Goal: Transaction & Acquisition: Book appointment/travel/reservation

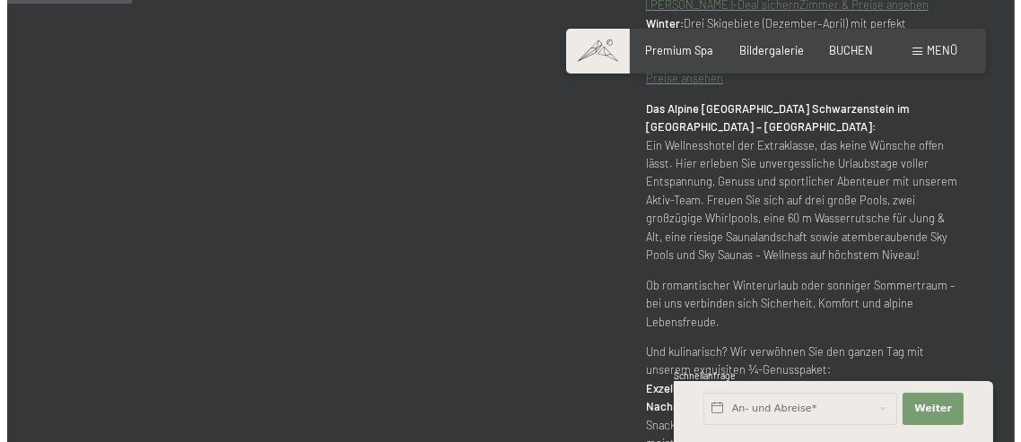
scroll to position [1076, 0]
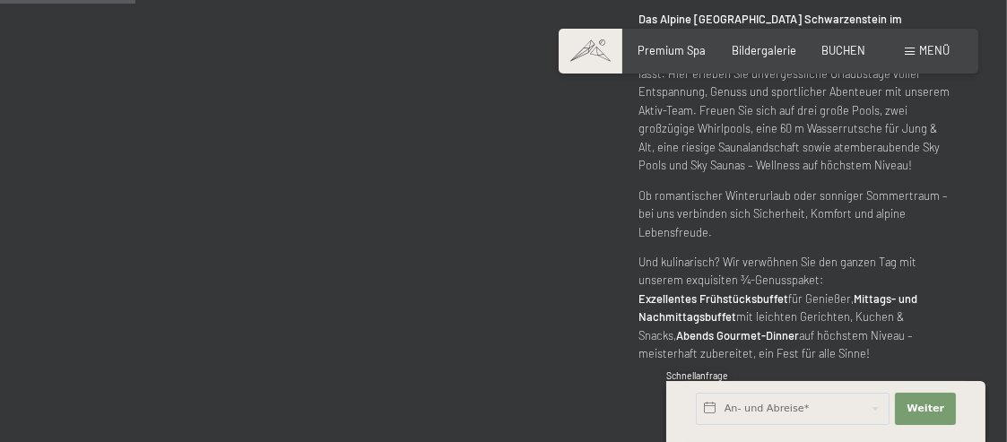
click at [929, 53] on span "Menü" at bounding box center [934, 50] width 30 height 14
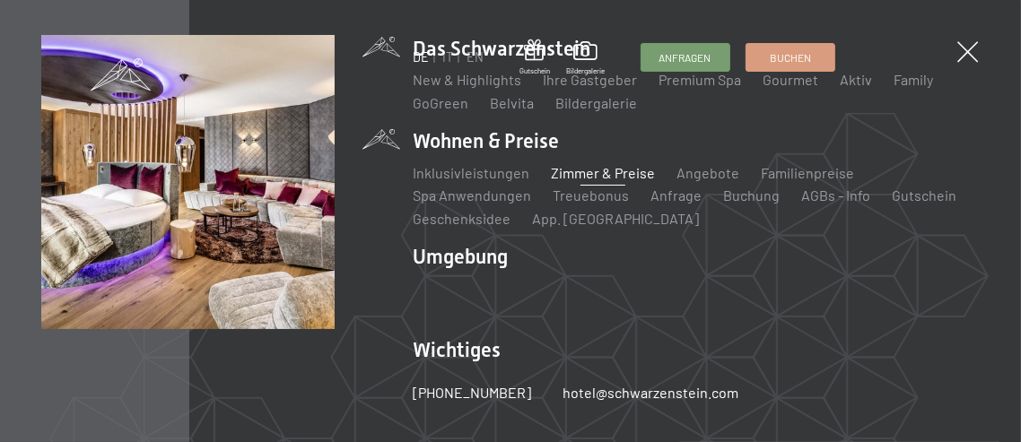
click at [594, 171] on link "Zimmer & Preise" at bounding box center [603, 172] width 104 height 17
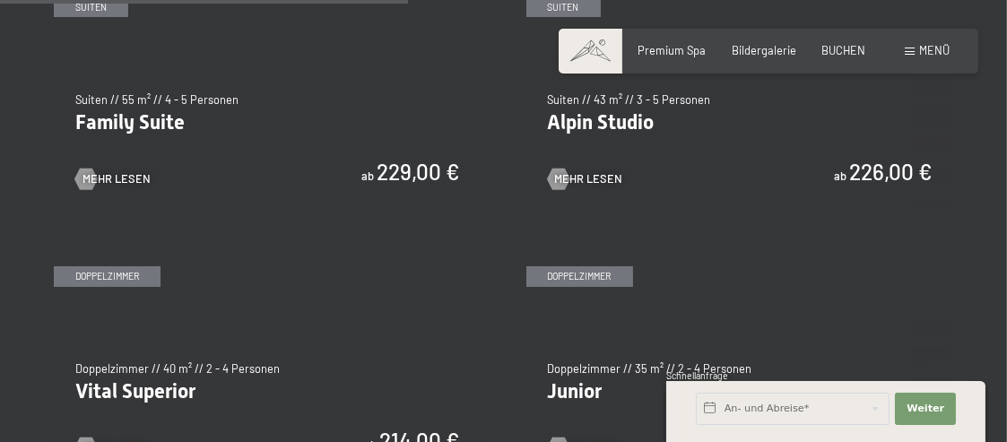
scroll to position [1704, 0]
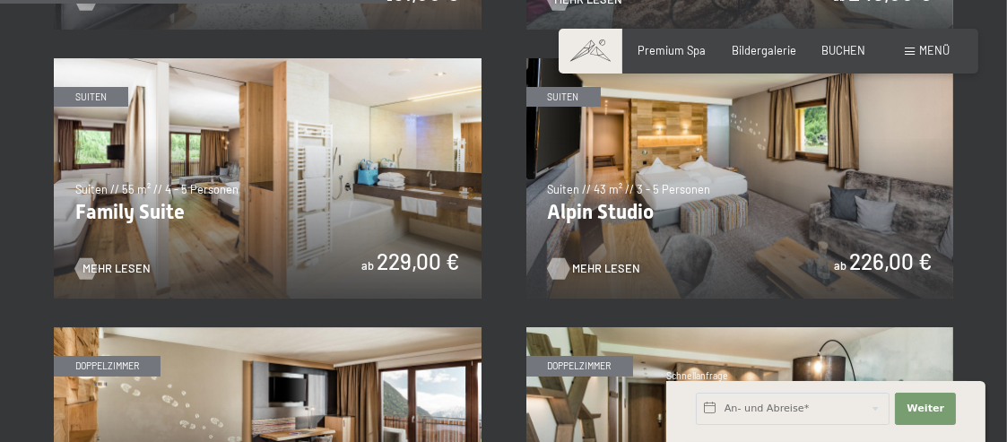
click at [599, 266] on span "Mehr Lesen" at bounding box center [607, 269] width 68 height 16
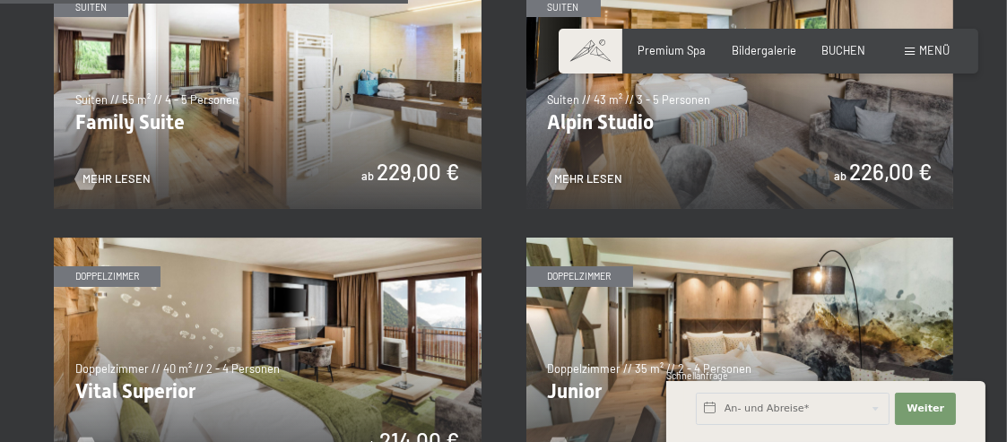
scroll to position [1884, 0]
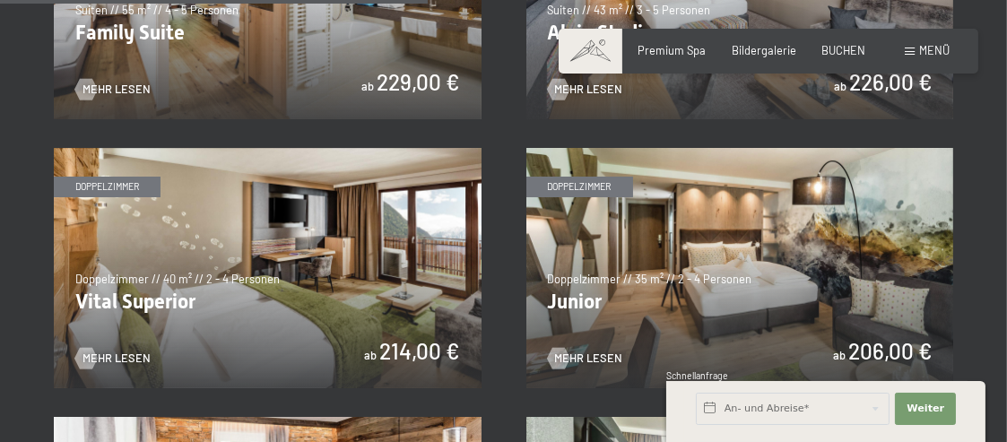
click at [194, 285] on img at bounding box center [268, 268] width 428 height 240
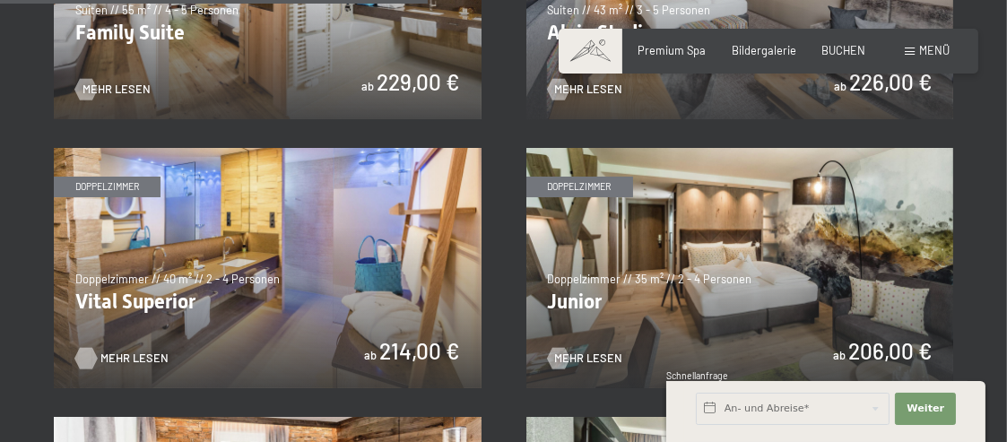
click at [129, 358] on span "Mehr Lesen" at bounding box center [134, 359] width 68 height 16
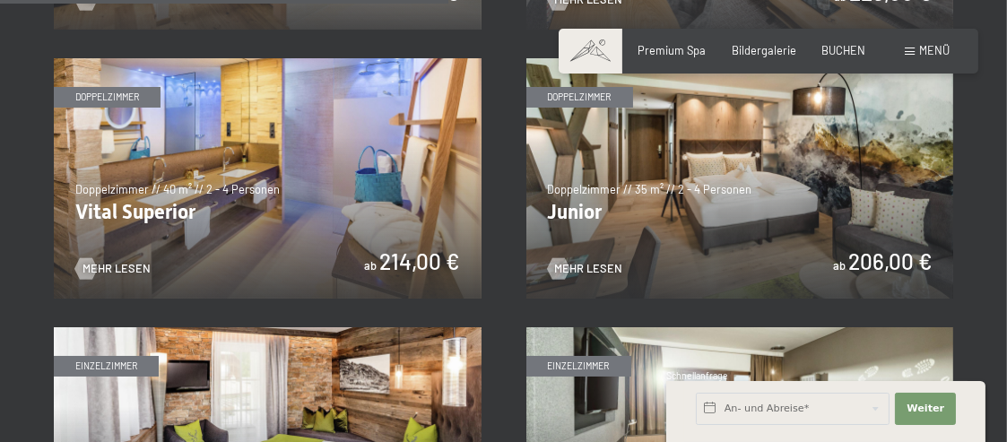
click at [677, 252] on img at bounding box center [740, 178] width 428 height 240
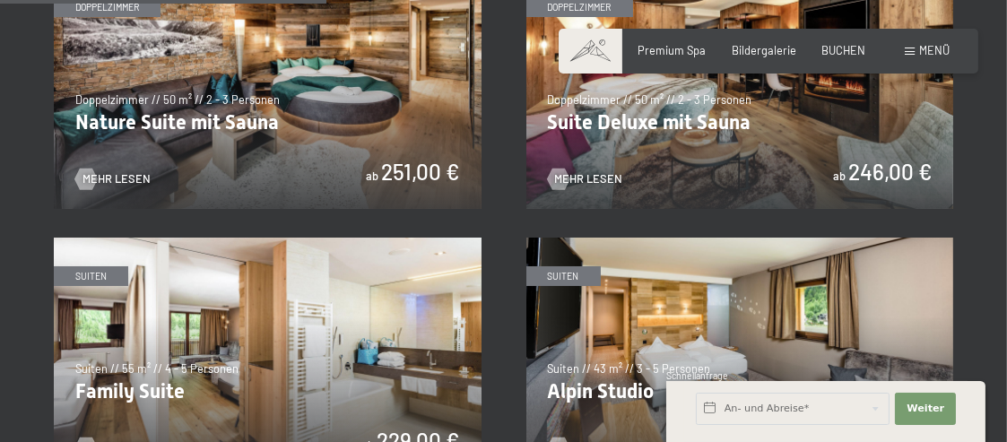
scroll to position [1435, 0]
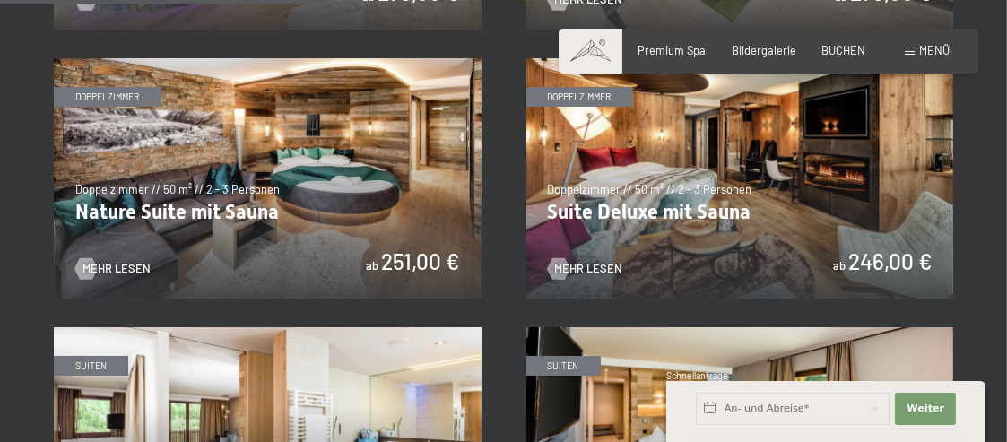
click at [857, 260] on img at bounding box center [740, 178] width 428 height 240
click at [347, 224] on img at bounding box center [268, 178] width 428 height 240
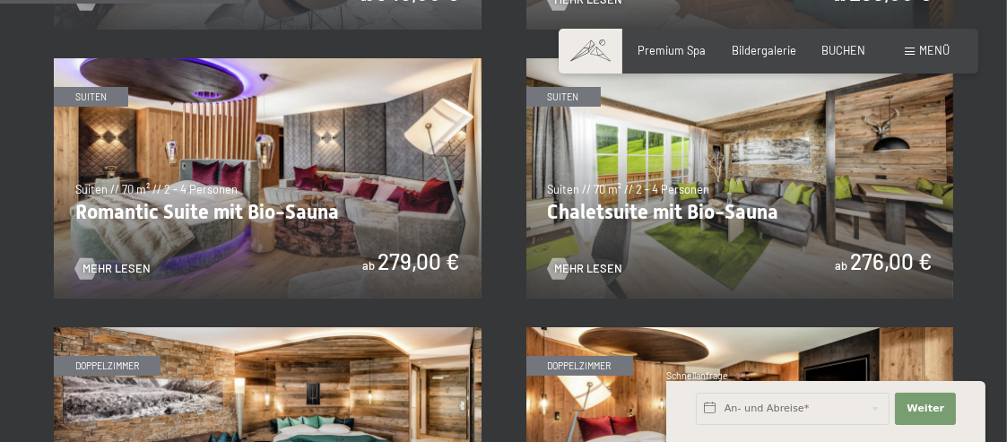
scroll to position [1076, 0]
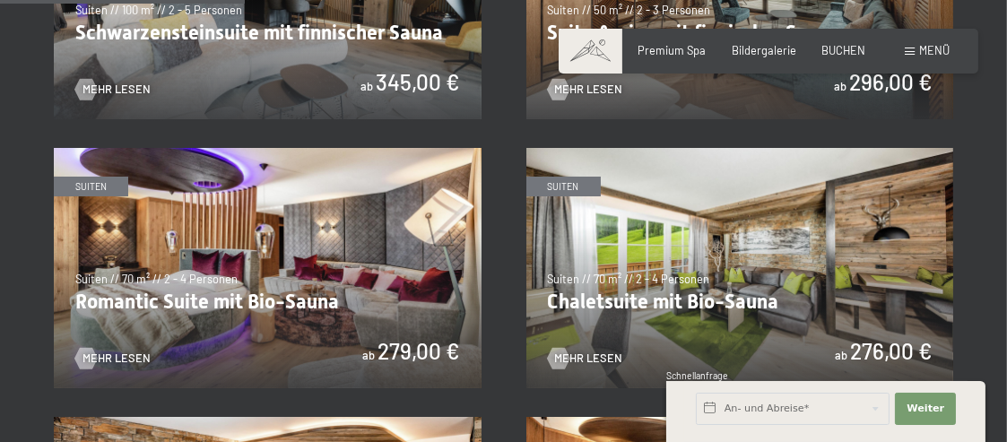
click at [744, 305] on img at bounding box center [740, 268] width 428 height 240
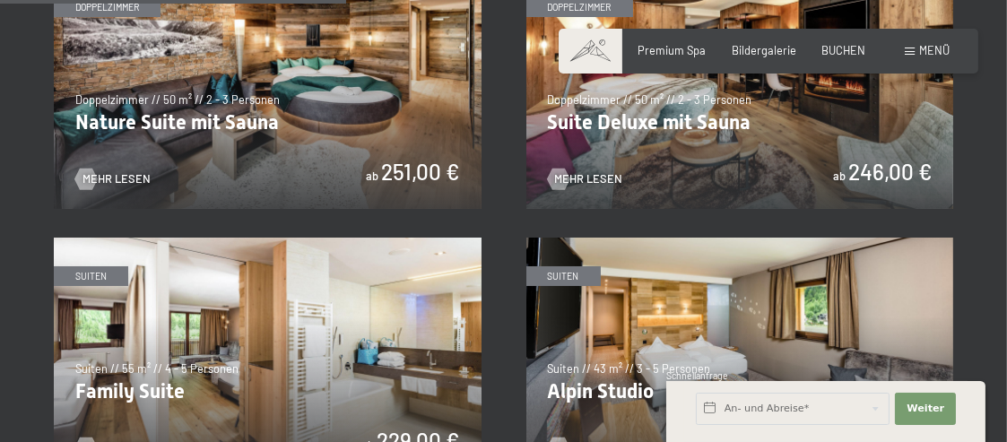
scroll to position [1435, 0]
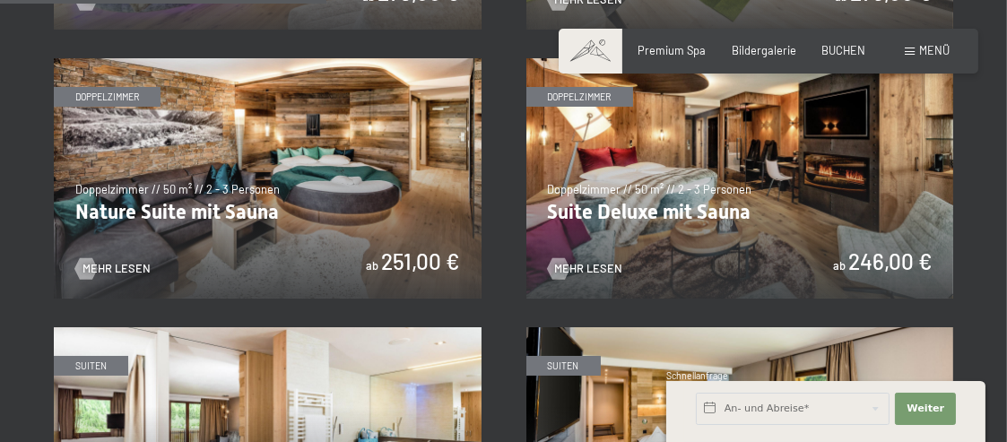
click at [701, 209] on img at bounding box center [740, 178] width 428 height 240
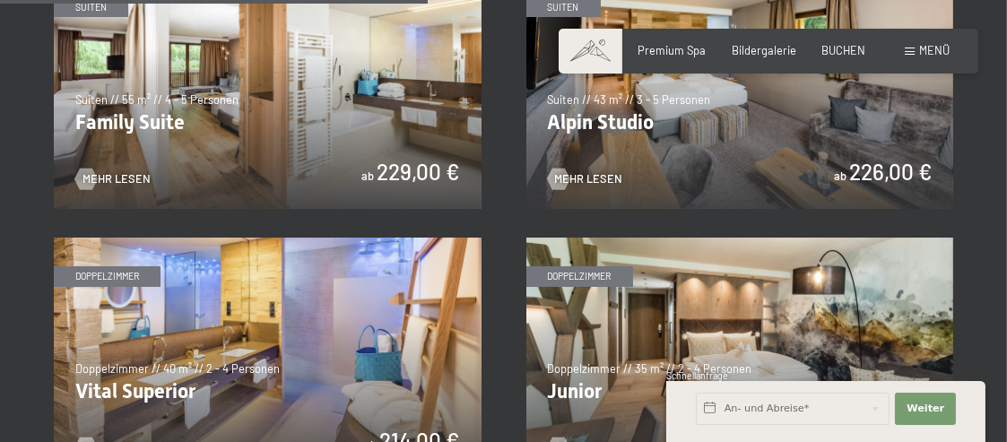
scroll to position [1884, 0]
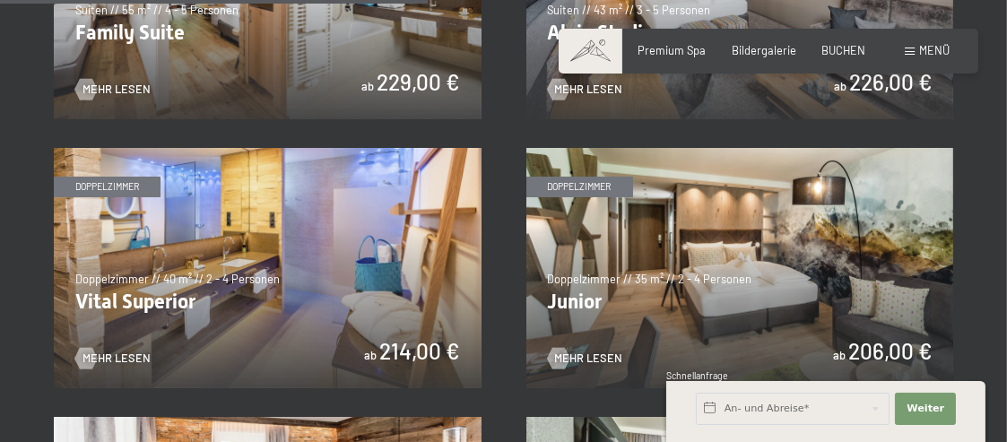
click at [400, 351] on img at bounding box center [268, 268] width 428 height 240
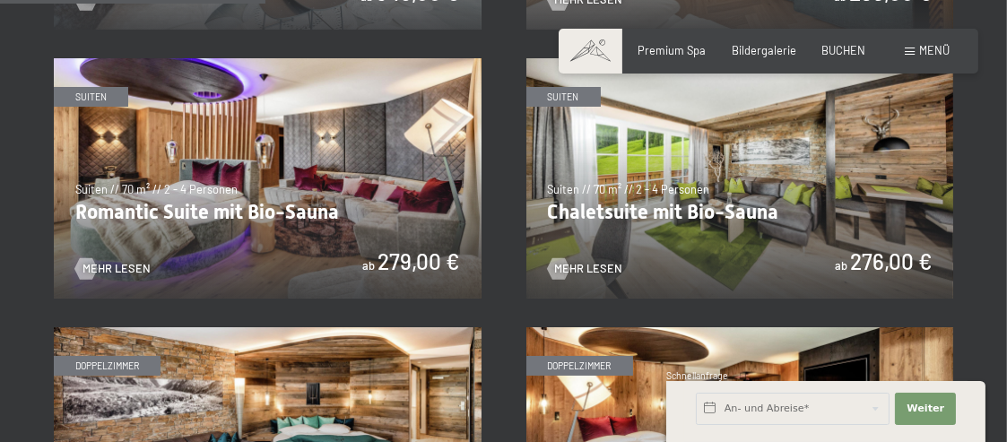
scroll to position [1076, 0]
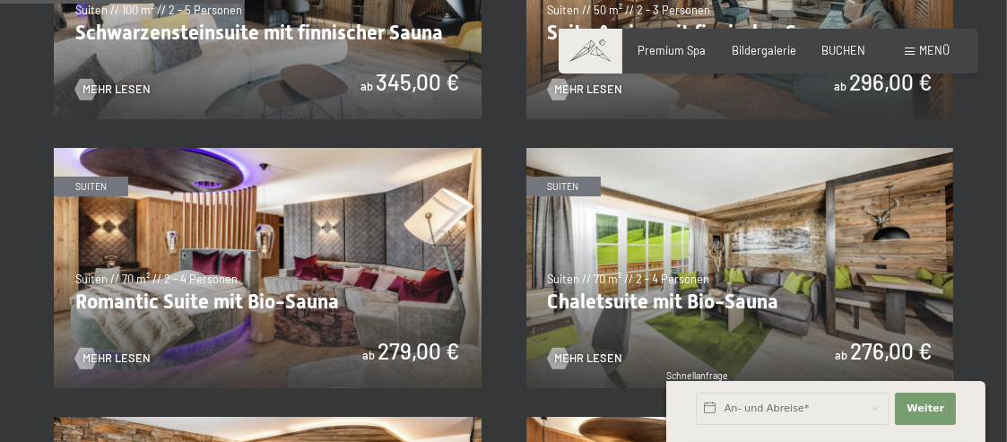
click at [687, 264] on img at bounding box center [740, 268] width 428 height 240
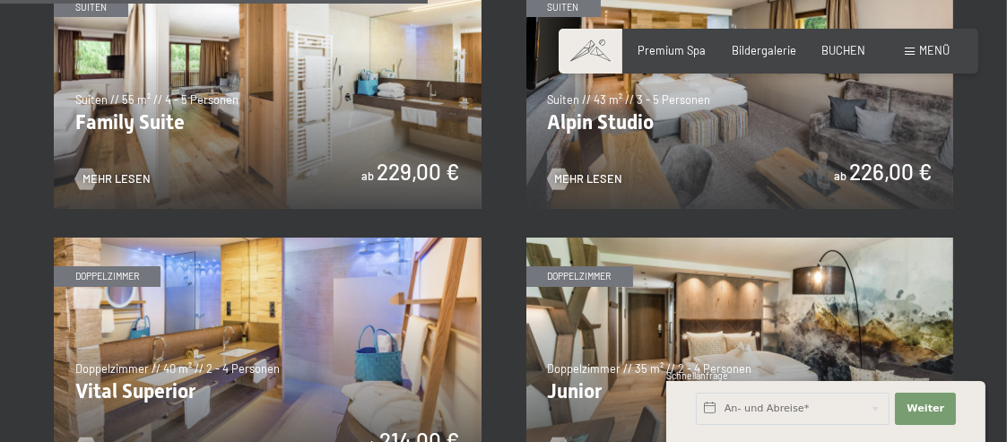
scroll to position [1884, 0]
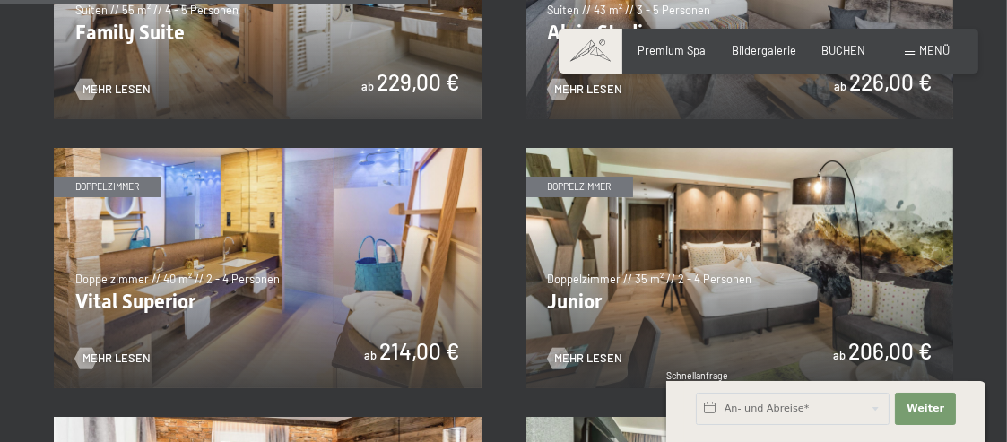
click at [341, 297] on span "Einwilligung Marketing*" at bounding box center [404, 301] width 148 height 18
click at [321, 297] on input "Einwilligung Marketing*" at bounding box center [312, 301] width 18 height 18
checkbox input "false"
click at [405, 347] on img at bounding box center [268, 268] width 428 height 240
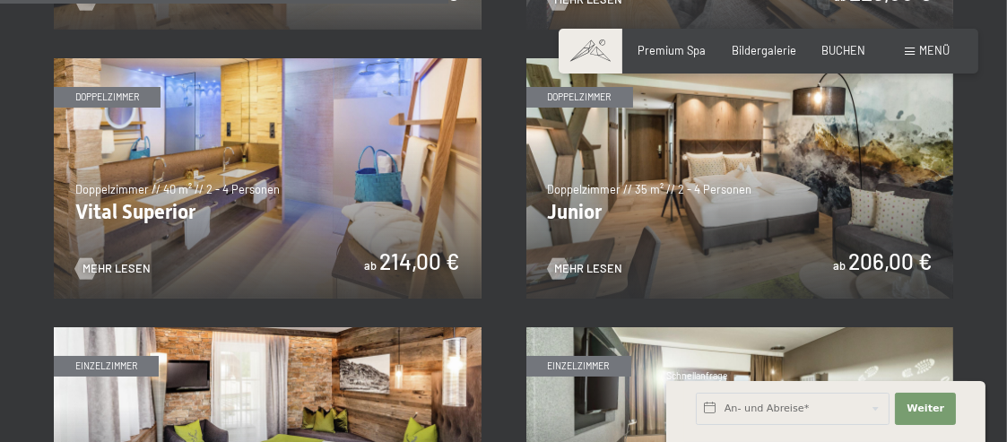
click at [682, 257] on img at bounding box center [740, 178] width 428 height 240
click at [369, 209] on img at bounding box center [268, 178] width 428 height 240
click at [674, 187] on img at bounding box center [740, 178] width 428 height 240
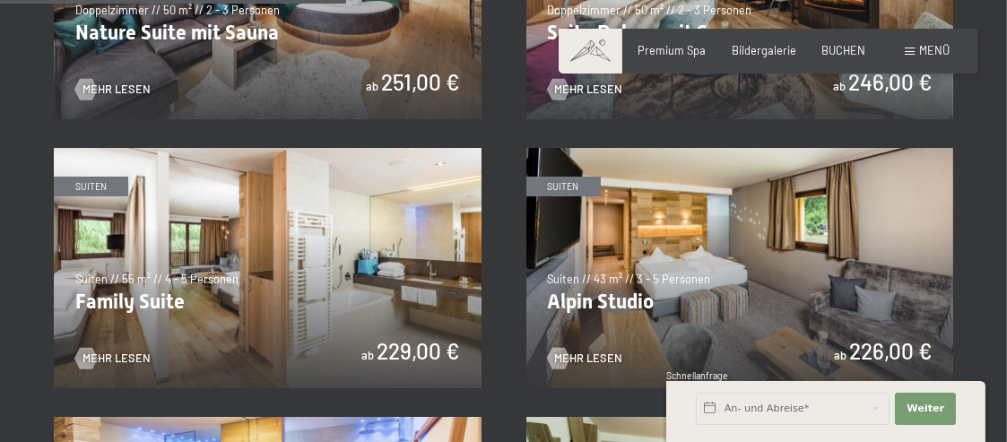
scroll to position [1435, 0]
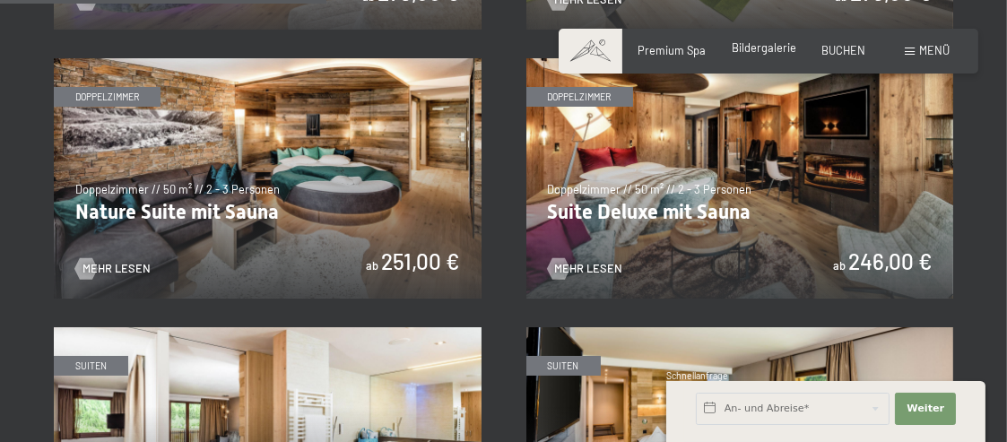
click at [766, 47] on span "Bildergalerie" at bounding box center [764, 47] width 65 height 14
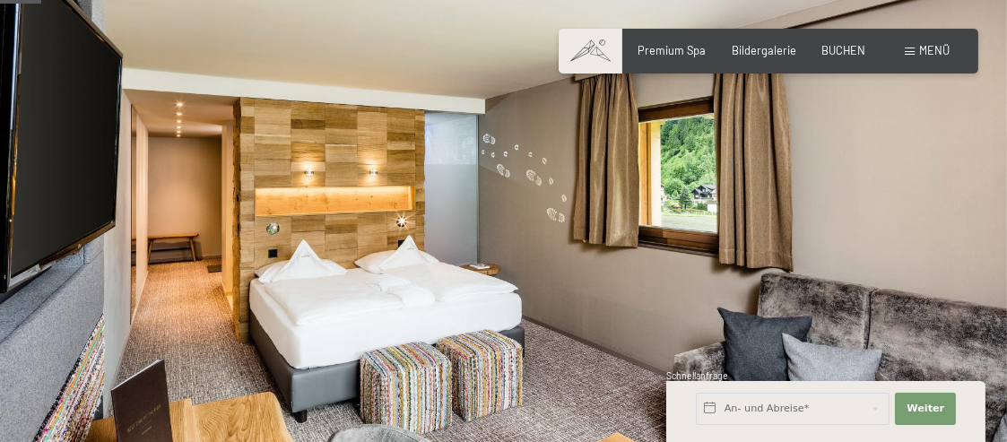
scroll to position [90, 0]
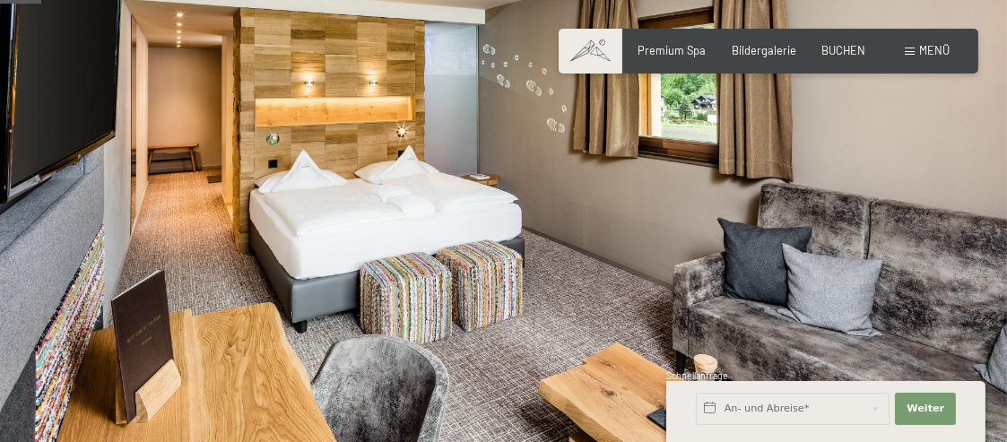
click at [633, 284] on div at bounding box center [756, 201] width 504 height 583
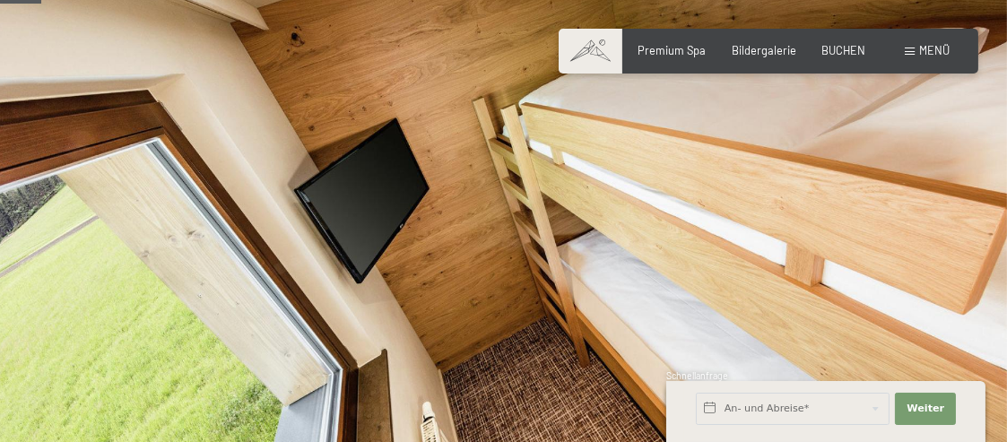
click at [633, 284] on div at bounding box center [756, 201] width 504 height 583
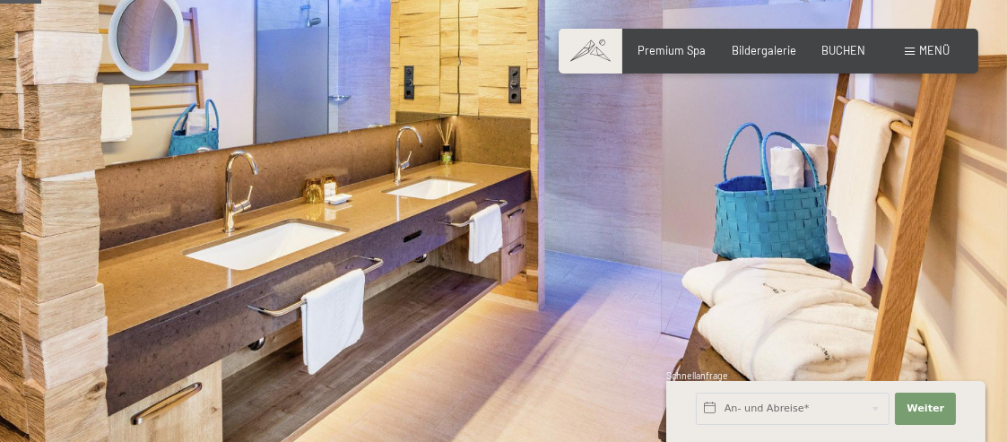
click at [633, 284] on div at bounding box center [756, 201] width 504 height 583
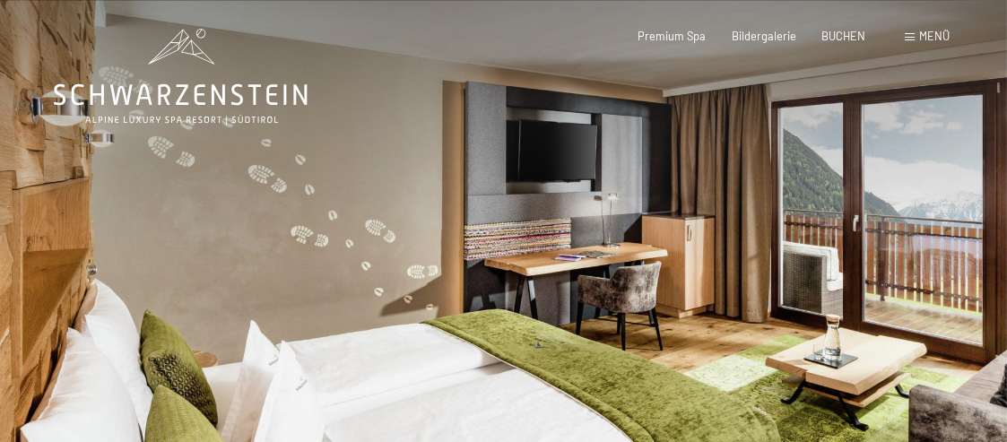
click at [884, 300] on div at bounding box center [756, 291] width 504 height 583
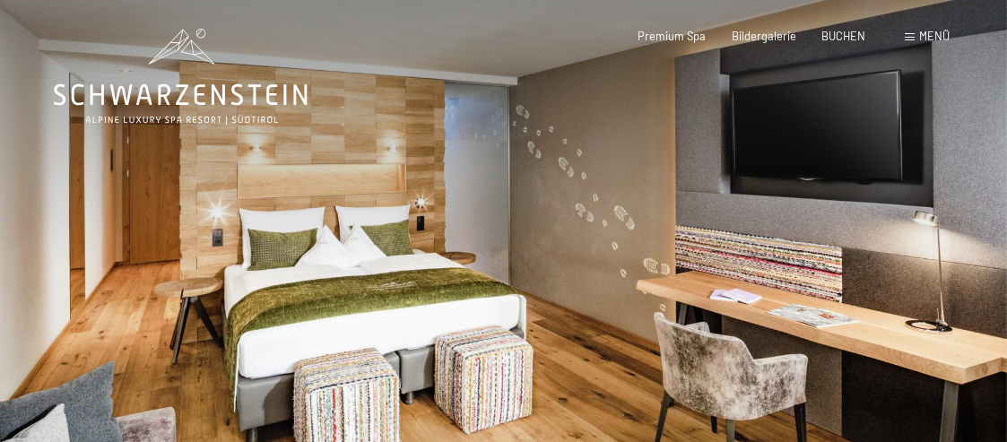
click at [884, 297] on div at bounding box center [756, 291] width 504 height 583
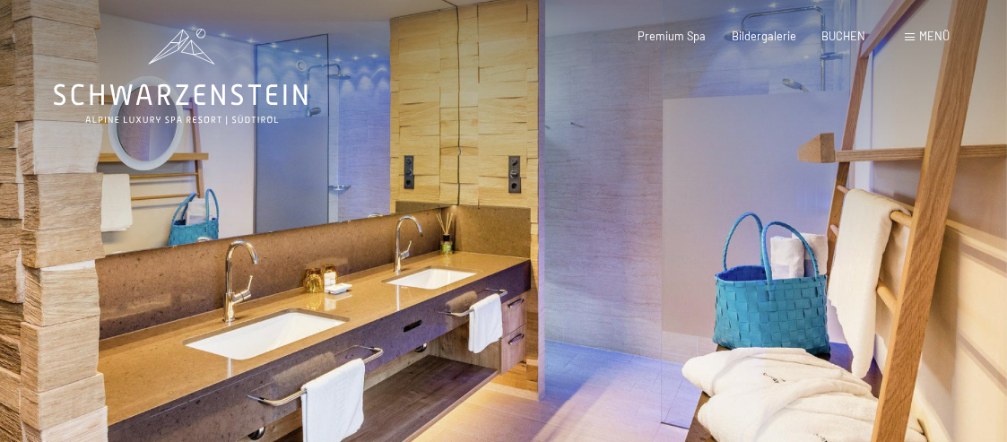
click at [883, 295] on div at bounding box center [756, 291] width 504 height 583
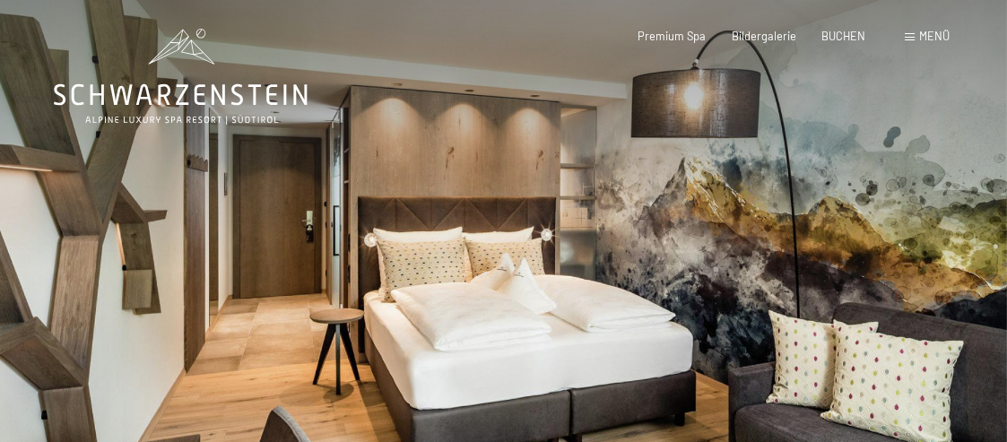
click at [657, 287] on div at bounding box center [756, 291] width 504 height 583
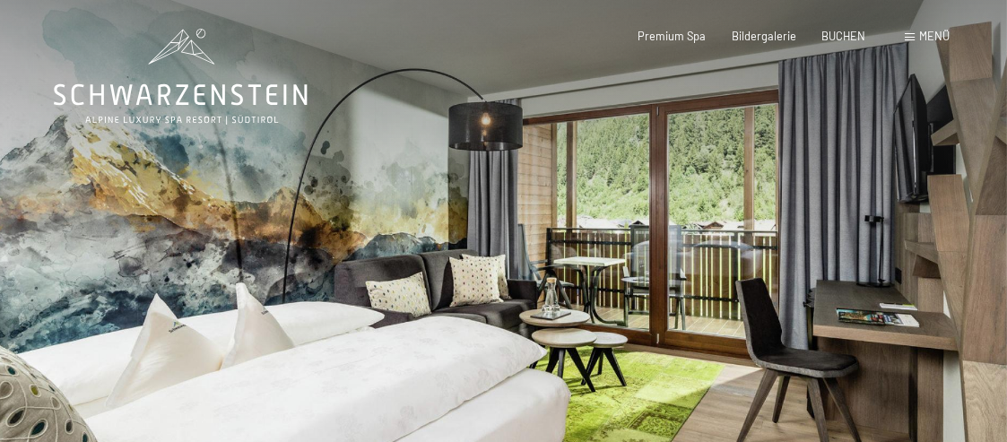
click at [804, 274] on div at bounding box center [756, 291] width 504 height 583
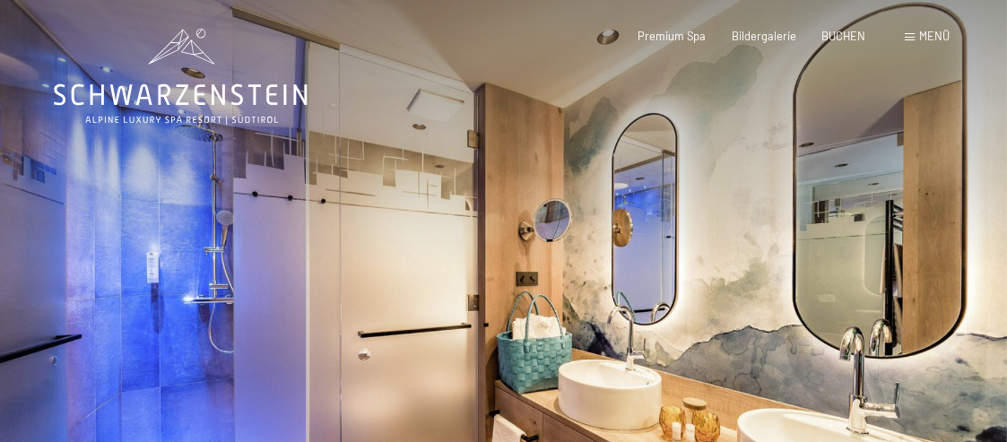
click at [803, 273] on div at bounding box center [756, 291] width 504 height 583
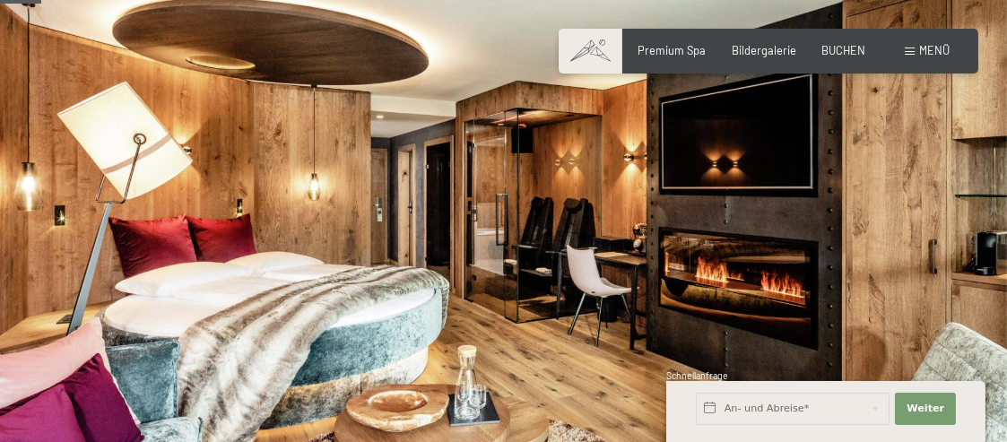
scroll to position [90, 0]
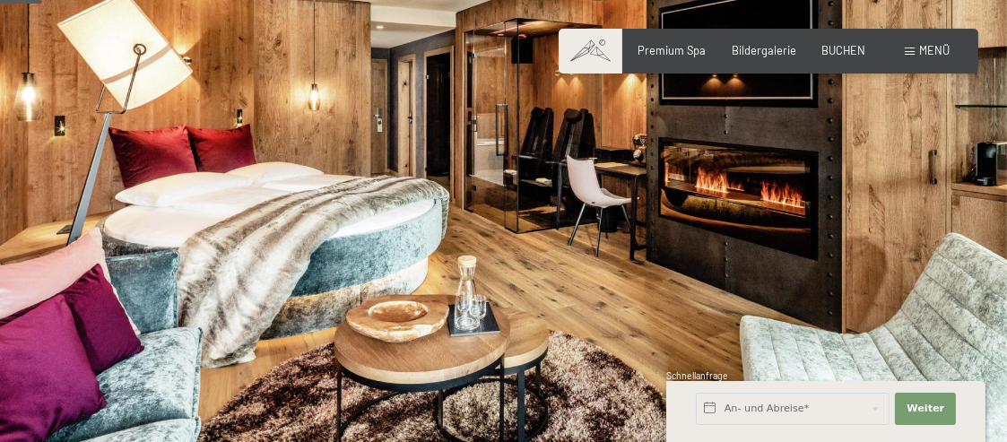
click at [556, 275] on div at bounding box center [756, 201] width 504 height 583
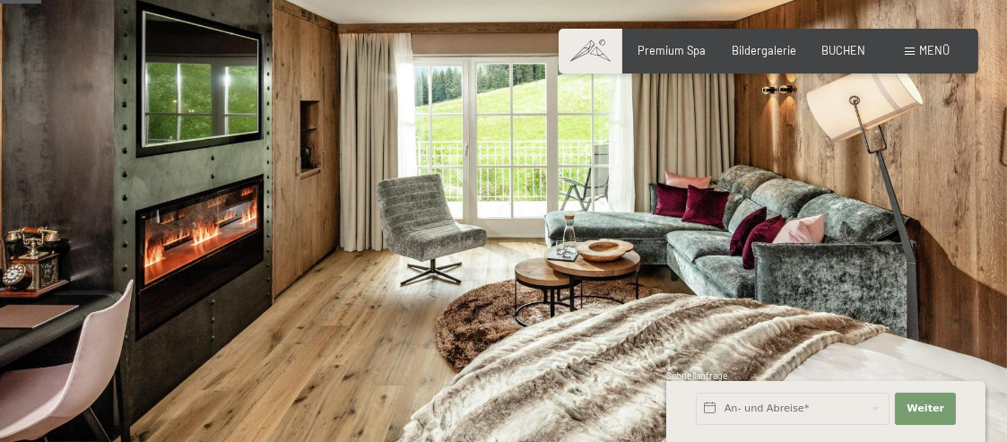
click at [555, 275] on div at bounding box center [756, 201] width 504 height 583
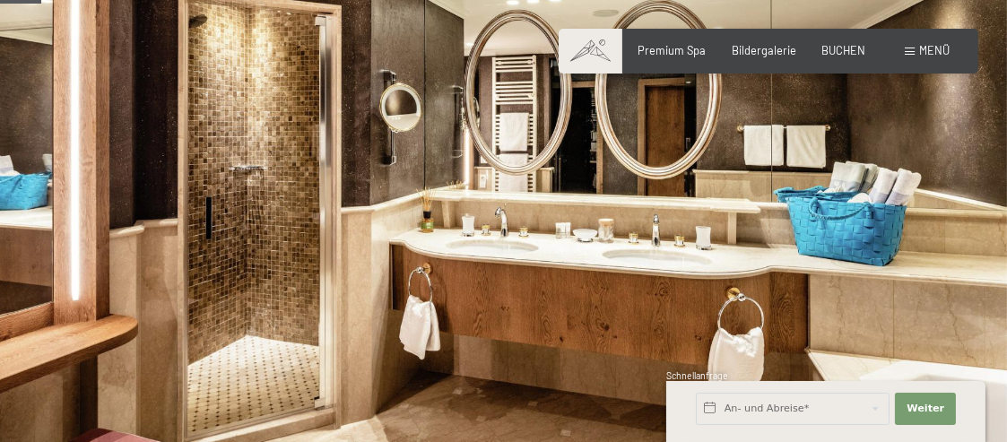
click at [555, 274] on div at bounding box center [756, 201] width 504 height 583
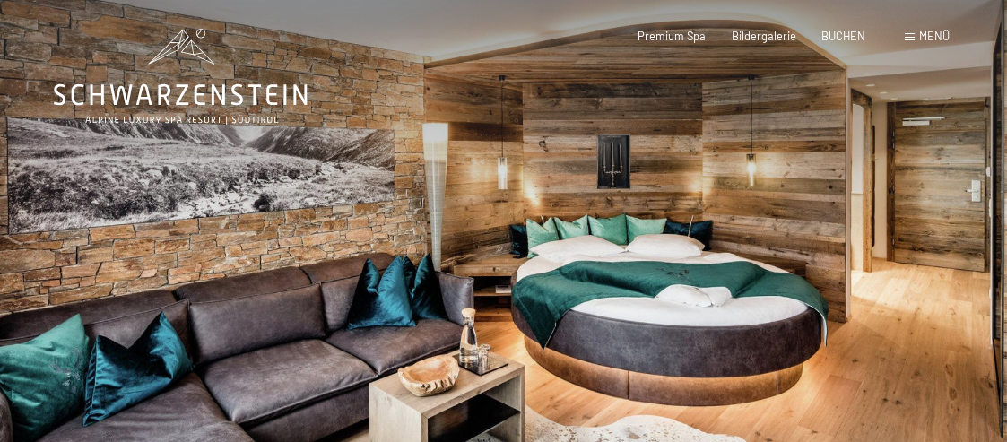
click at [922, 302] on div at bounding box center [756, 291] width 504 height 583
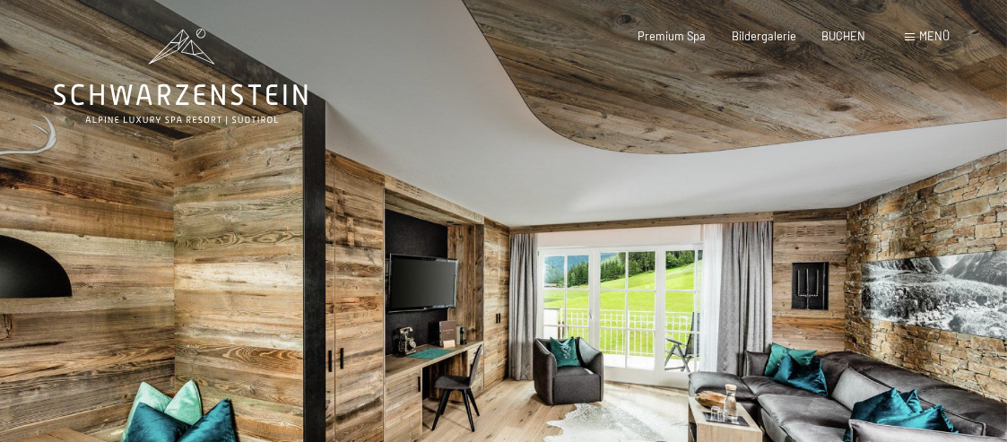
click at [918, 301] on div at bounding box center [756, 291] width 504 height 583
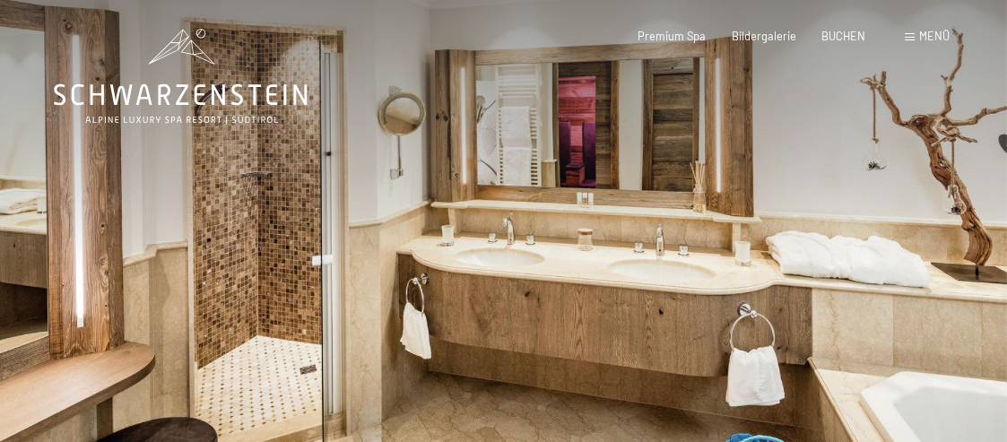
click at [918, 301] on div at bounding box center [756, 291] width 504 height 583
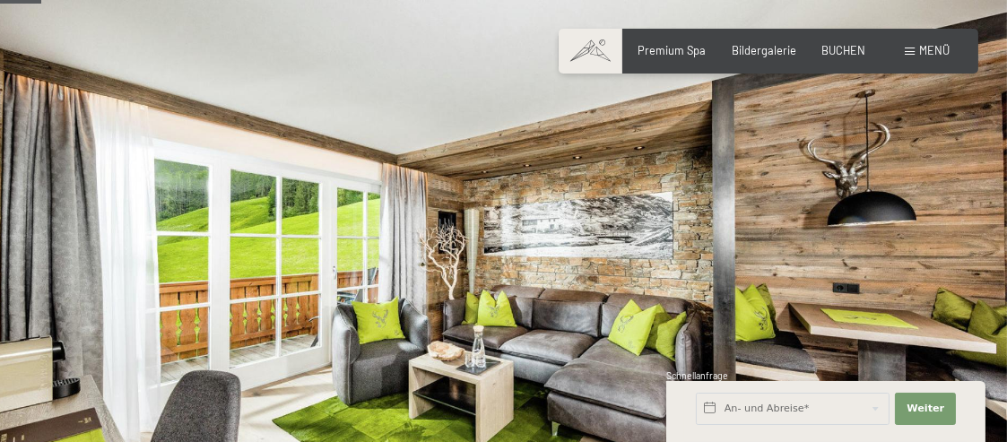
scroll to position [90, 0]
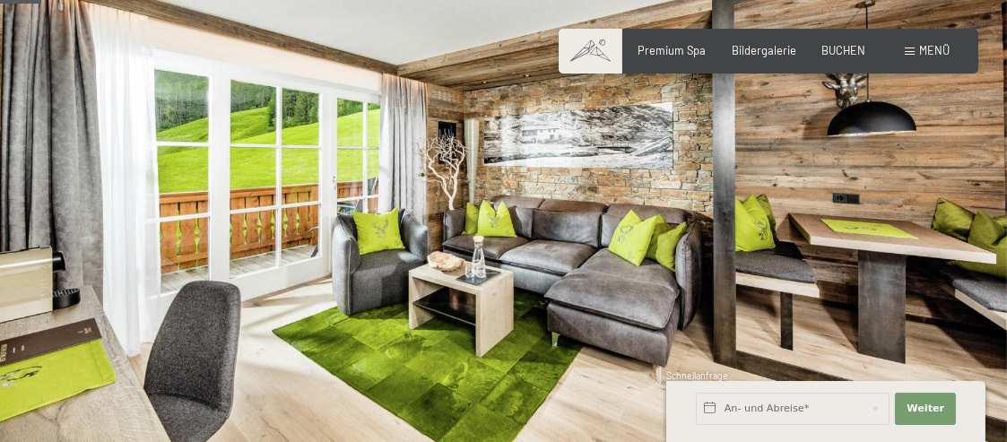
click at [747, 291] on div at bounding box center [756, 201] width 504 height 583
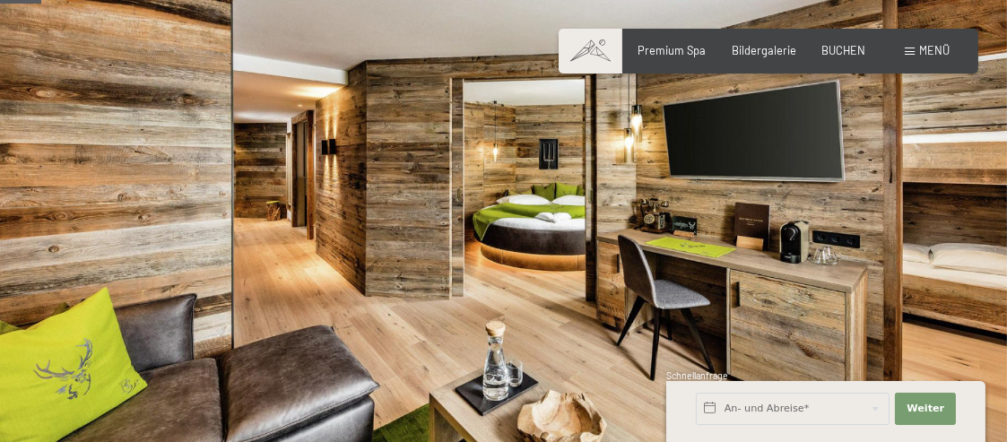
click at [651, 240] on div at bounding box center [756, 201] width 504 height 583
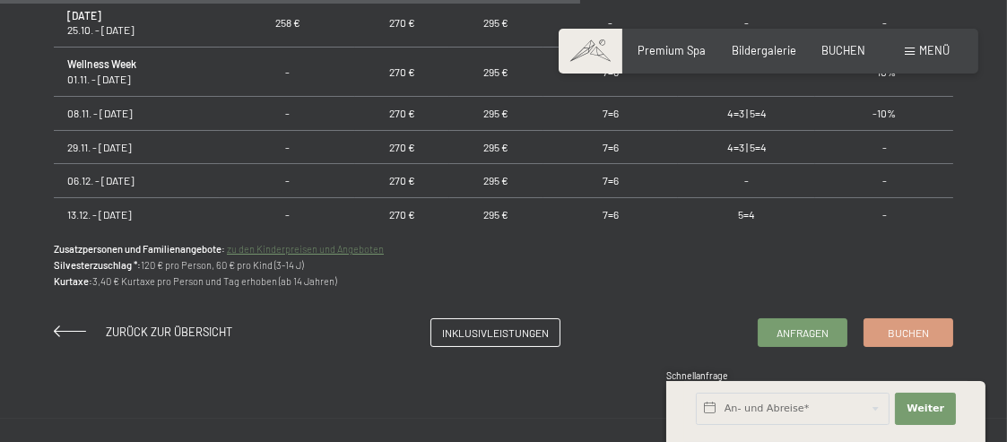
scroll to position [1345, 0]
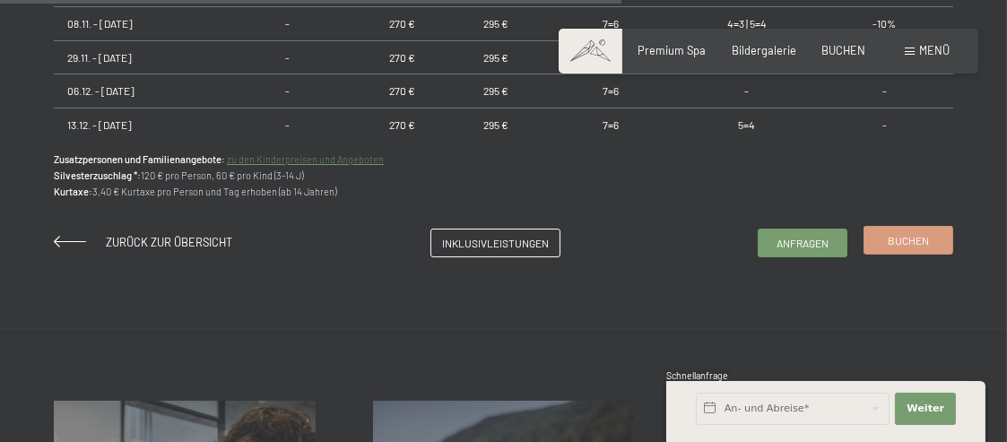
click at [922, 244] on span "Buchen" at bounding box center [908, 240] width 41 height 15
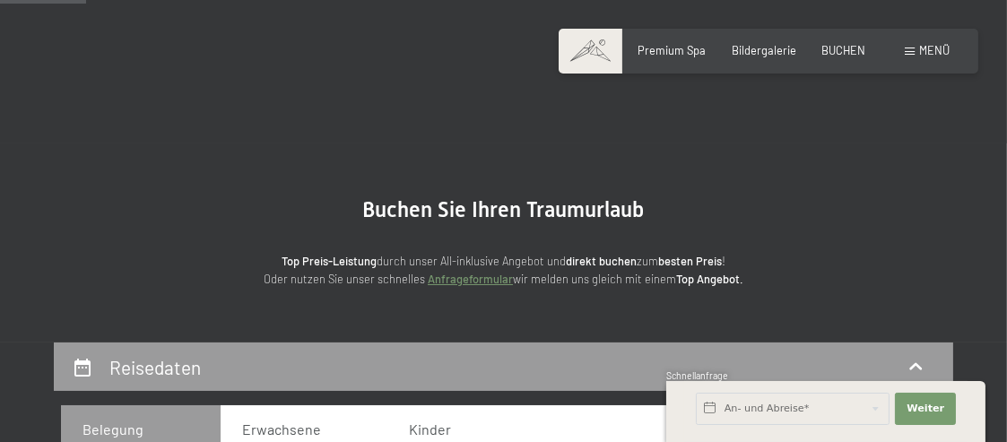
scroll to position [448, 0]
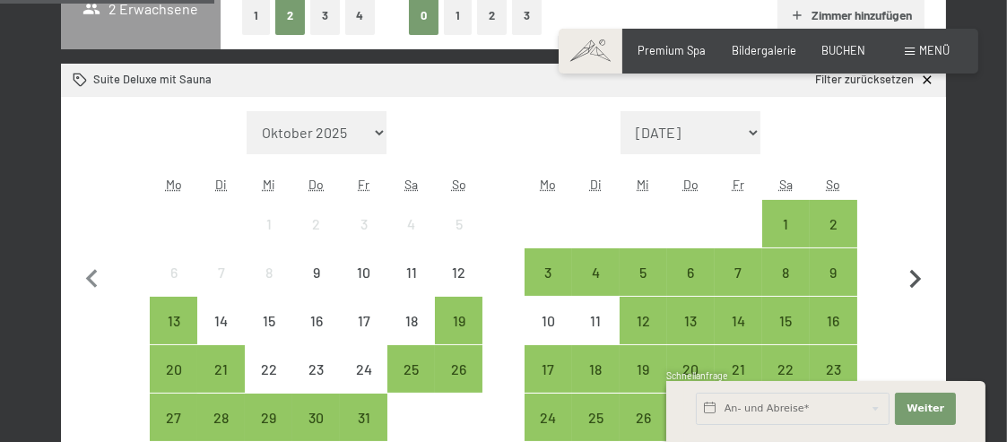
click at [915, 276] on icon "button" at bounding box center [916, 280] width 38 height 38
select select "[DATE]"
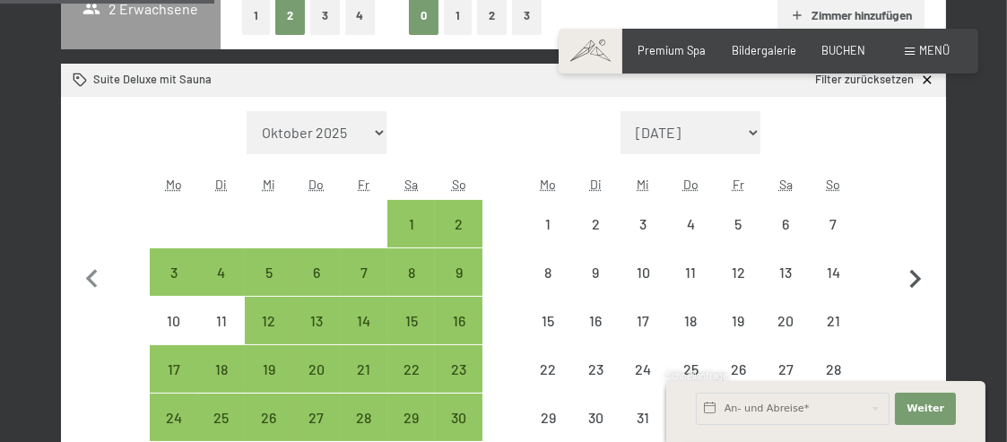
click at [915, 276] on icon "button" at bounding box center [916, 280] width 38 height 38
select select "2025-12-01"
select select "2026-01-01"
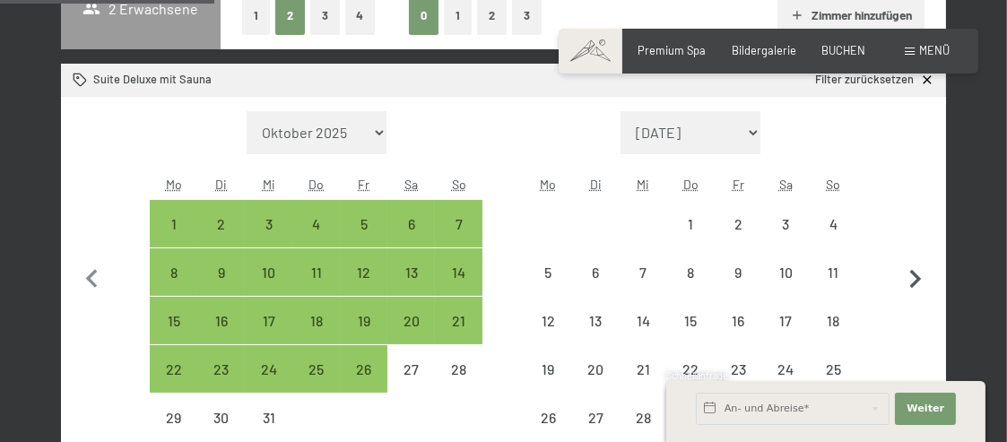
click at [915, 276] on icon "button" at bounding box center [916, 280] width 38 height 38
select select "2026-01-01"
select select "2026-02-01"
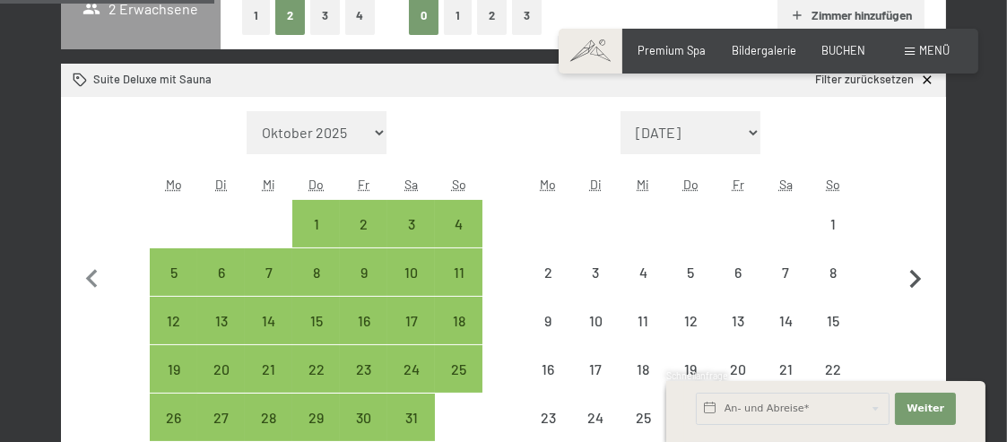
click at [915, 276] on icon "button" at bounding box center [916, 280] width 38 height 38
select select "2026-02-01"
select select "2026-03-01"
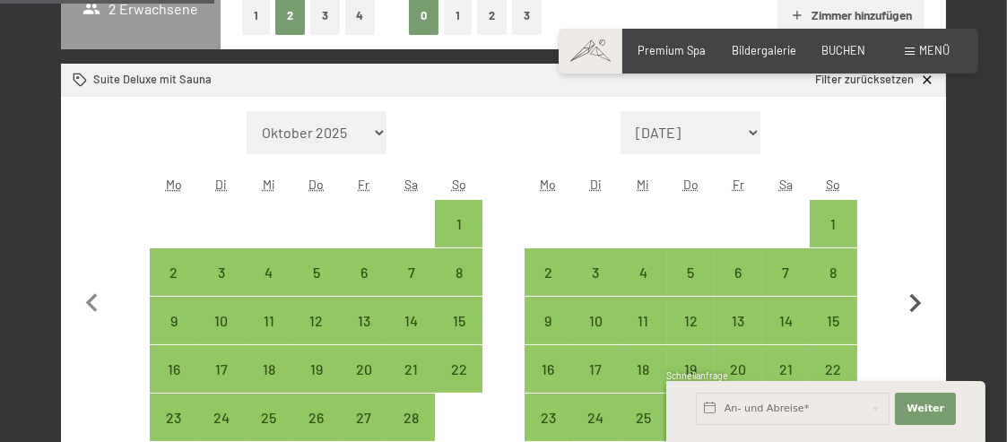
click at [915, 276] on button "button" at bounding box center [916, 301] width 38 height 380
select select "[DATE]"
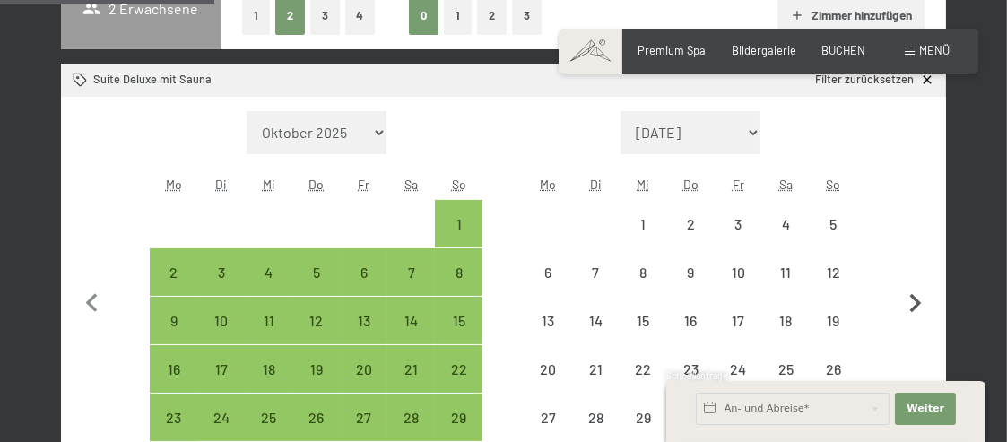
select select "[DATE]"
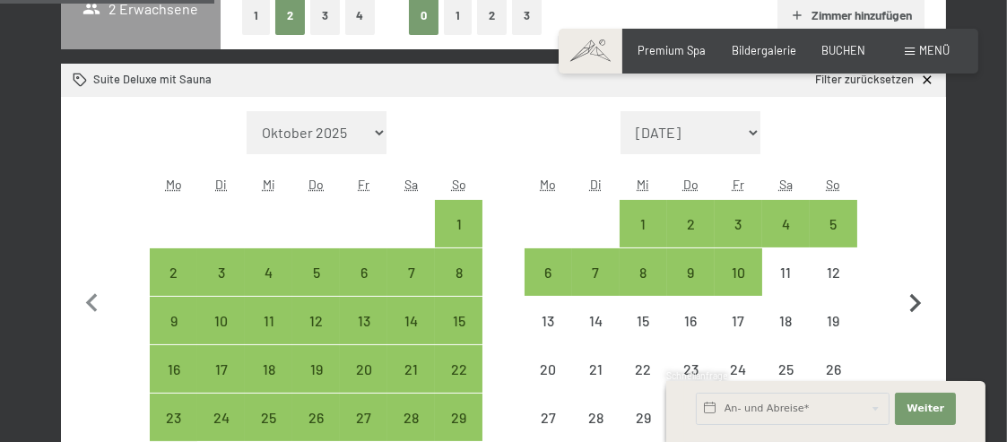
click at [915, 276] on button "button" at bounding box center [916, 301] width 38 height 380
select select "[DATE]"
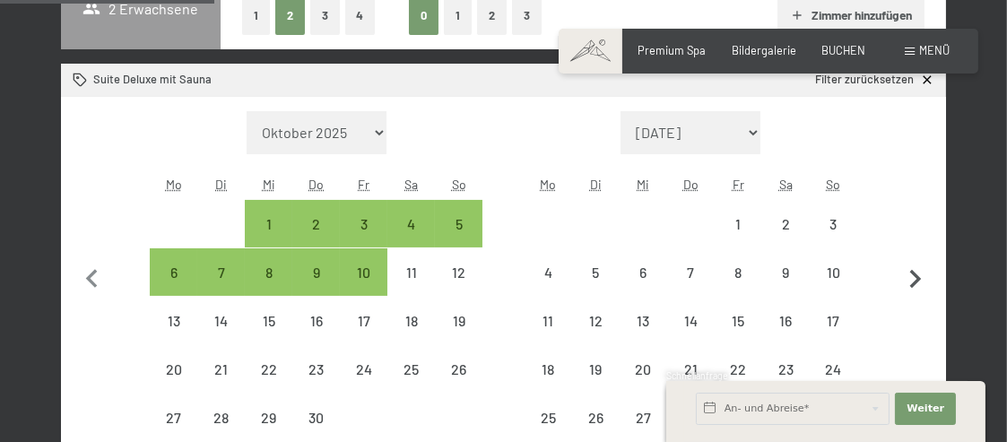
select select "2026-04-01"
select select "2026-05-01"
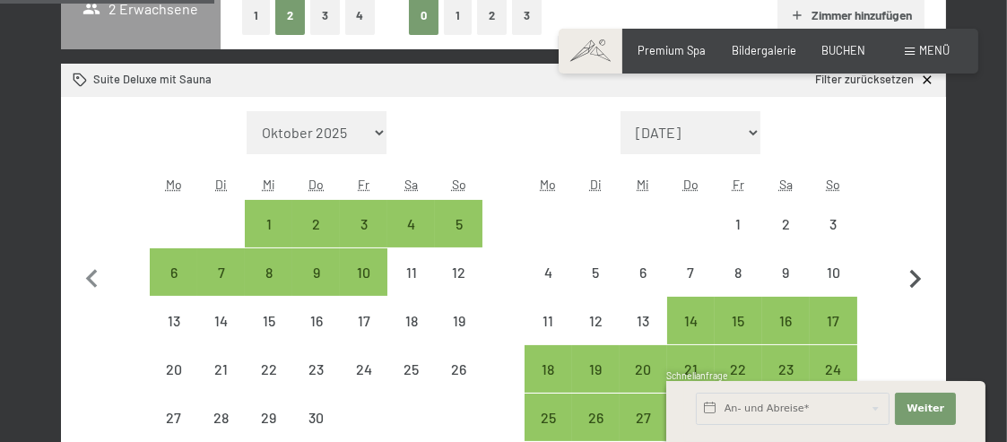
click at [915, 276] on icon "button" at bounding box center [916, 280] width 38 height 38
select select "2026-05-01"
select select "2026-06-01"
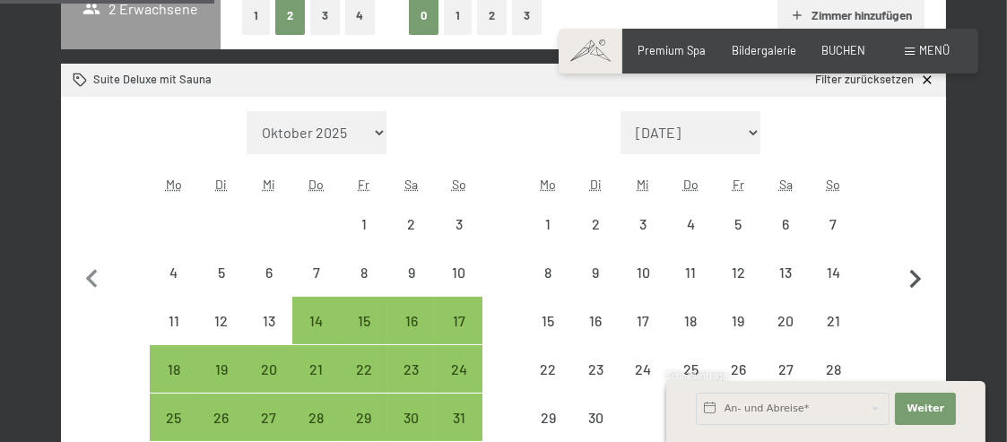
select select "2026-05-01"
select select "2026-06-01"
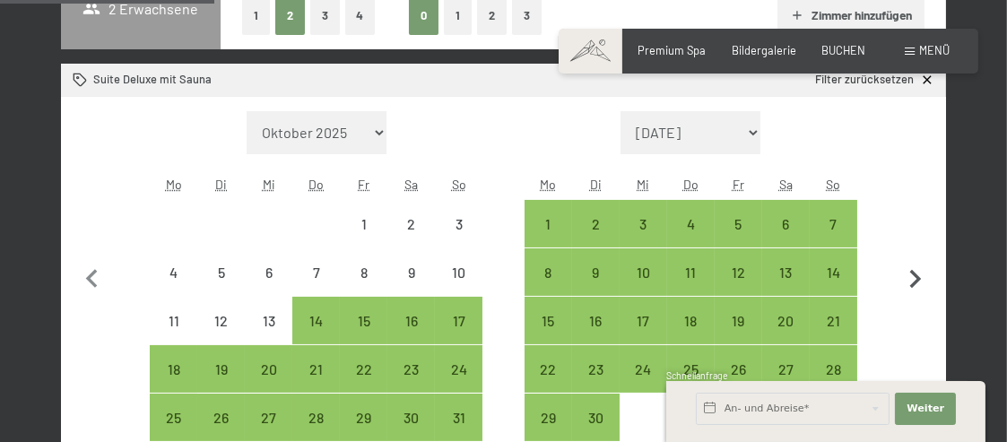
scroll to position [538, 0]
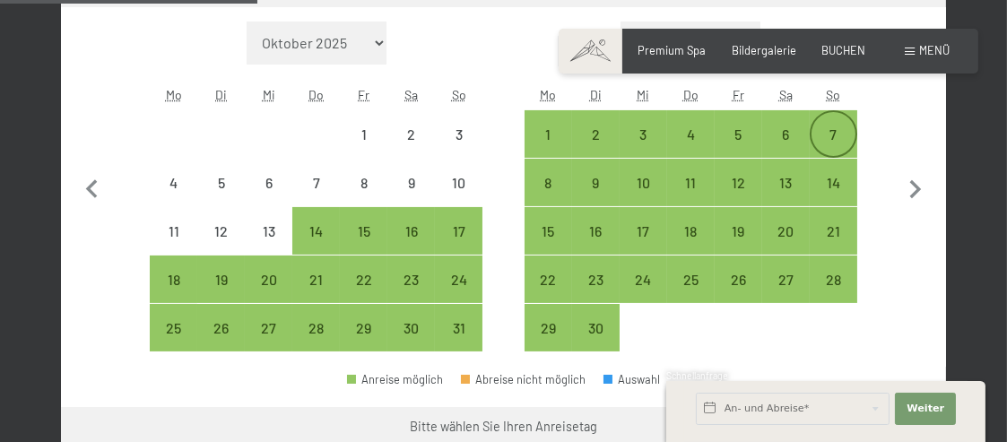
click at [832, 133] on div "7" at bounding box center [834, 149] width 44 height 44
select select "2026-05-01"
select select "2026-06-01"
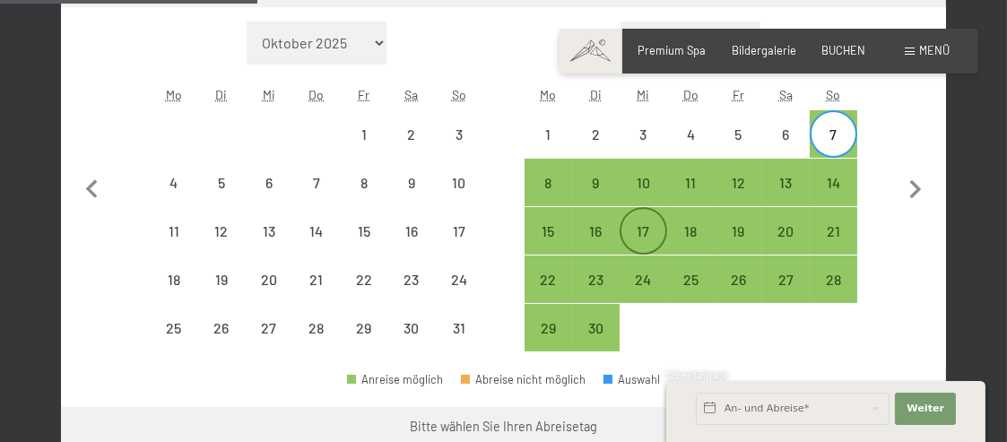
click at [644, 231] on div "17" at bounding box center [644, 246] width 44 height 44
select select "2026-05-01"
select select "2026-06-01"
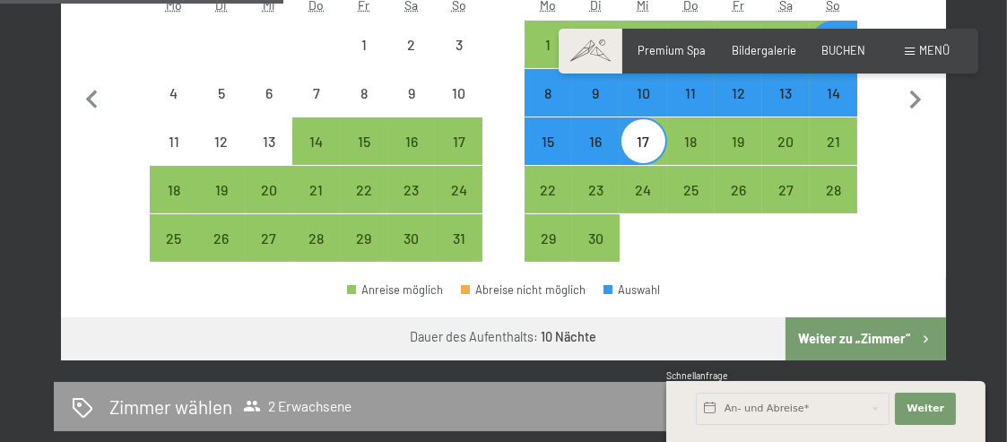
scroll to position [718, 0]
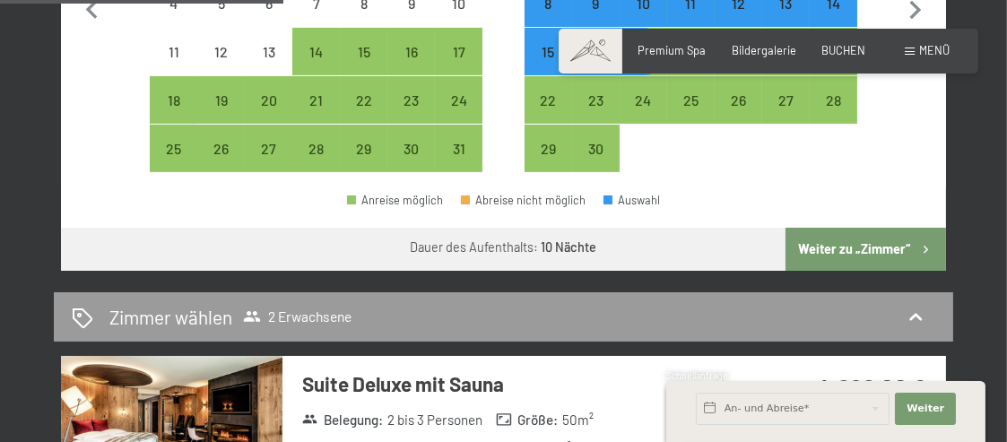
click at [847, 257] on button "Weiter zu „Zimmer“" at bounding box center [866, 249] width 161 height 43
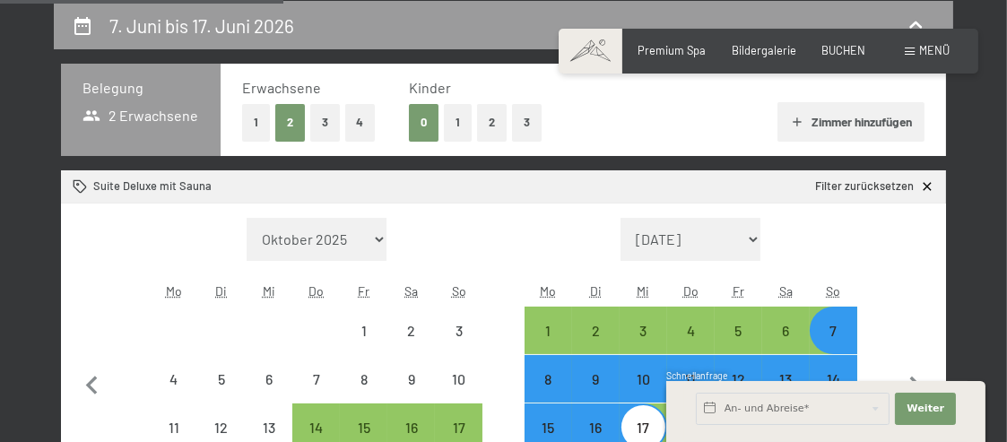
select select "2026-05-01"
select select "2026-06-01"
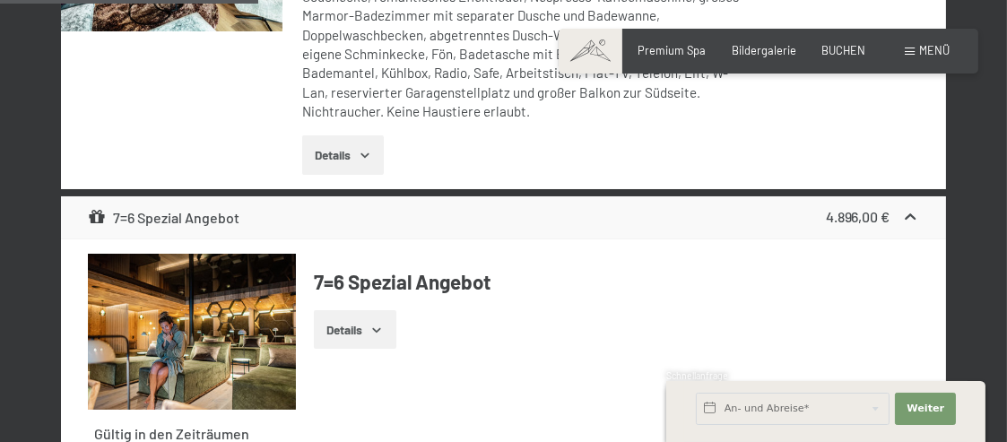
scroll to position [521, 0]
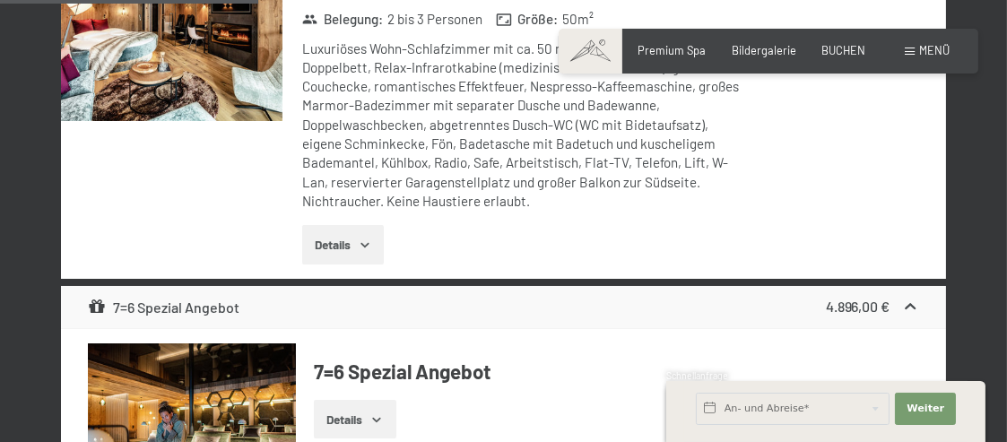
click at [367, 240] on icon "button" at bounding box center [365, 245] width 14 height 14
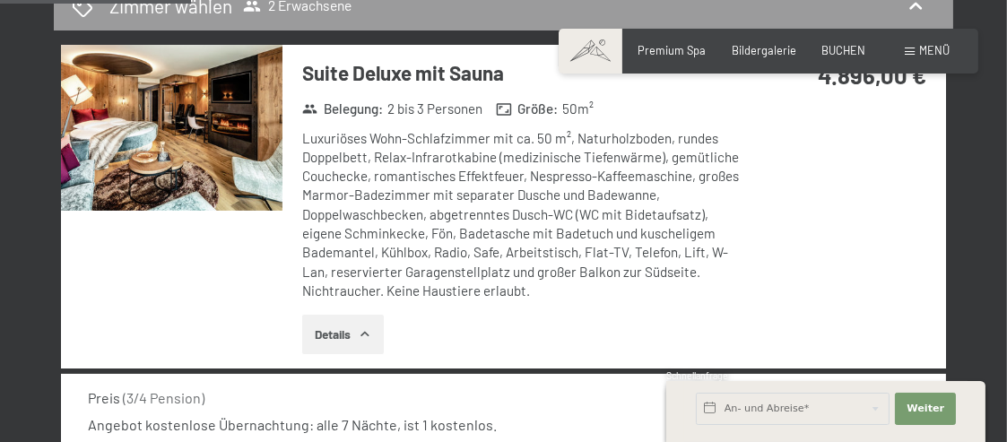
scroll to position [342, 0]
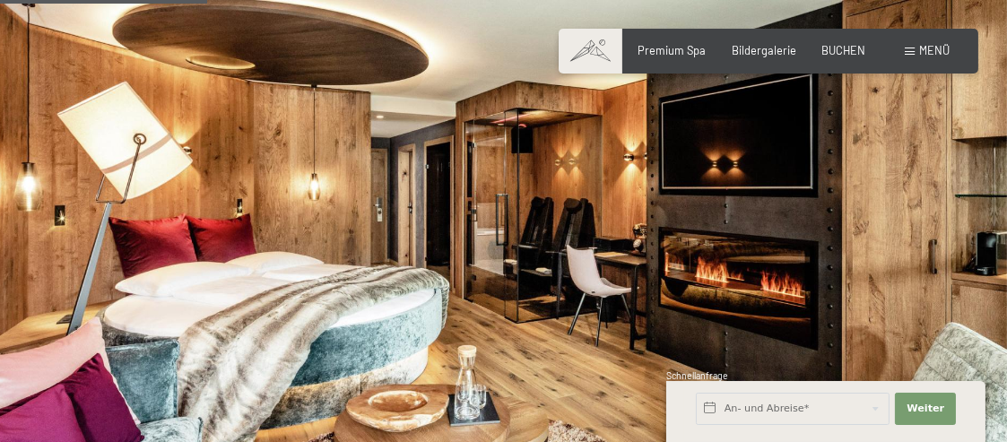
scroll to position [448, 0]
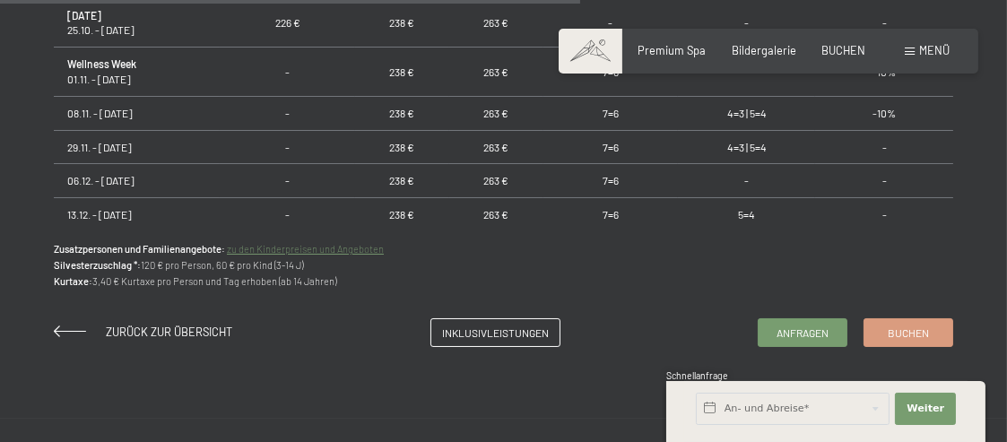
scroll to position [1345, 0]
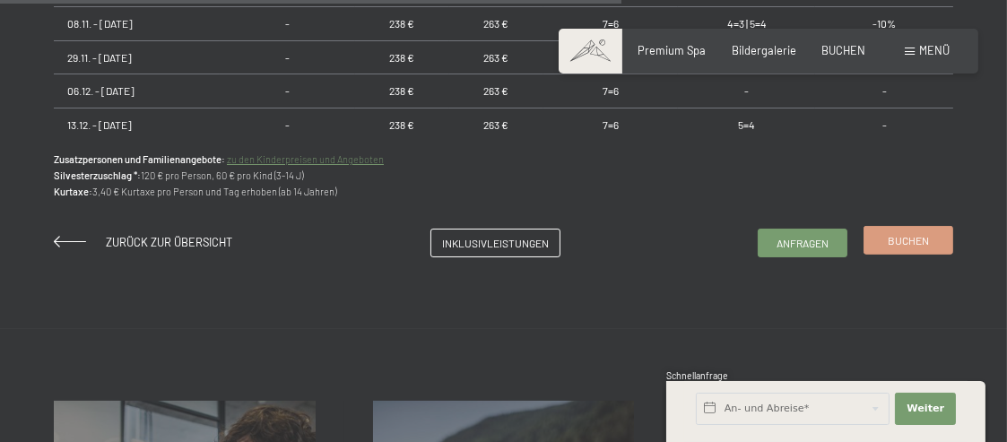
click at [926, 240] on span "Buchen" at bounding box center [908, 240] width 41 height 15
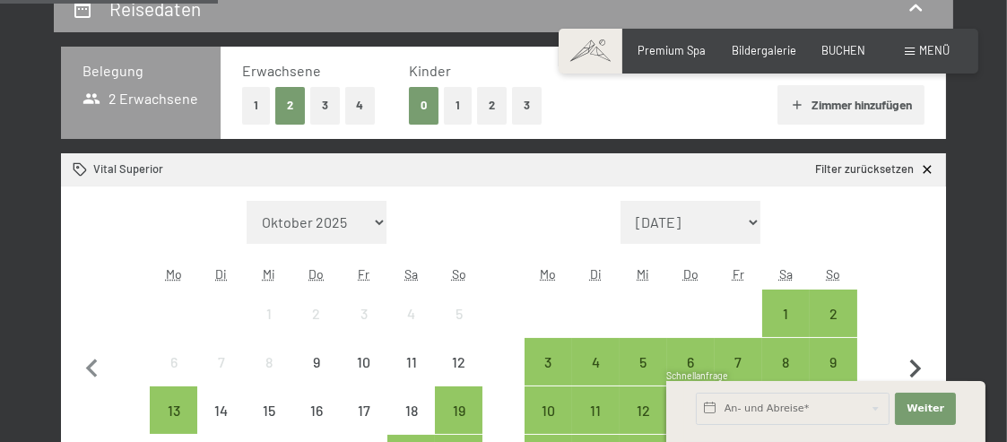
scroll to position [538, 0]
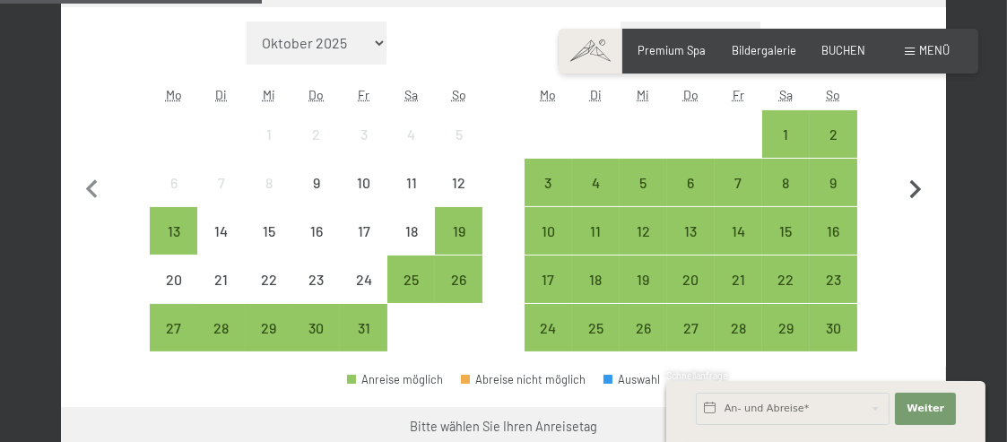
click at [916, 186] on icon "button" at bounding box center [916, 189] width 12 height 19
select select "2025-11-01"
select select "2025-12-01"
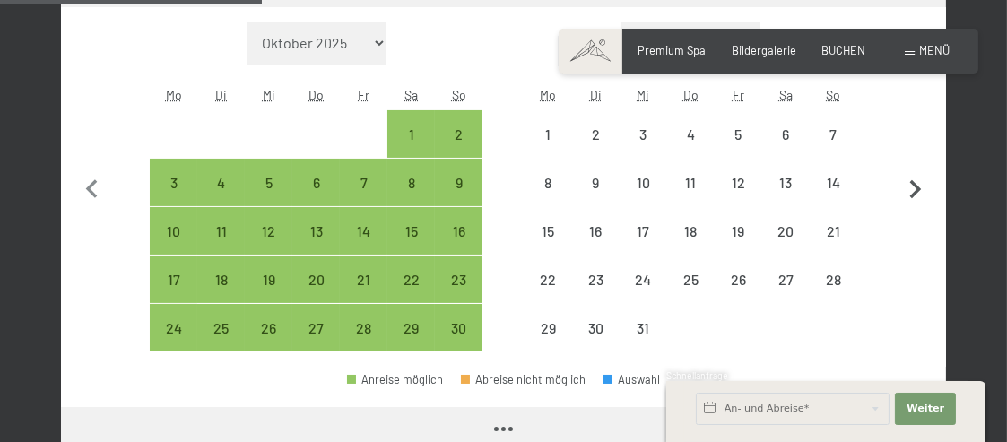
click at [915, 186] on icon "button" at bounding box center [916, 189] width 12 height 19
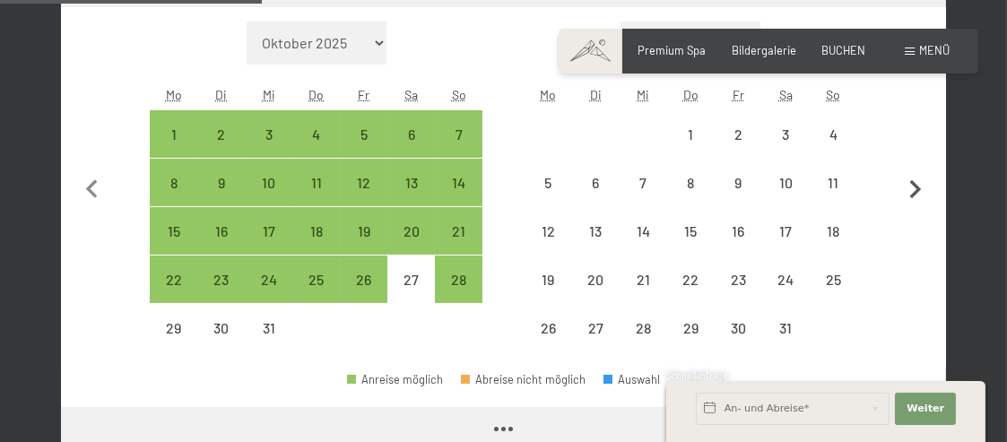
click at [915, 186] on icon "button" at bounding box center [916, 189] width 12 height 19
select select "2026-01-01"
select select "2026-02-01"
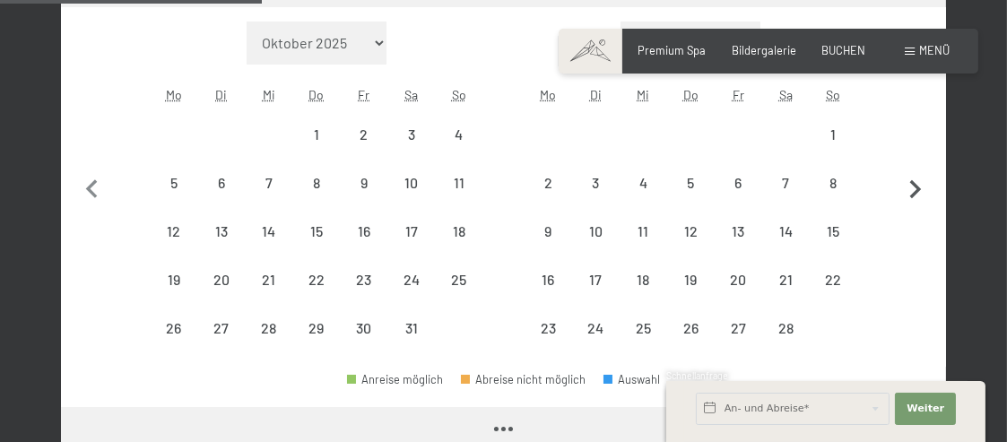
click at [915, 186] on icon "button" at bounding box center [916, 189] width 12 height 19
select select "2026-02-01"
select select "2026-03-01"
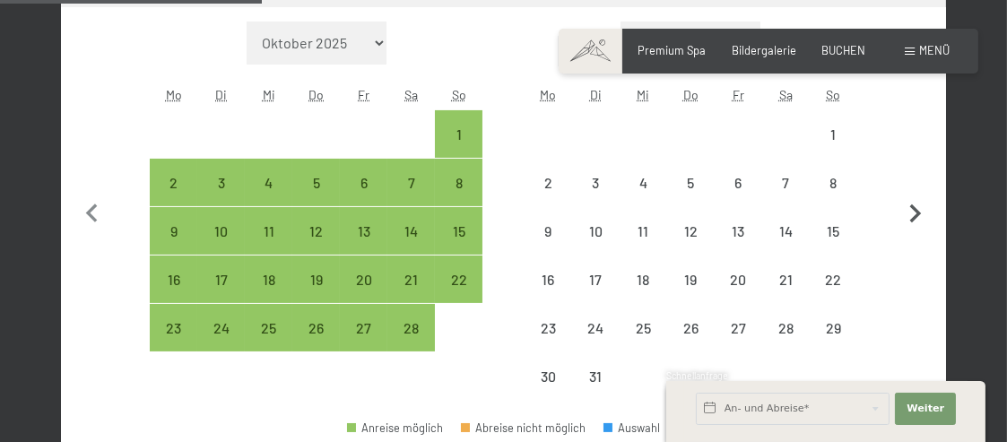
click at [915, 186] on button "button" at bounding box center [916, 212] width 38 height 380
select select "2026-03-01"
select select "2026-04-01"
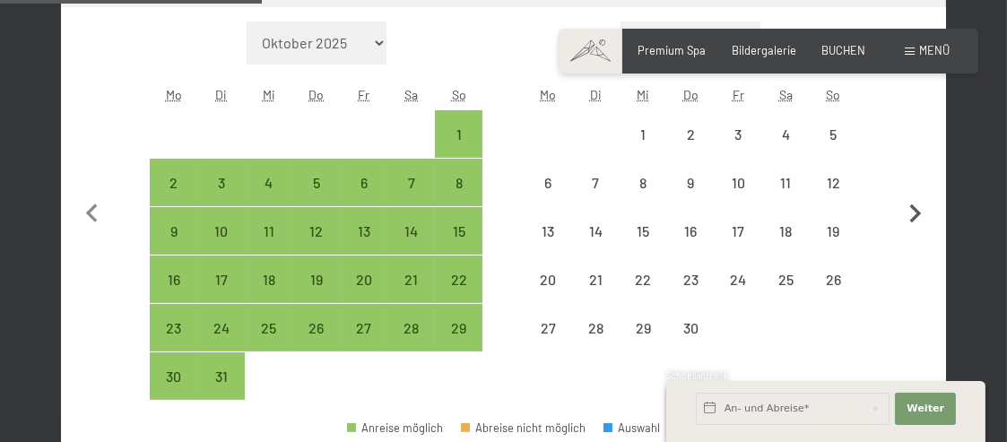
select select "2026-03-01"
select select "2026-04-01"
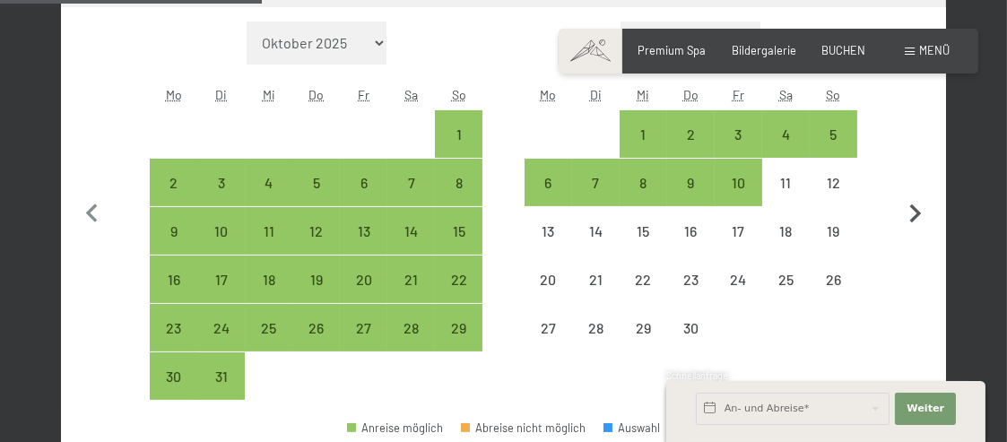
click at [915, 186] on button "button" at bounding box center [916, 212] width 38 height 380
select select "[DATE]"
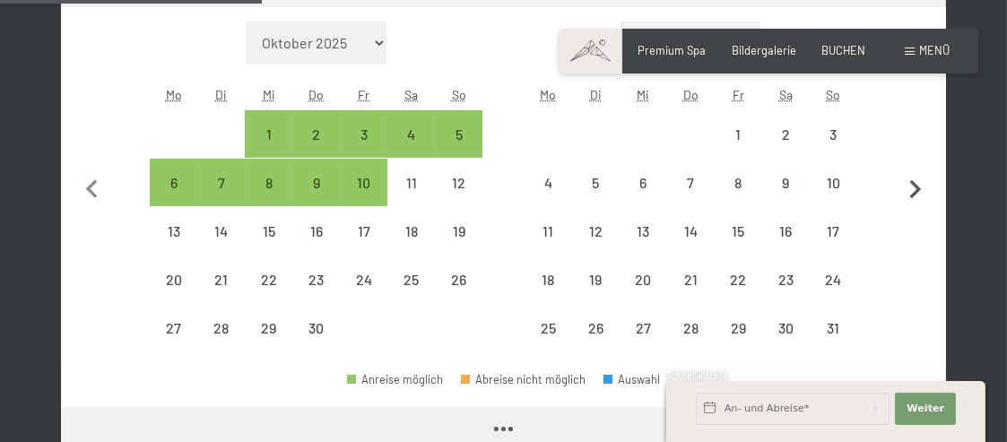
select select "[DATE]"
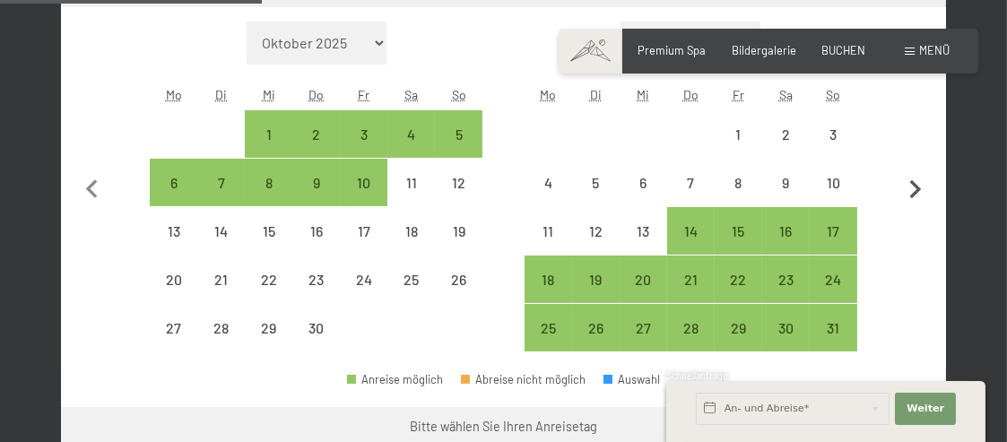
click at [915, 186] on icon "button" at bounding box center [916, 189] width 12 height 19
select select "2026-05-01"
select select "2026-06-01"
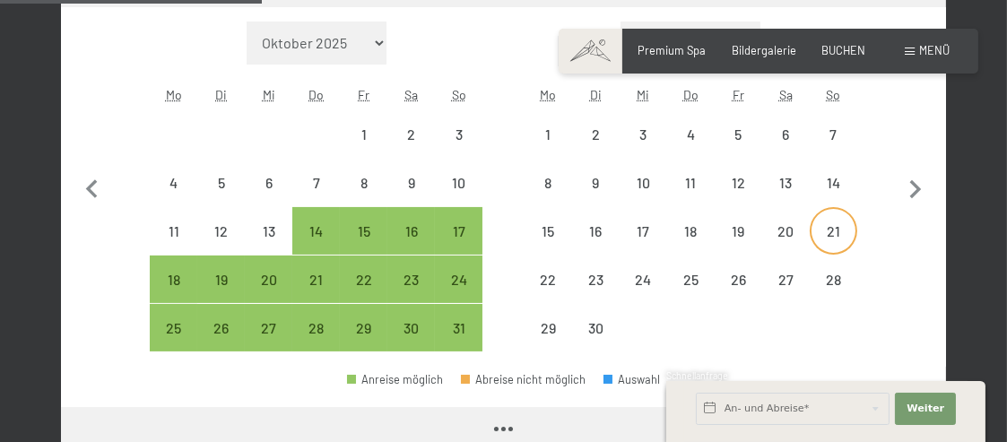
select select "2026-05-01"
select select "2026-06-01"
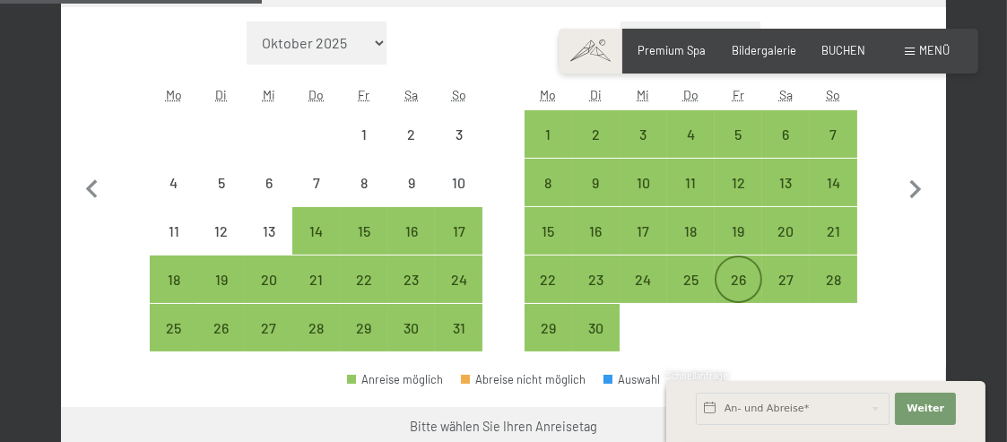
scroll to position [448, 0]
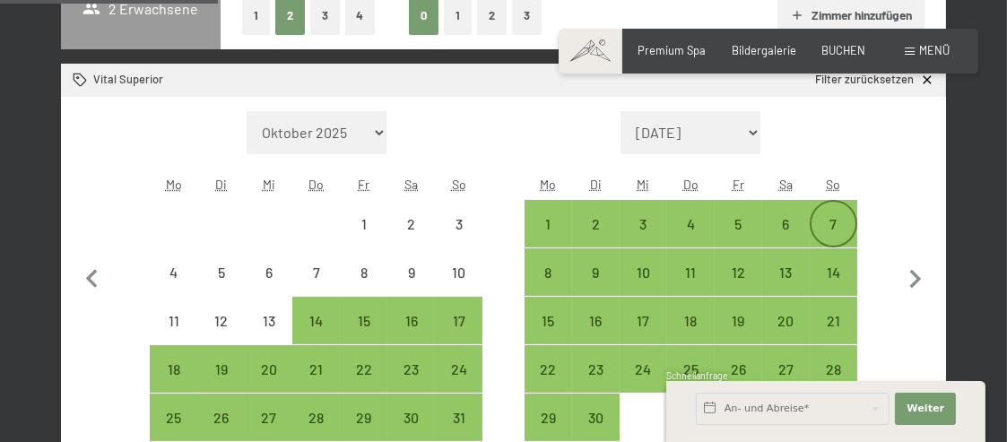
click at [840, 223] on div "7" at bounding box center [834, 239] width 44 height 44
select select "2026-05-01"
select select "2026-06-01"
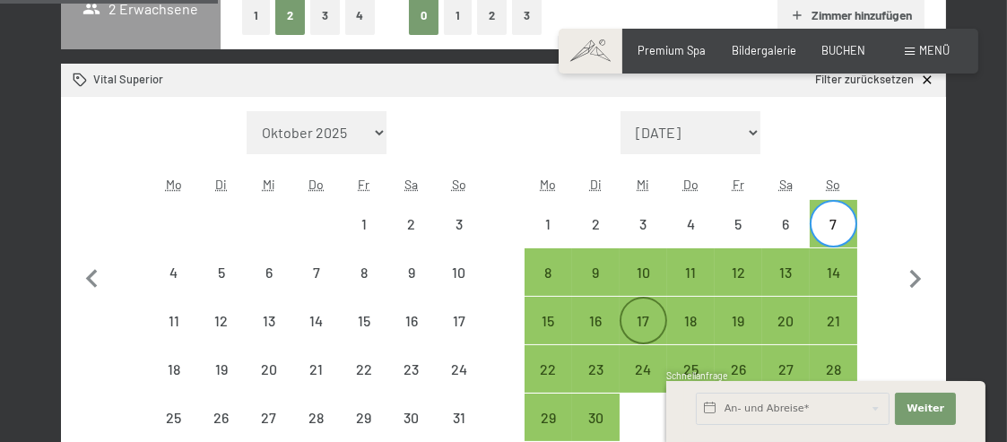
click at [643, 322] on div "17" at bounding box center [644, 336] width 44 height 44
select select "2026-05-01"
select select "[DATE]"
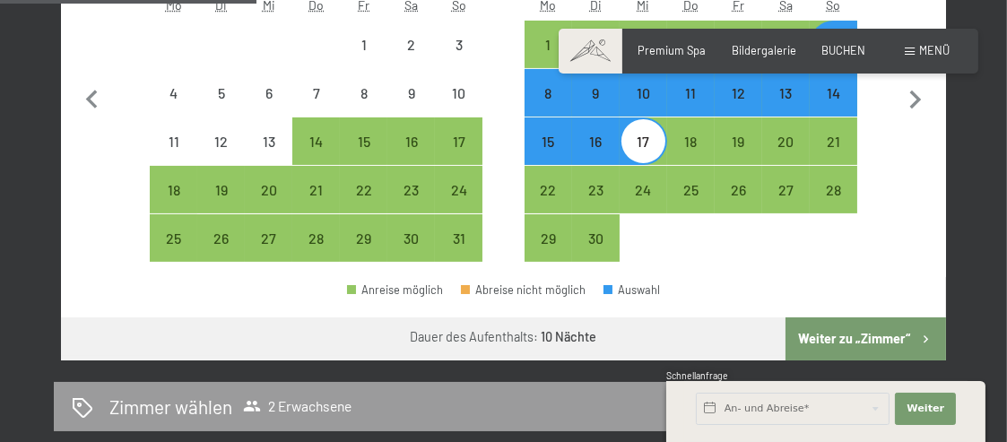
scroll to position [718, 0]
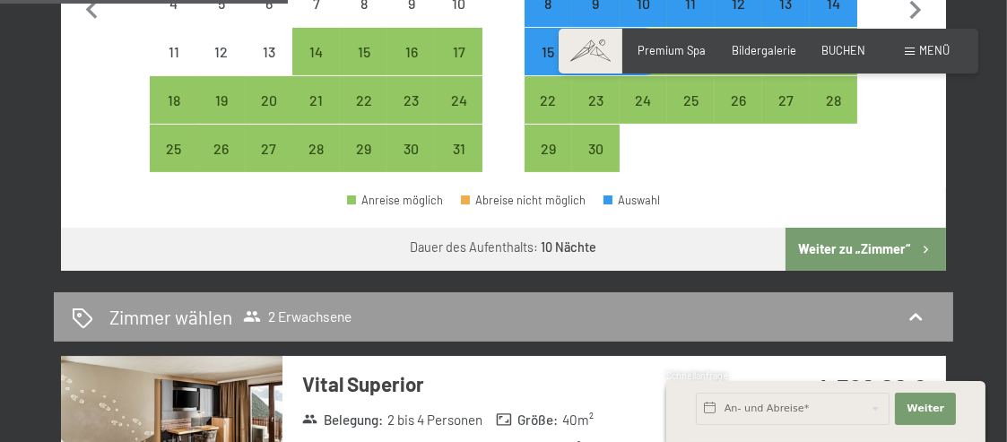
click at [856, 254] on button "Weiter zu „Zimmer“" at bounding box center [866, 249] width 161 height 43
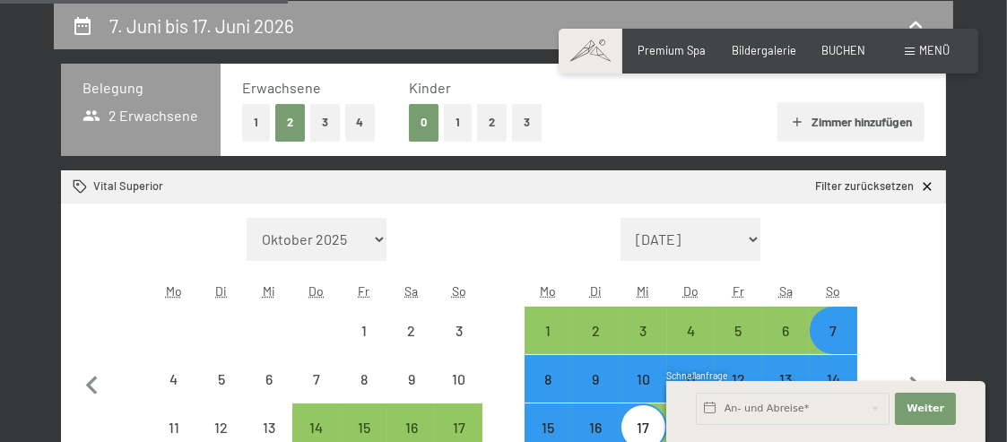
select select "2026-05-01"
select select "2026-06-01"
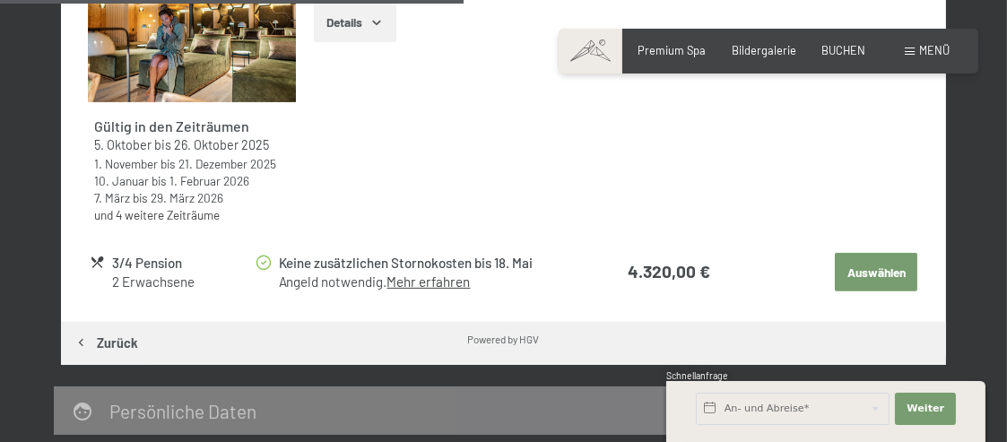
scroll to position [970, 0]
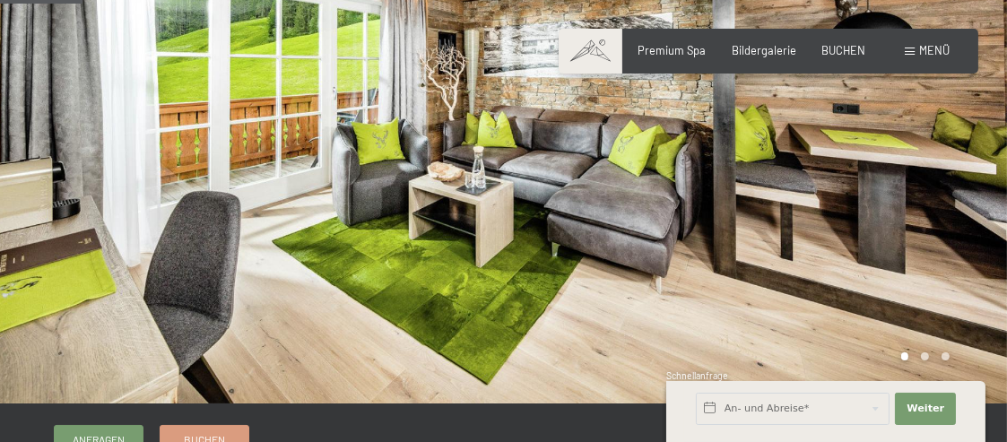
scroll to position [269, 0]
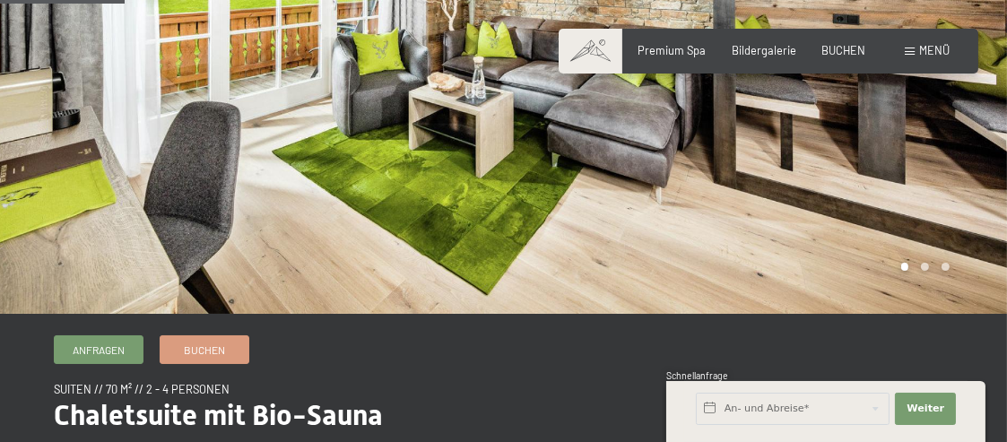
click at [829, 261] on div at bounding box center [756, 22] width 504 height 583
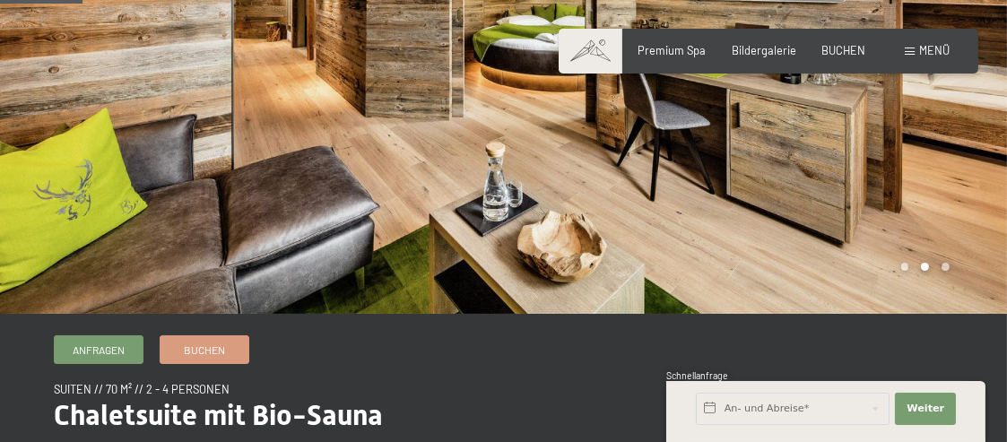
scroll to position [90, 0]
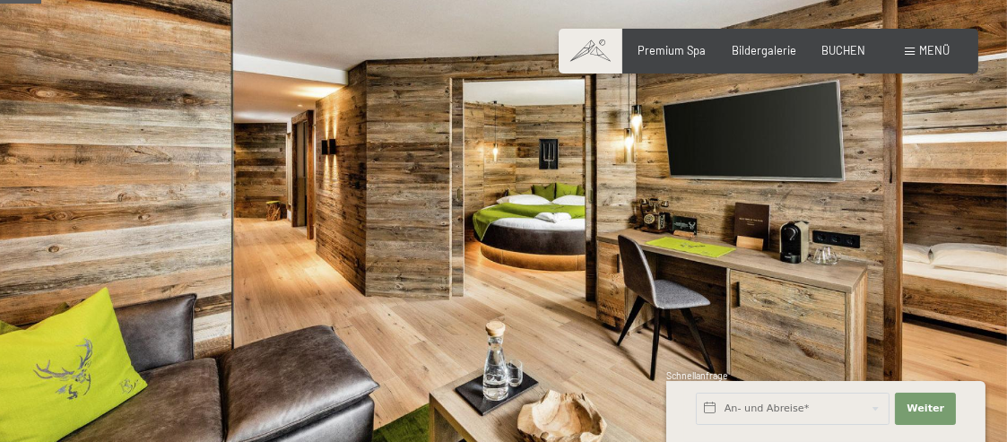
click at [820, 256] on div at bounding box center [756, 201] width 504 height 583
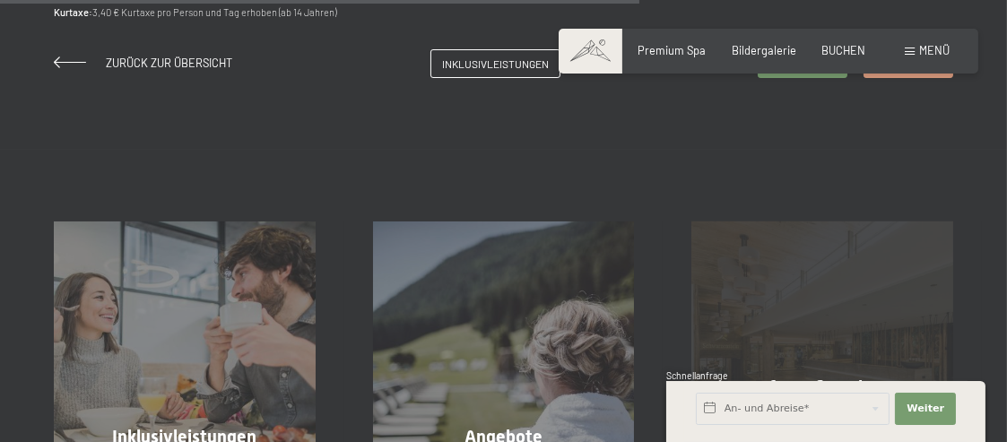
scroll to position [1345, 0]
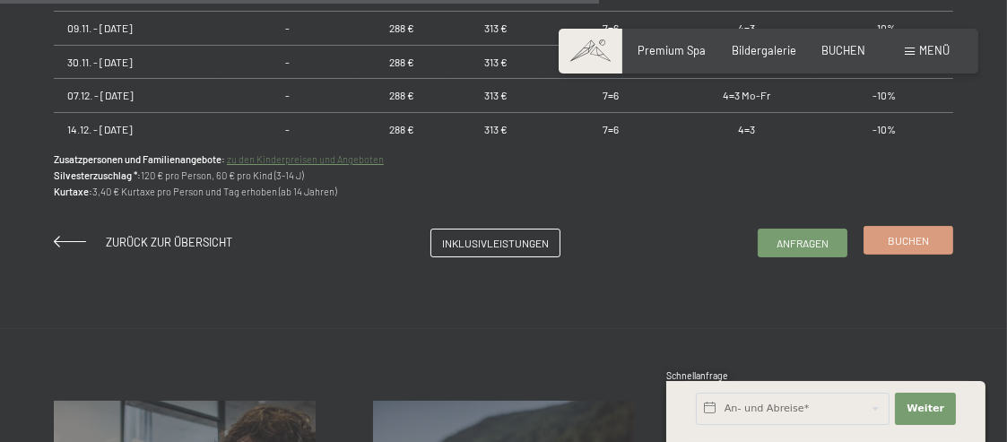
click at [884, 243] on link "Buchen" at bounding box center [909, 240] width 88 height 27
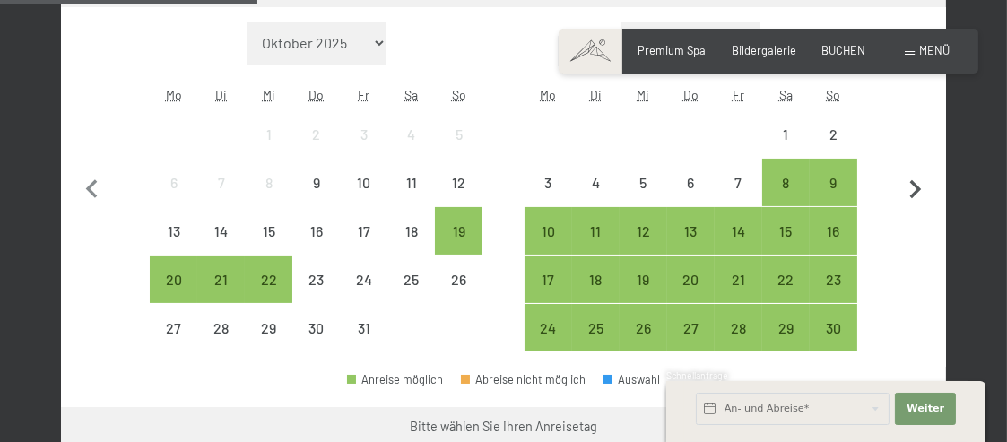
click at [909, 194] on icon "button" at bounding box center [916, 190] width 38 height 38
select select "2025-11-01"
select select "2025-12-01"
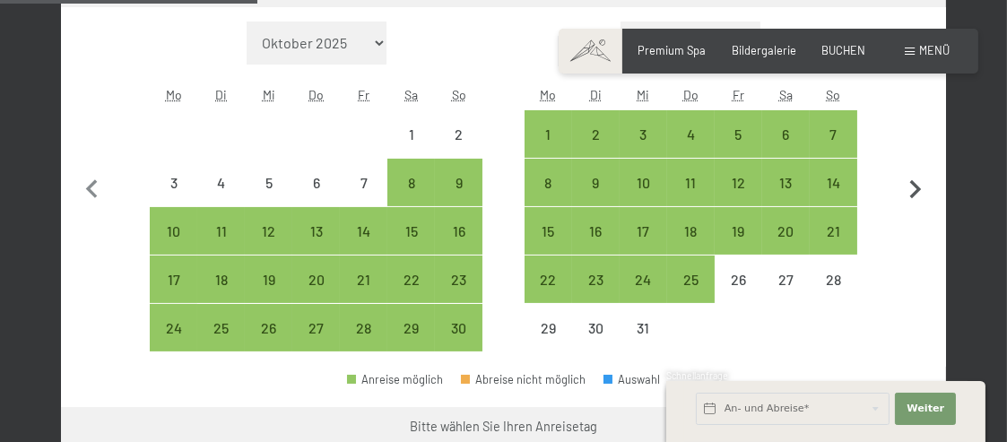
click at [909, 194] on icon "button" at bounding box center [916, 190] width 38 height 38
select select "2025-12-01"
select select "2026-01-01"
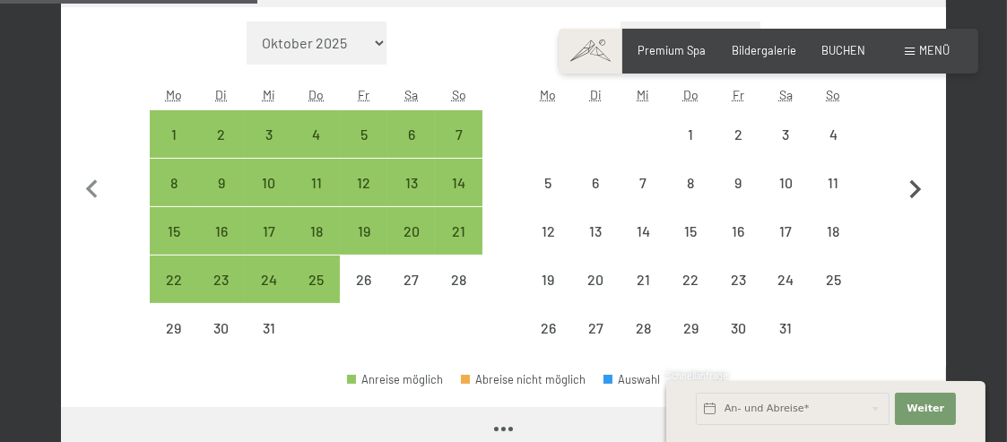
click at [909, 194] on icon "button" at bounding box center [916, 190] width 38 height 38
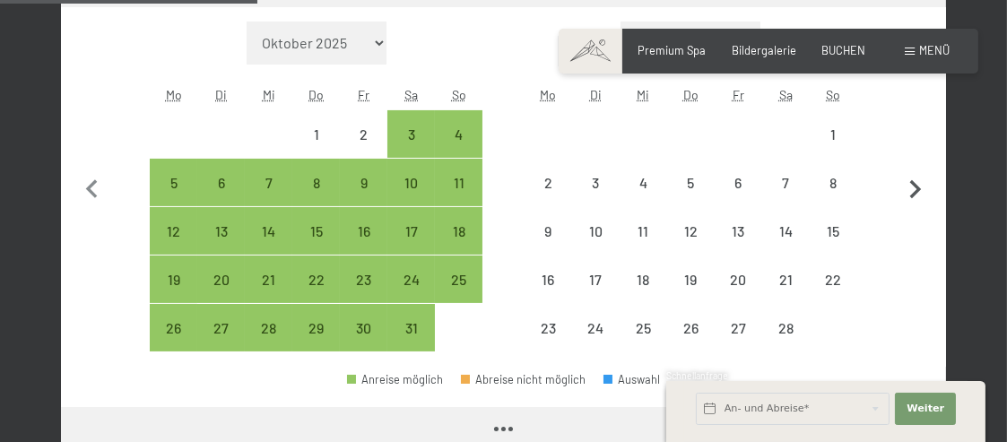
click at [909, 194] on icon "button" at bounding box center [916, 190] width 38 height 38
select select "2026-02-01"
select select "2026-03-01"
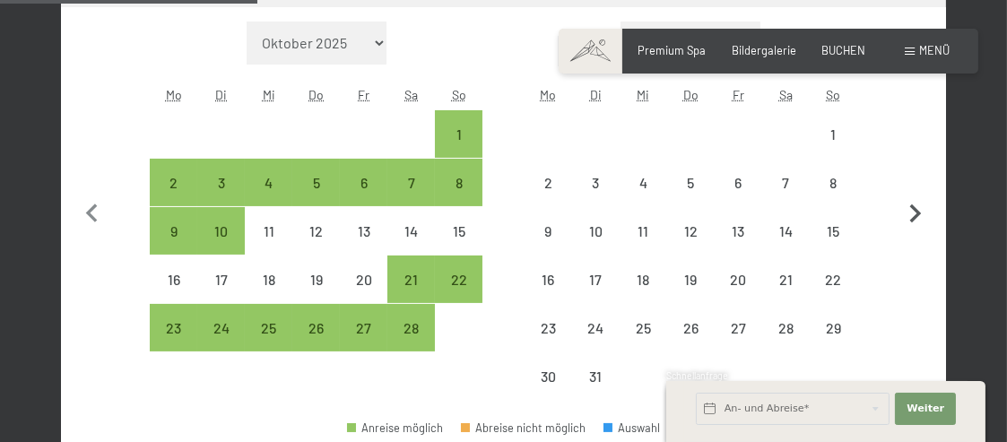
click at [909, 194] on button "button" at bounding box center [916, 212] width 38 height 380
select select "2026-03-01"
select select "[DATE]"
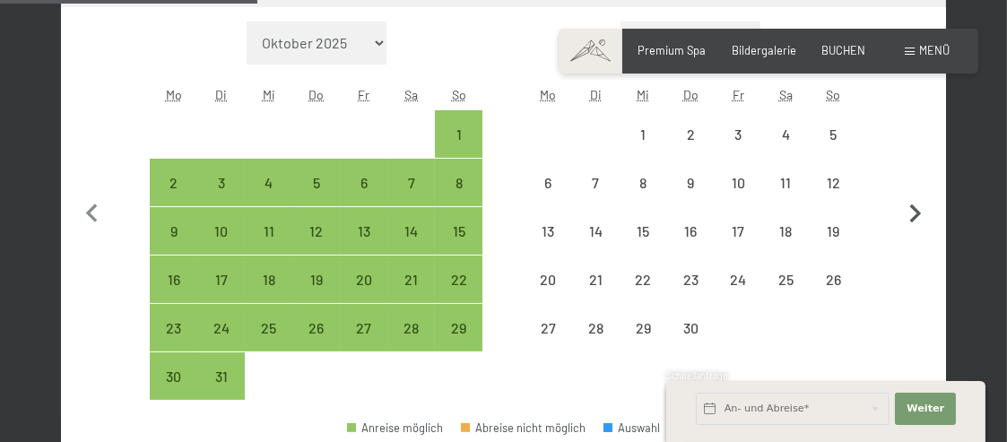
select select "[DATE]"
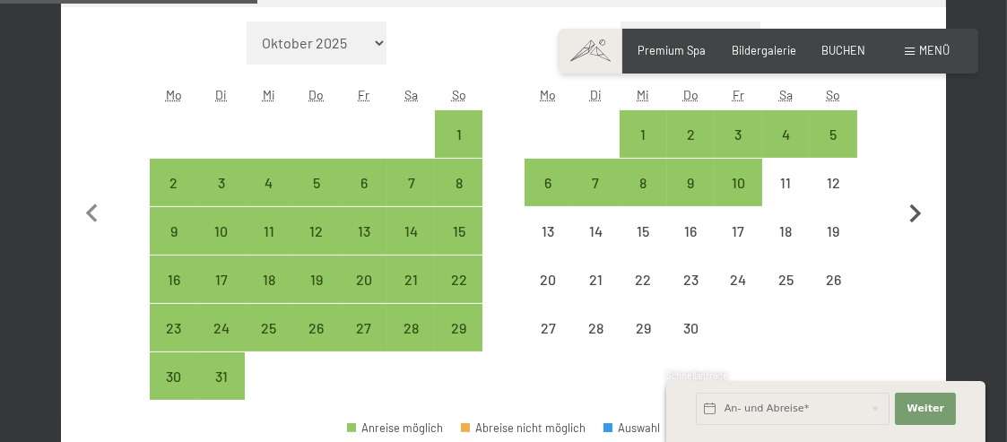
click at [909, 194] on button "button" at bounding box center [916, 212] width 38 height 380
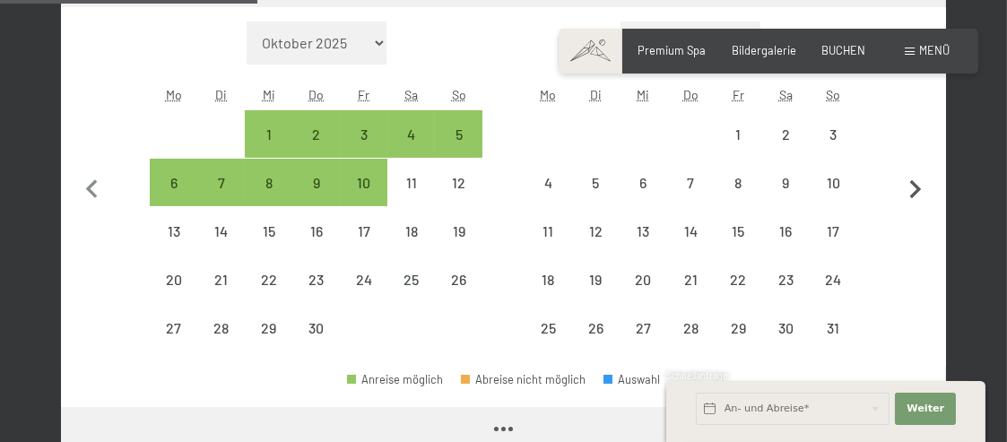
select select "[DATE]"
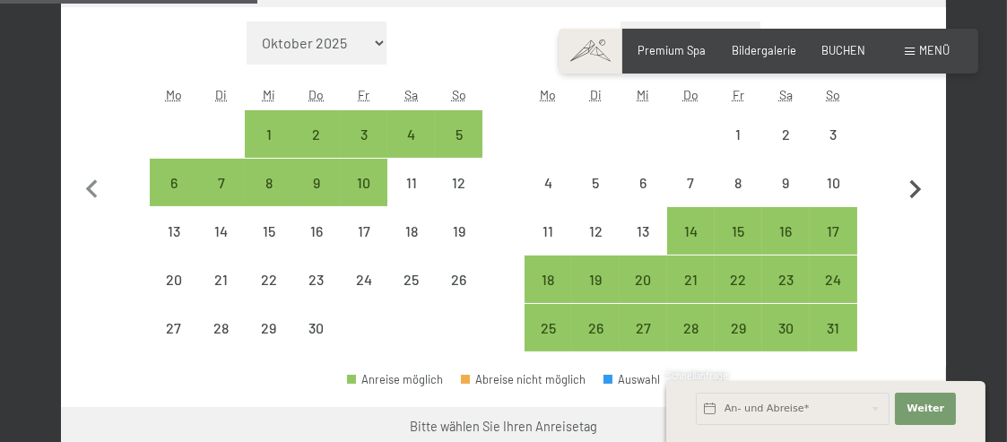
click at [909, 194] on icon "button" at bounding box center [916, 190] width 38 height 38
select select "2026-05-01"
select select "2026-06-01"
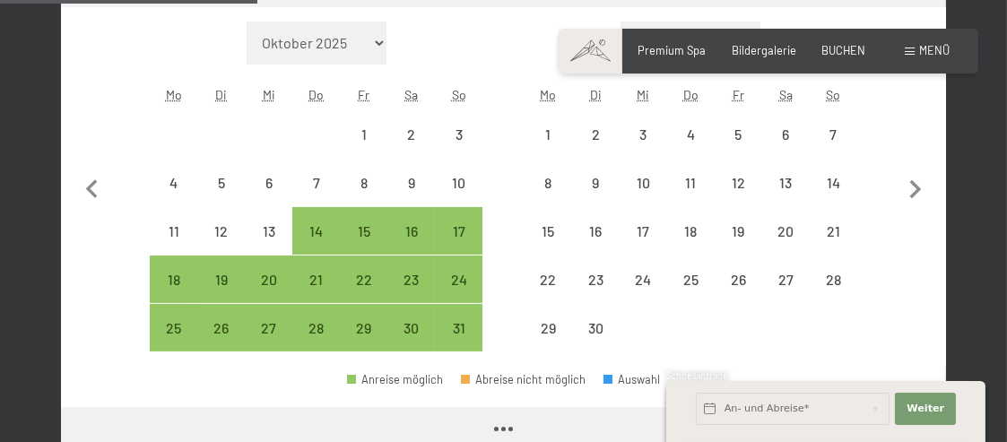
select select "2026-05-01"
select select "2026-06-01"
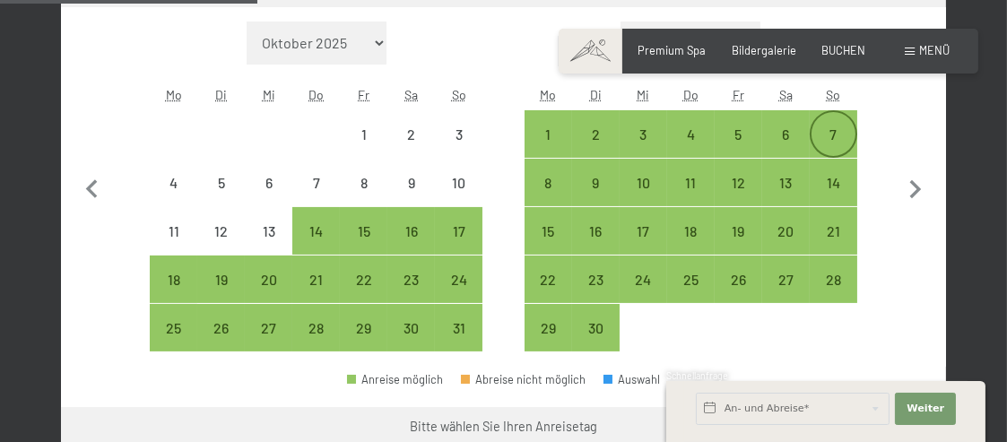
click at [834, 134] on div "7" at bounding box center [834, 149] width 44 height 44
select select "2026-05-01"
select select "2026-06-01"
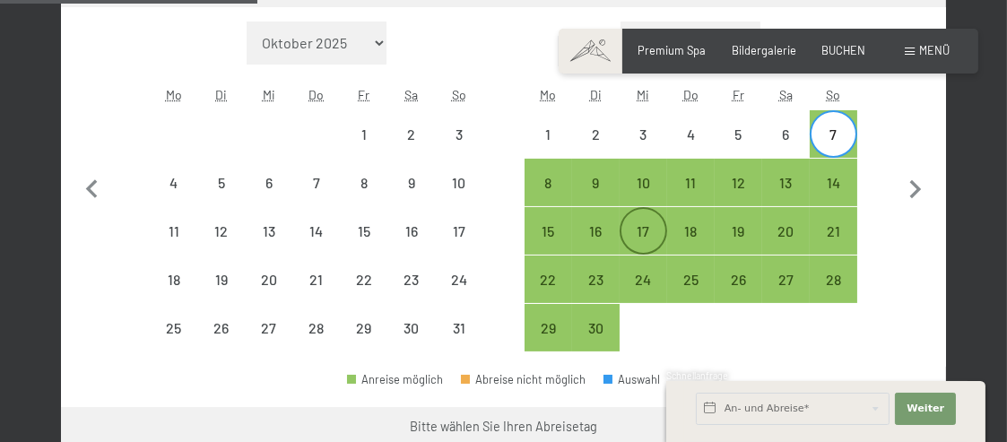
click at [642, 230] on div "17" at bounding box center [644, 246] width 44 height 44
select select "[DATE]"
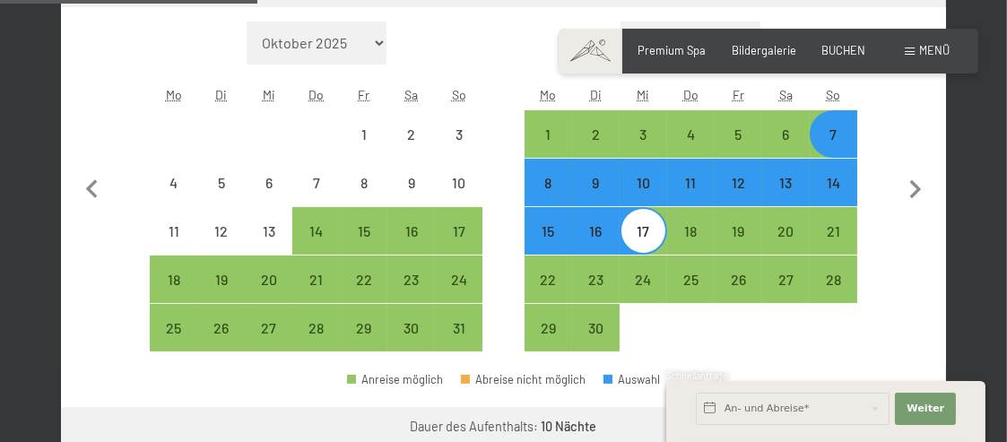
scroll to position [718, 0]
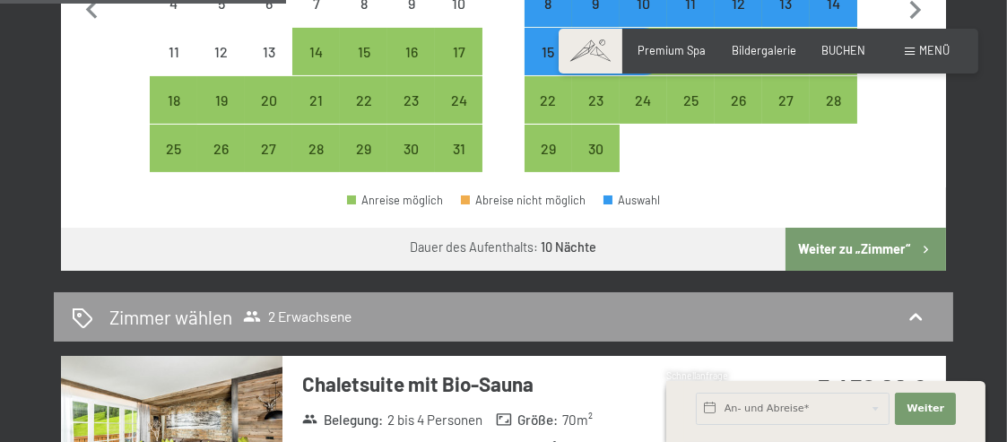
click at [856, 250] on button "Weiter zu „Zimmer“" at bounding box center [866, 249] width 161 height 43
select select "[DATE]"
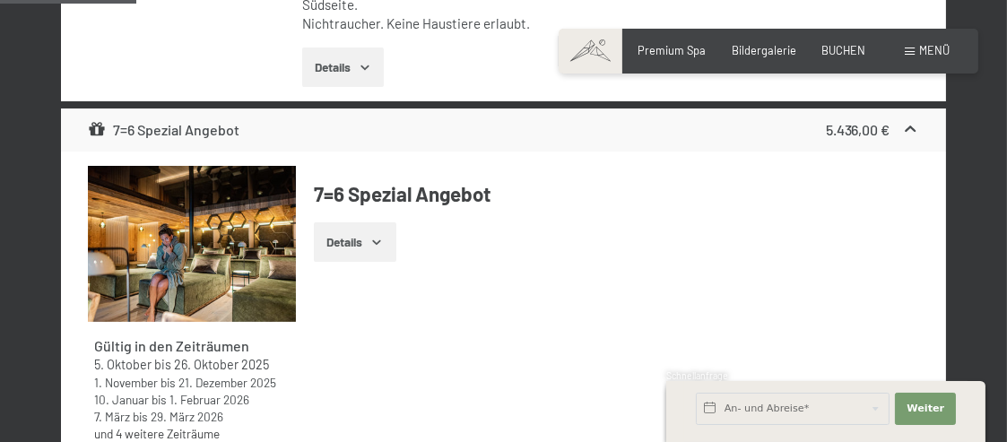
scroll to position [342, 0]
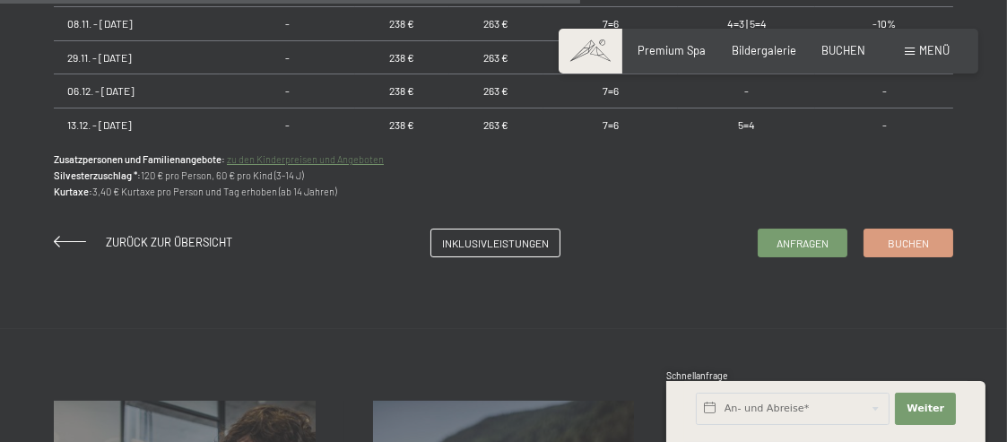
scroll to position [1435, 0]
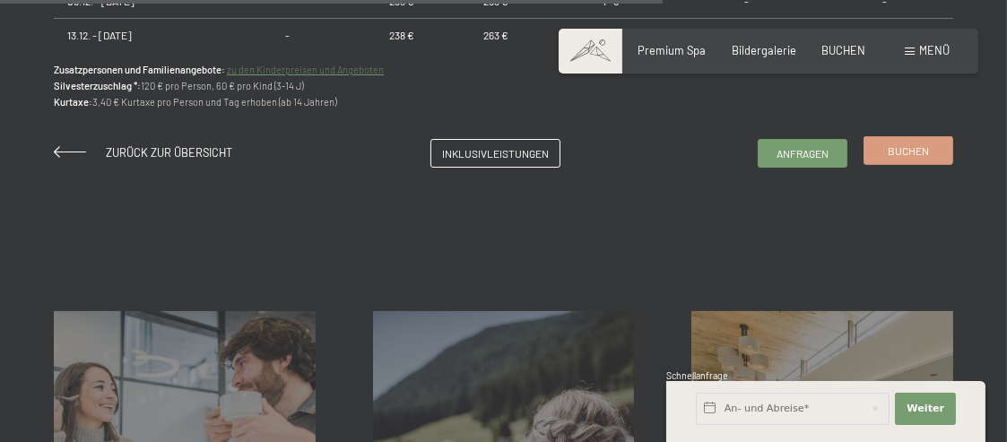
click at [897, 157] on span "Buchen" at bounding box center [908, 151] width 41 height 15
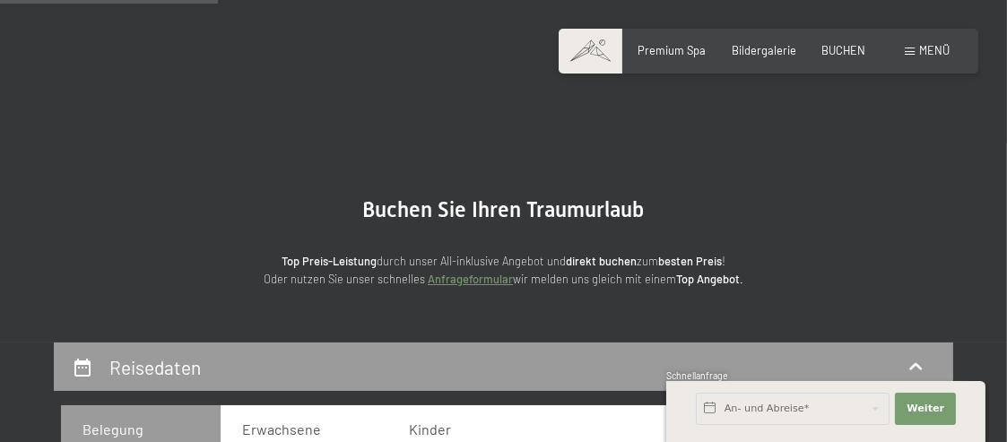
scroll to position [448, 0]
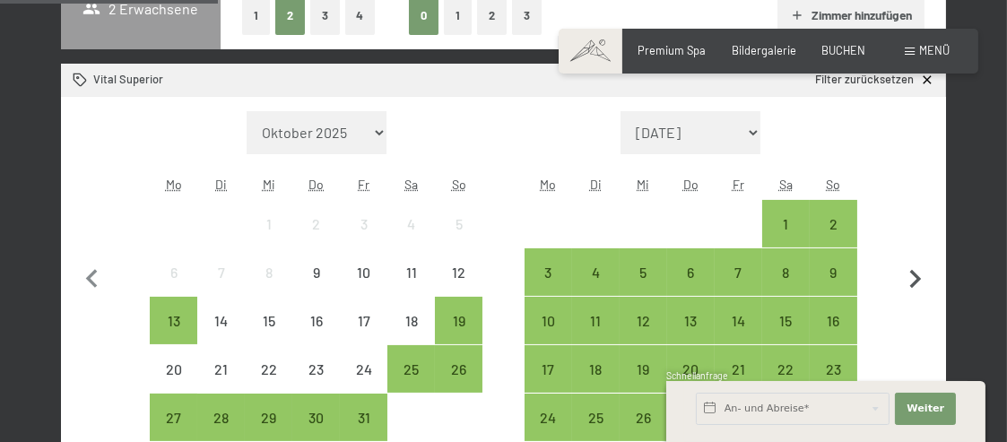
click at [918, 276] on icon "button" at bounding box center [916, 279] width 12 height 19
select select "2025-11-01"
select select "2025-12-01"
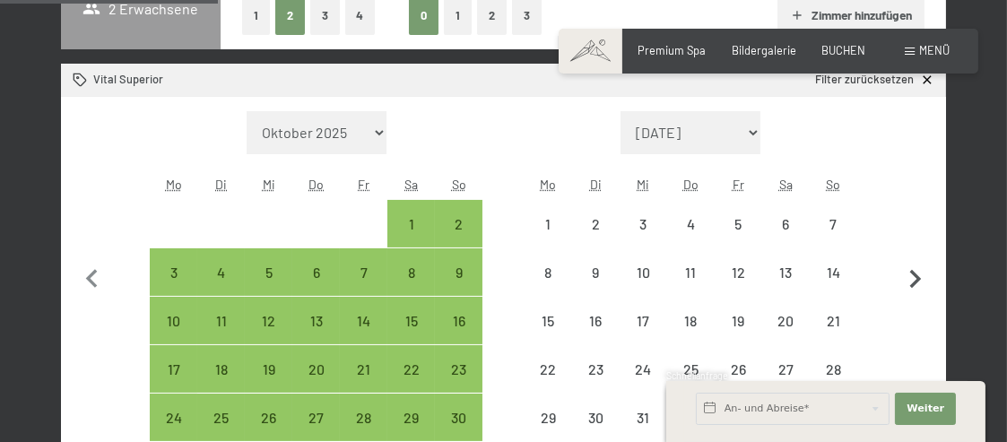
click at [918, 276] on icon "button" at bounding box center [916, 279] width 12 height 19
select select "2025-12-01"
select select "2026-01-01"
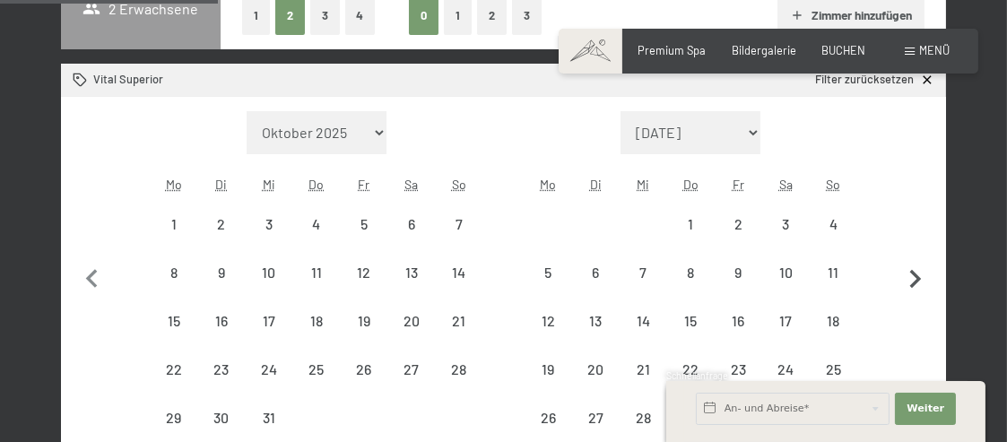
click at [918, 276] on icon "button" at bounding box center [916, 279] width 12 height 19
select select "2026-01-01"
select select "2026-02-01"
click at [918, 276] on icon "button" at bounding box center [916, 279] width 12 height 19
select select "2026-02-01"
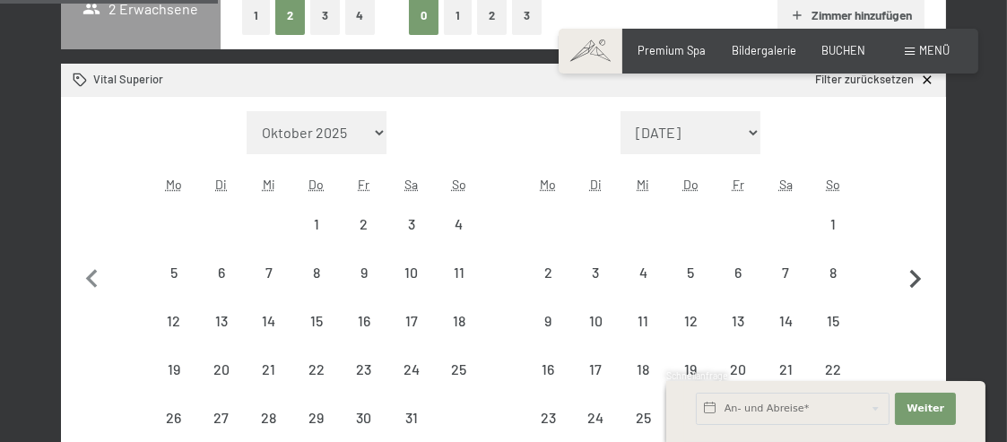
select select "2026-03-01"
select select "2026-02-01"
select select "2026-03-01"
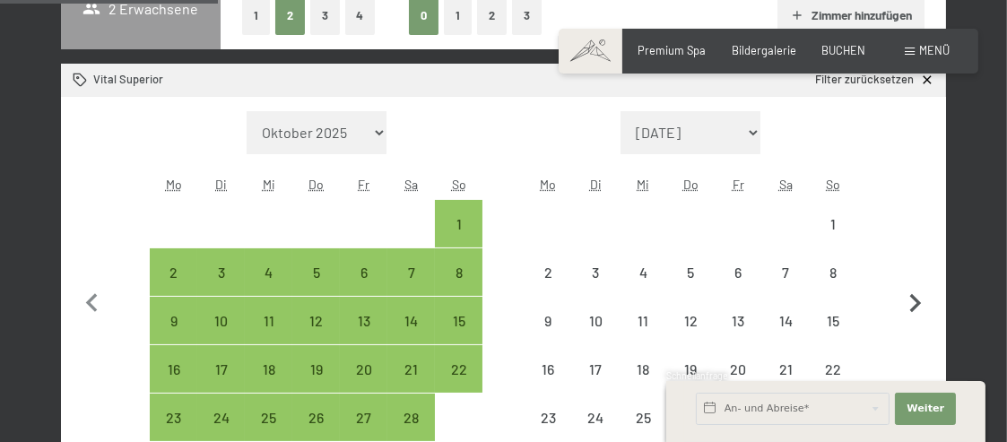
click at [918, 276] on button "button" at bounding box center [916, 301] width 38 height 380
select select "2026-03-01"
select select "2026-04-01"
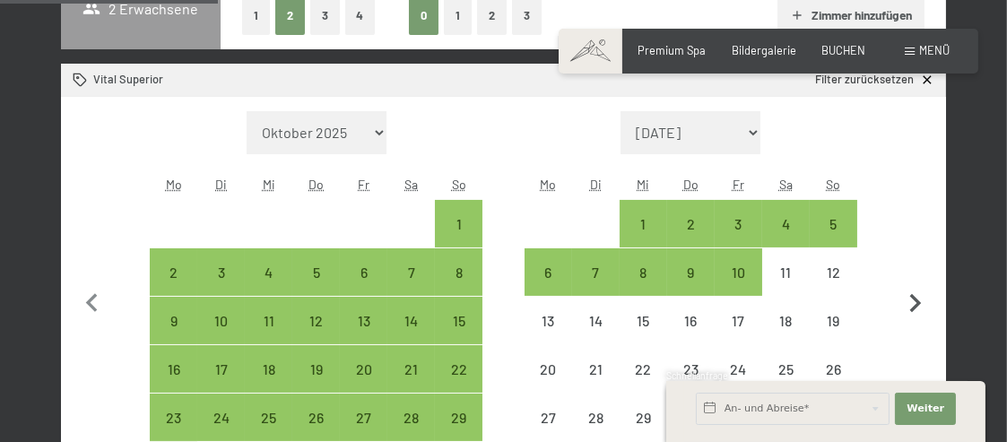
click at [918, 276] on button "button" at bounding box center [916, 301] width 38 height 380
select select "2026-04-01"
select select "2026-05-01"
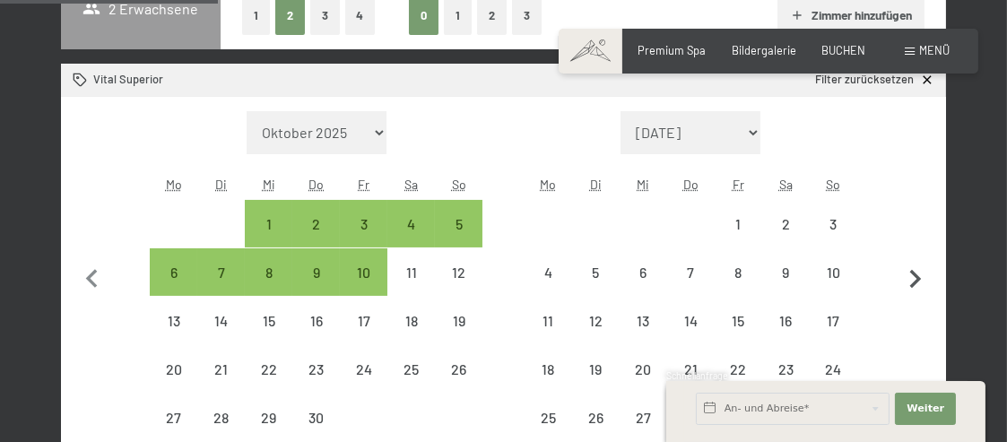
select select "2026-04-01"
select select "2026-05-01"
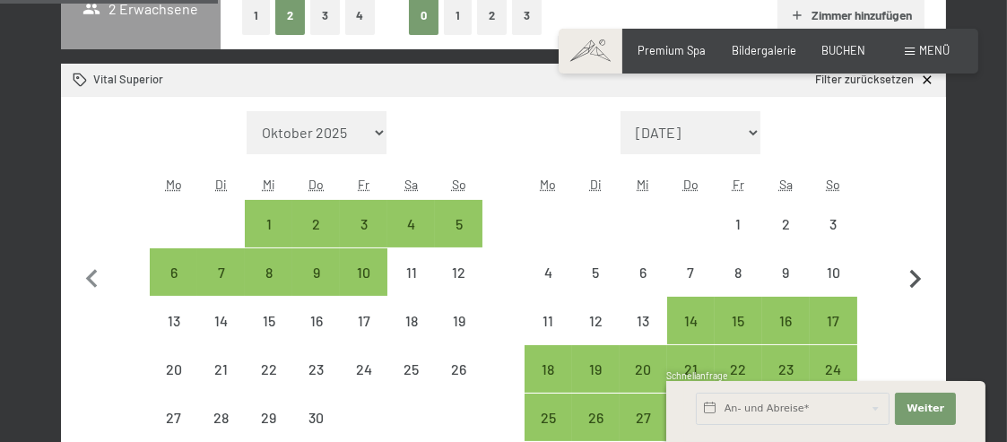
click at [918, 276] on icon "button" at bounding box center [916, 279] width 12 height 19
select select "2026-05-01"
select select "2026-06-01"
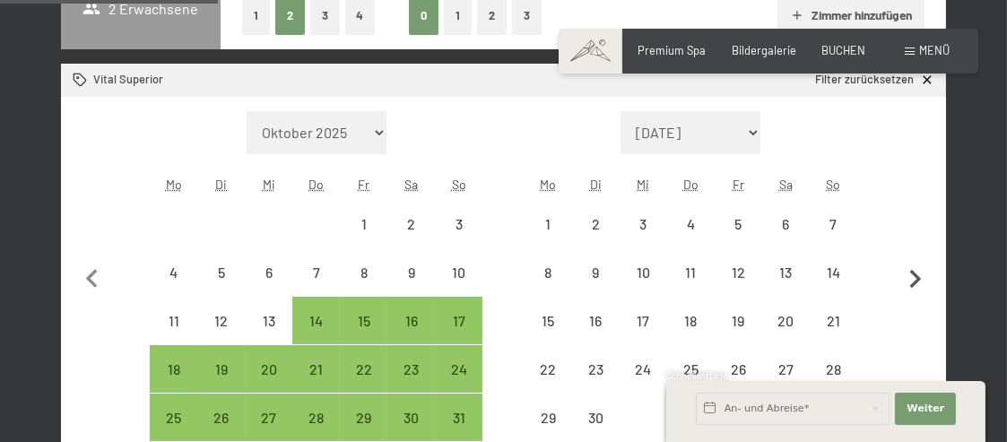
select select "2026-05-01"
select select "2026-06-01"
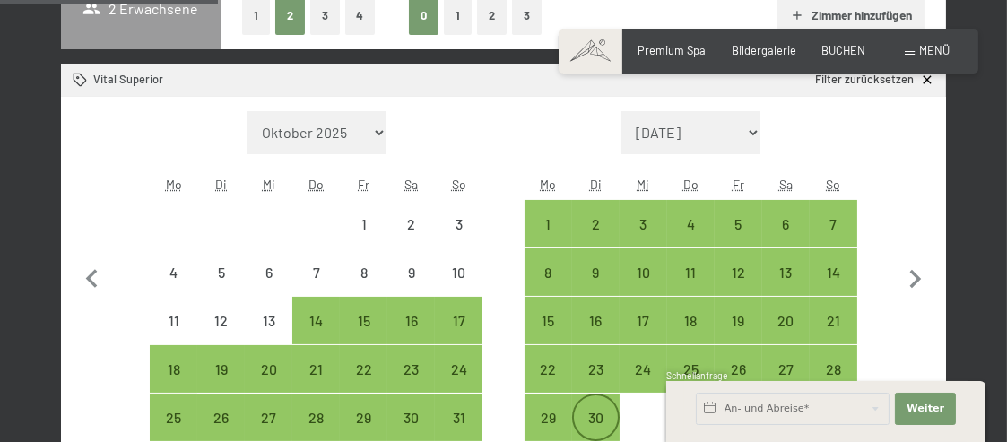
scroll to position [538, 0]
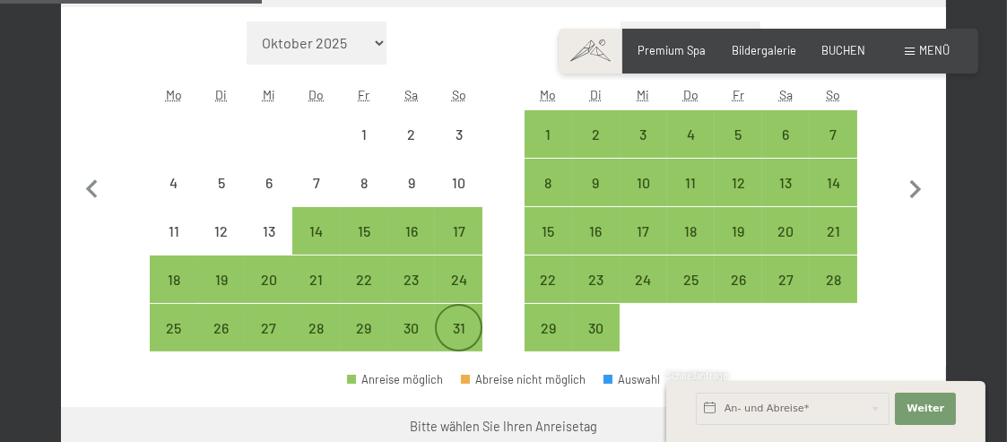
click at [453, 329] on div "31" at bounding box center [459, 343] width 44 height 44
select select "2026-05-01"
select select "2026-06-01"
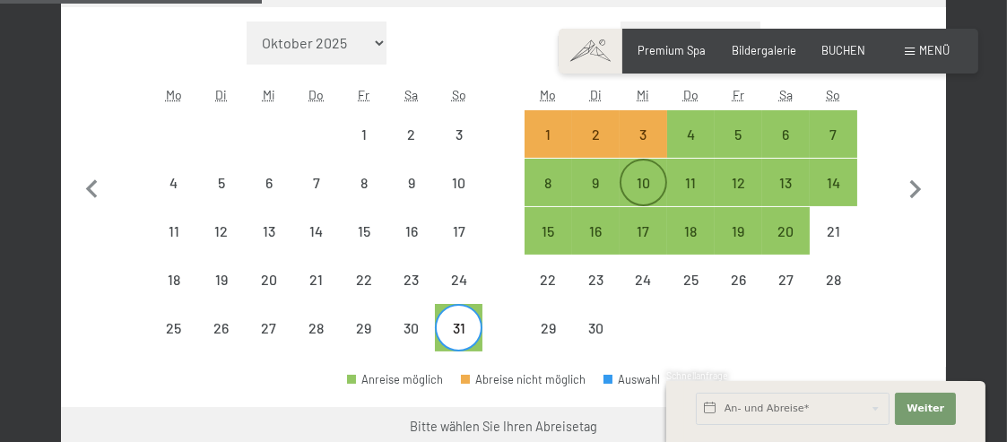
click at [651, 170] on div "10" at bounding box center [644, 183] width 44 height 44
select select "2026-05-01"
select select "2026-06-01"
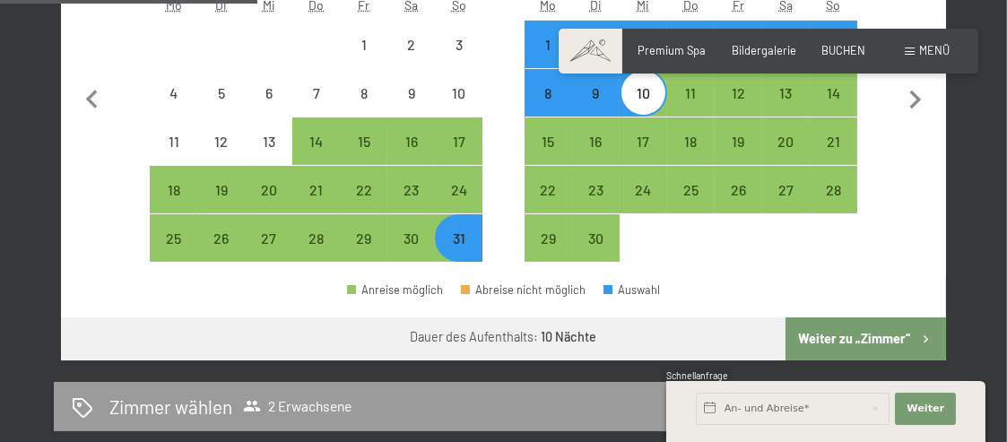
click at [874, 335] on button "Weiter zu „Zimmer“" at bounding box center [866, 339] width 161 height 43
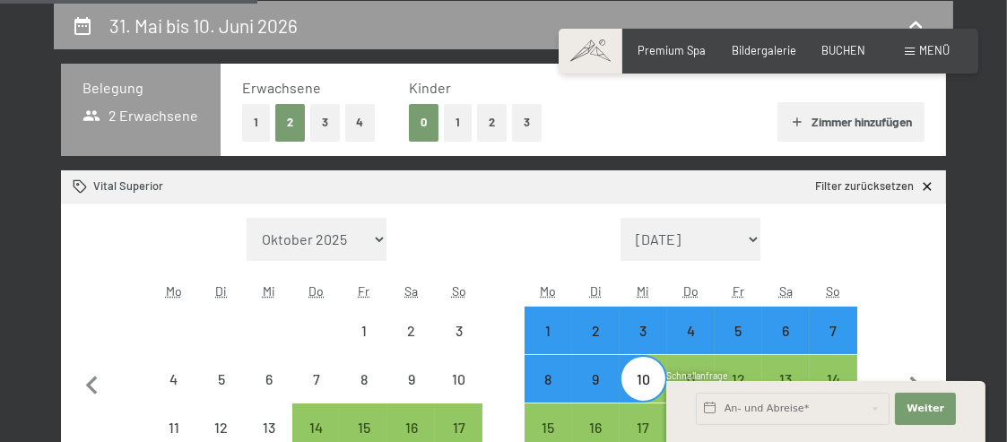
select select "2026-05-01"
select select "2026-06-01"
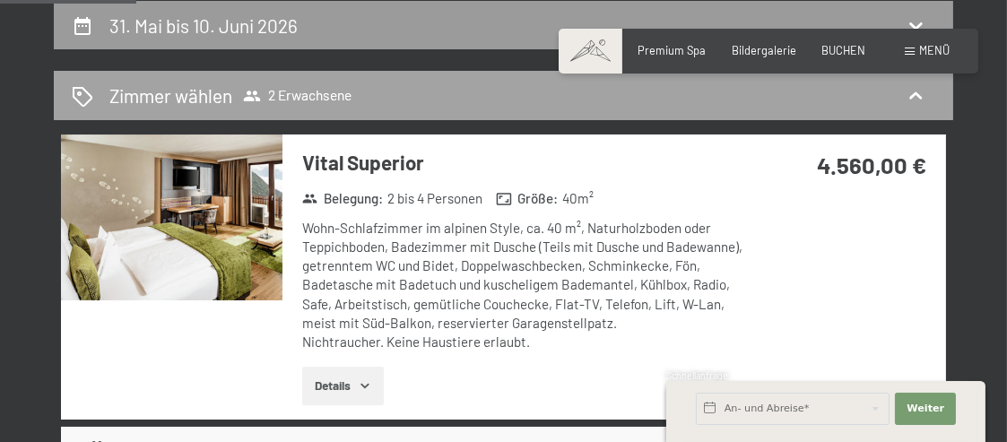
scroll to position [252, 0]
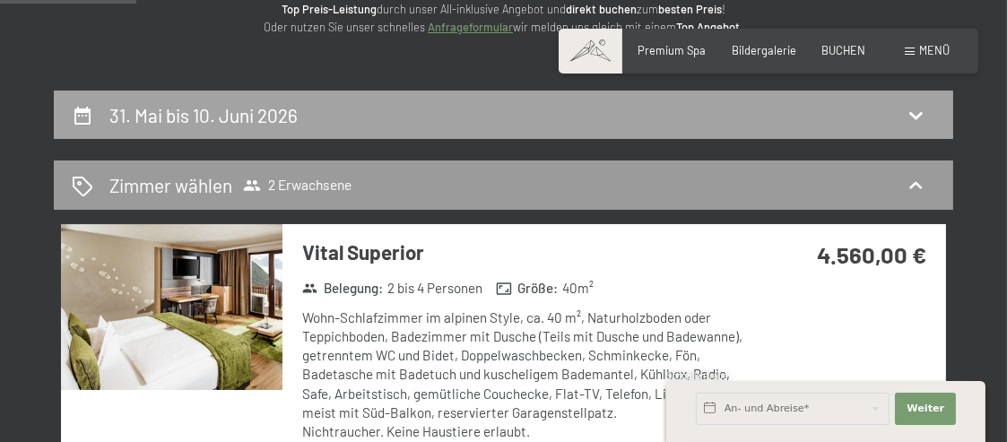
click at [217, 112] on h2 "31. Mai bis 10. Juni 2026" at bounding box center [203, 115] width 188 height 22
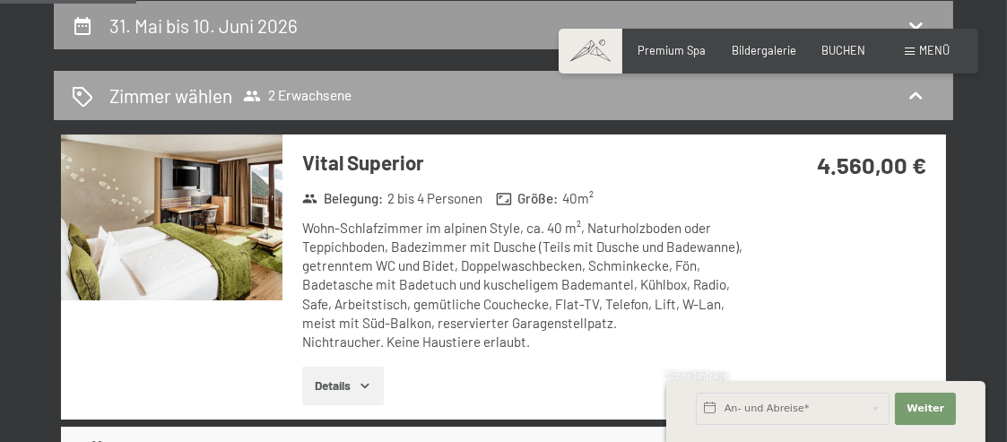
select select "2026-05-01"
select select "2026-06-01"
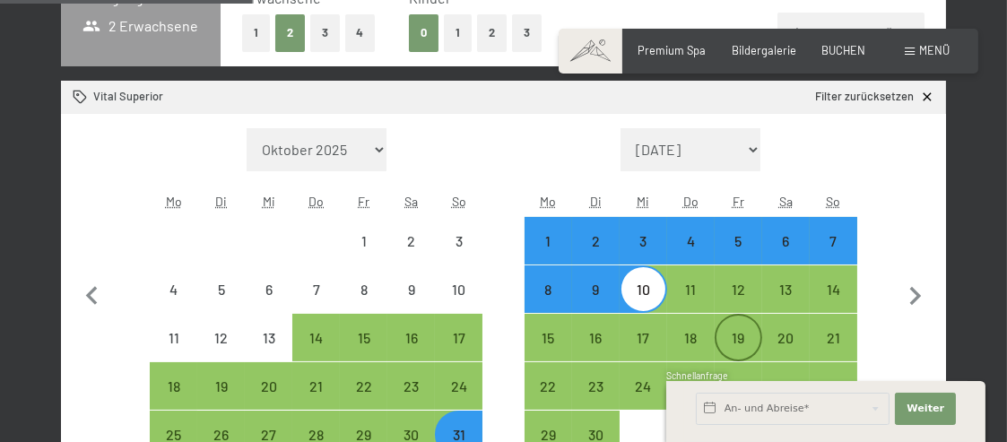
scroll to position [521, 0]
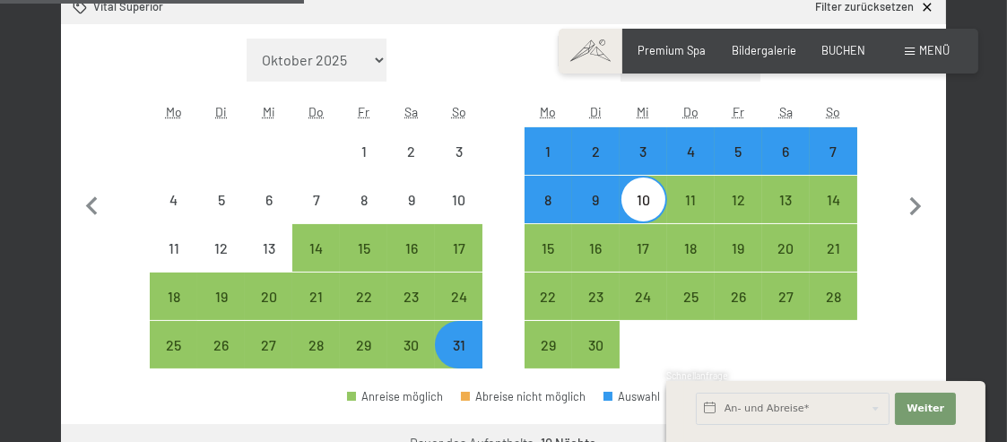
click at [839, 152] on div "7" at bounding box center [834, 166] width 44 height 44
select select "2026-05-01"
select select "2026-06-01"
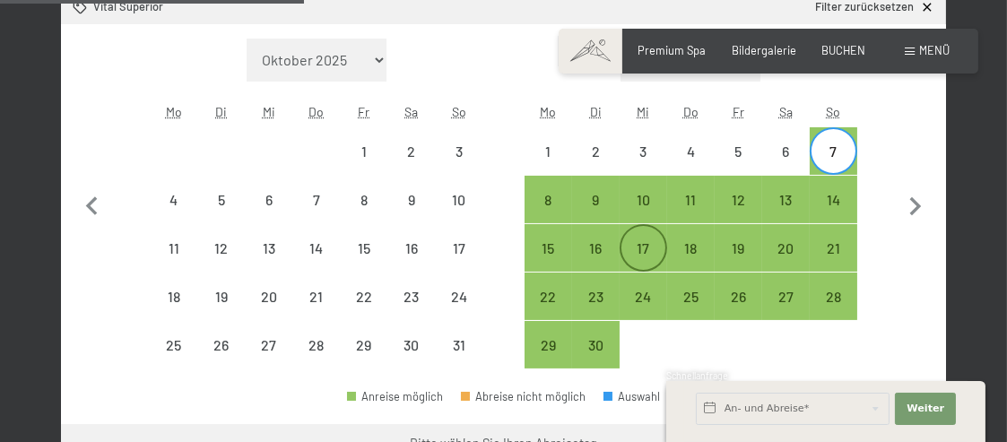
click at [642, 247] on div "17" at bounding box center [644, 263] width 44 height 44
select select "2026-05-01"
select select "2026-06-01"
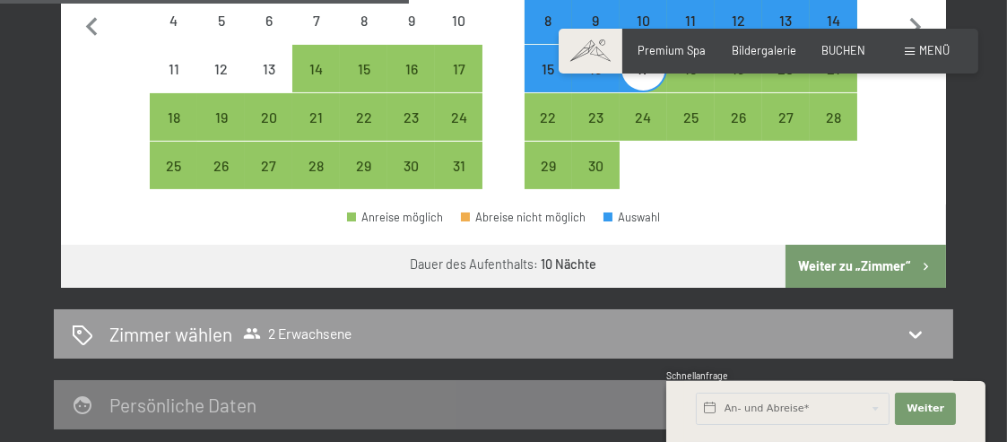
click at [871, 263] on button "Weiter zu „Zimmer“" at bounding box center [866, 266] width 161 height 43
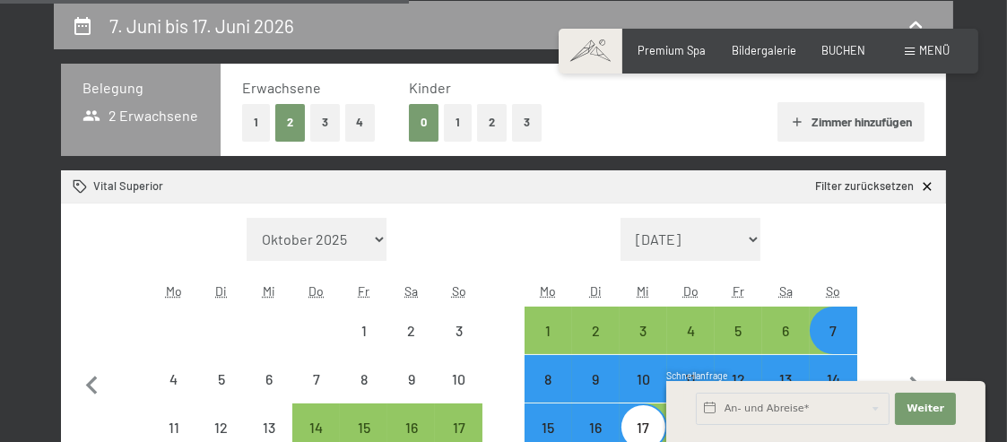
select select "2026-05-01"
select select "2026-06-01"
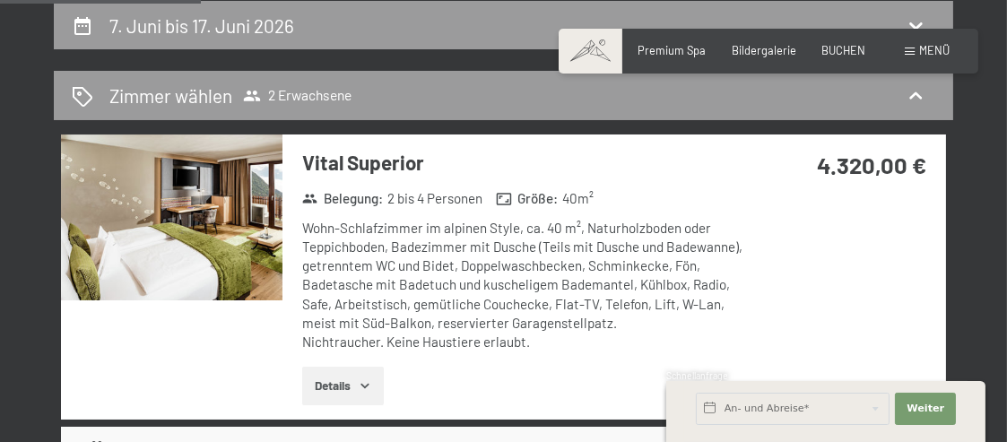
scroll to position [252, 0]
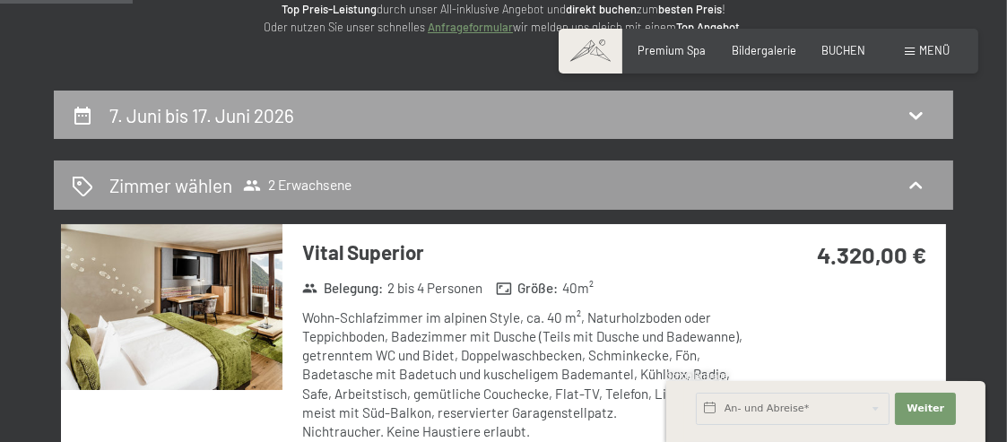
click at [247, 112] on h2 "7. Juni bis 17. Juni 2026" at bounding box center [201, 115] width 185 height 22
select select "2026-05-01"
select select "2026-06-01"
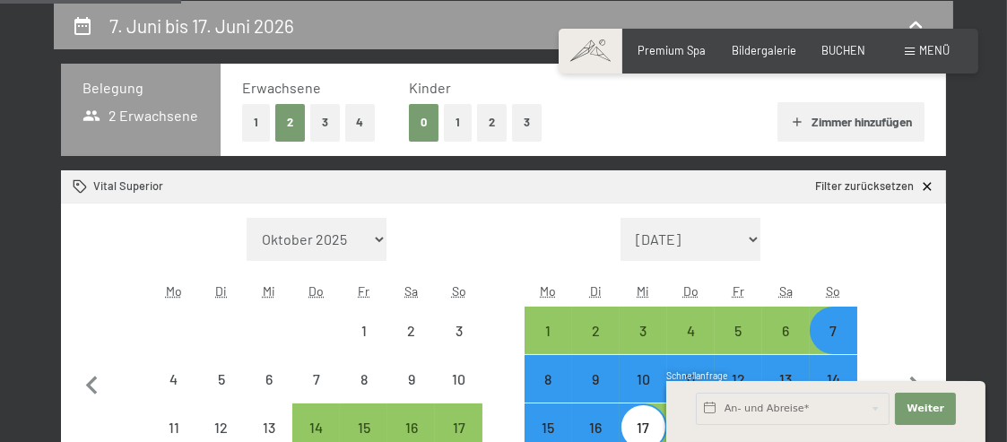
scroll to position [431, 0]
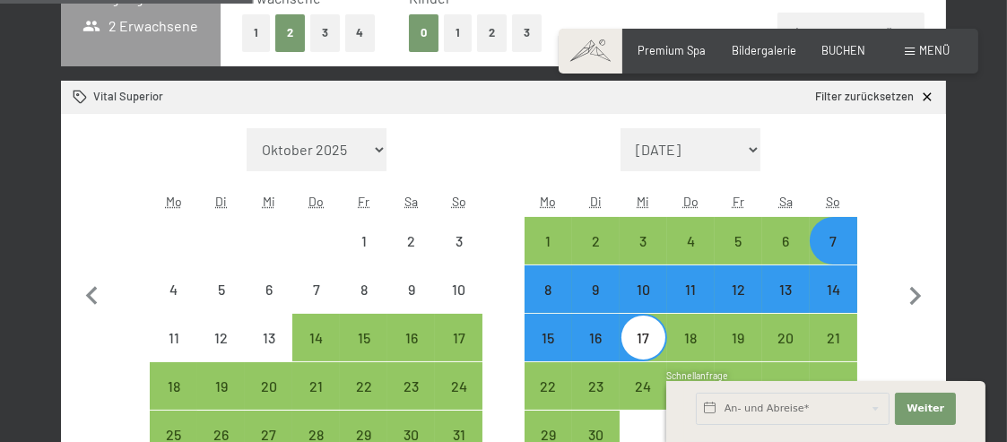
click at [833, 289] on div "14" at bounding box center [834, 305] width 44 height 44
select select "2026-05-01"
select select "2026-06-01"
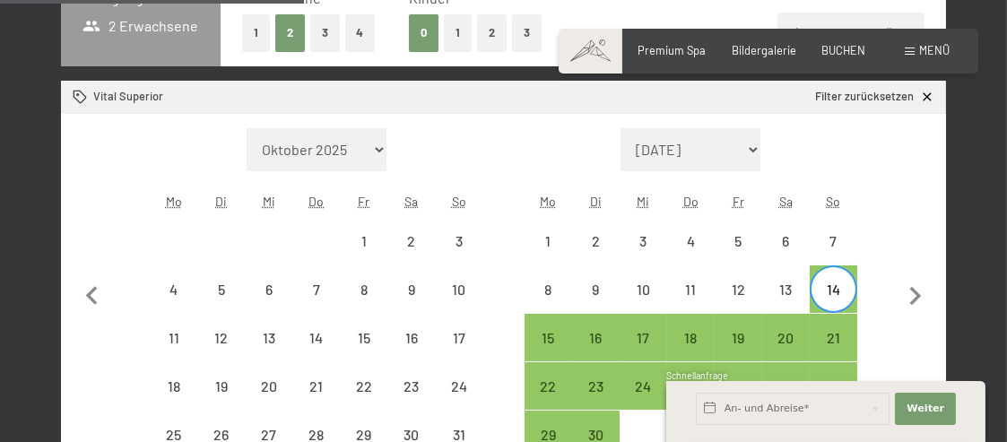
scroll to position [521, 0]
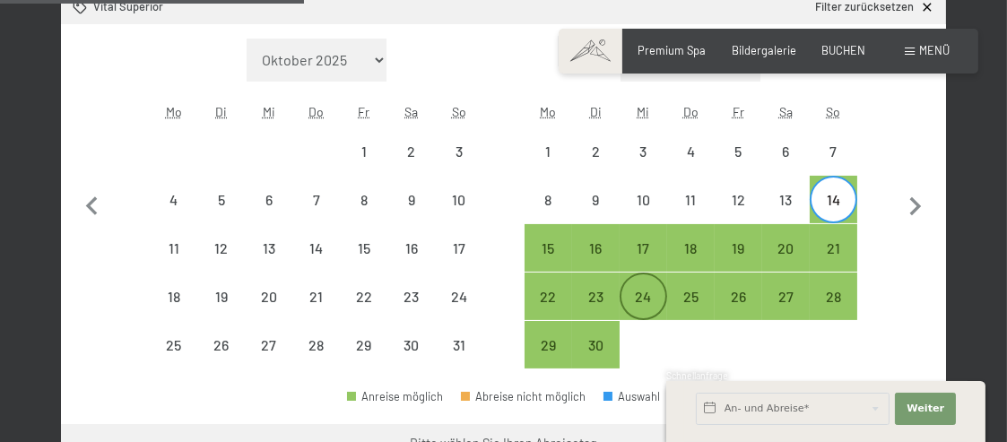
click at [649, 290] on div "24" at bounding box center [644, 312] width 44 height 44
select select "2026-05-01"
select select "2026-06-01"
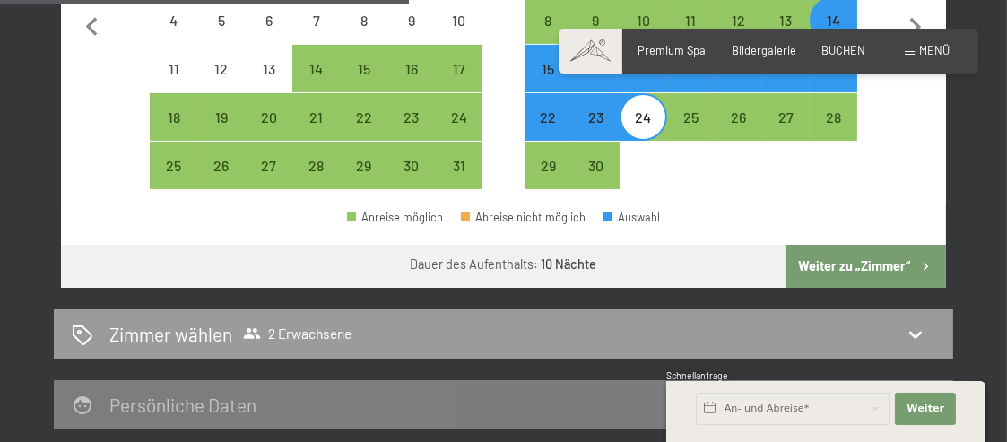
click at [863, 274] on button "Weiter zu „Zimmer“" at bounding box center [866, 266] width 161 height 43
select select "2026-05-01"
select select "2026-06-01"
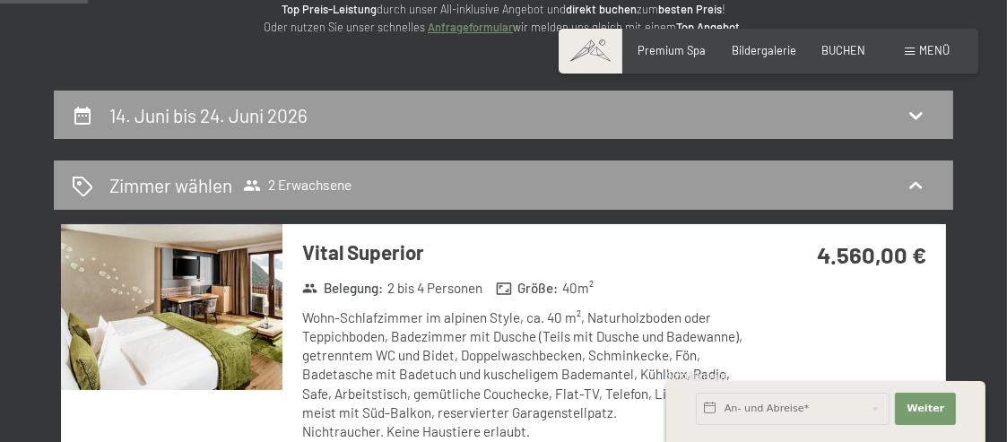
scroll to position [162, 0]
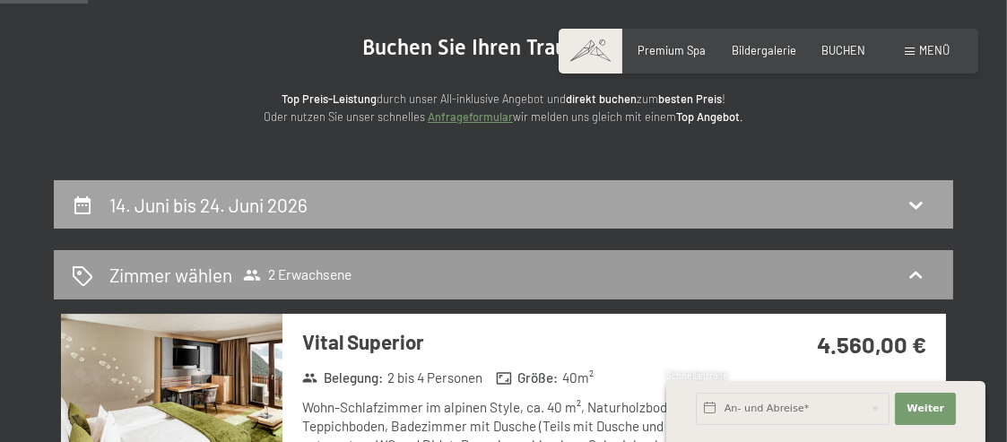
click at [276, 204] on h2 "14. Juni bis 24. Juni 2026" at bounding box center [208, 205] width 198 height 22
select select "2026-05-01"
select select "2026-06-01"
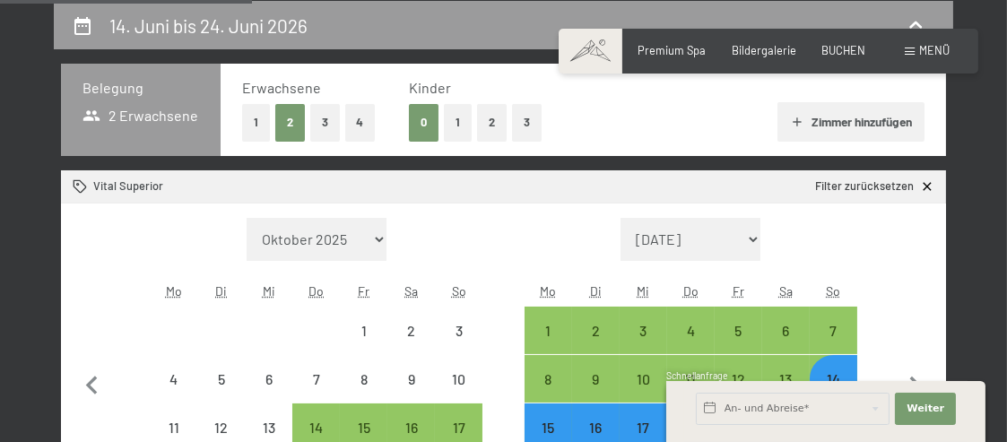
scroll to position [431, 0]
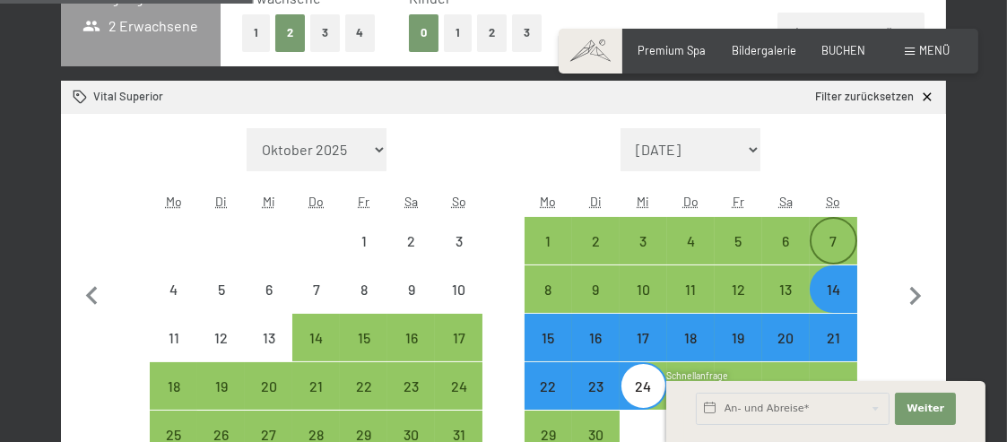
click at [839, 243] on div "7" at bounding box center [834, 256] width 44 height 44
select select "2026-05-01"
select select "2026-06-01"
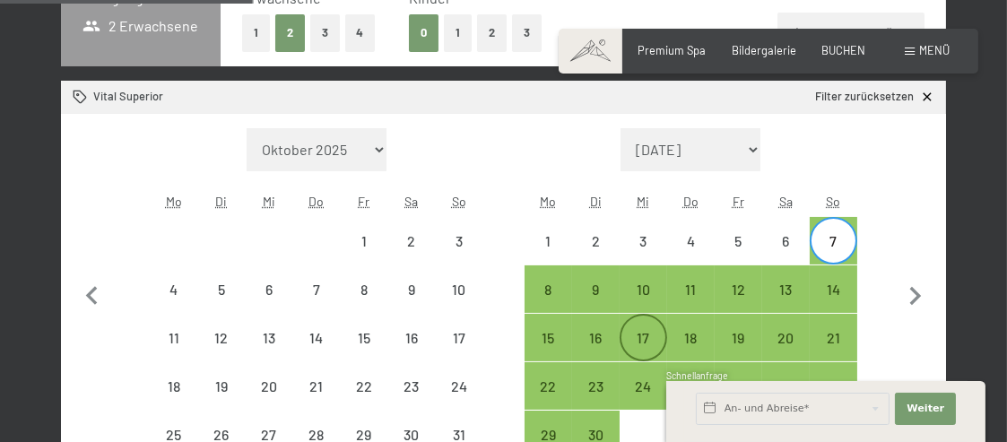
click at [645, 338] on div "17" at bounding box center [644, 353] width 44 height 44
select select "2026-05-01"
select select "2026-06-01"
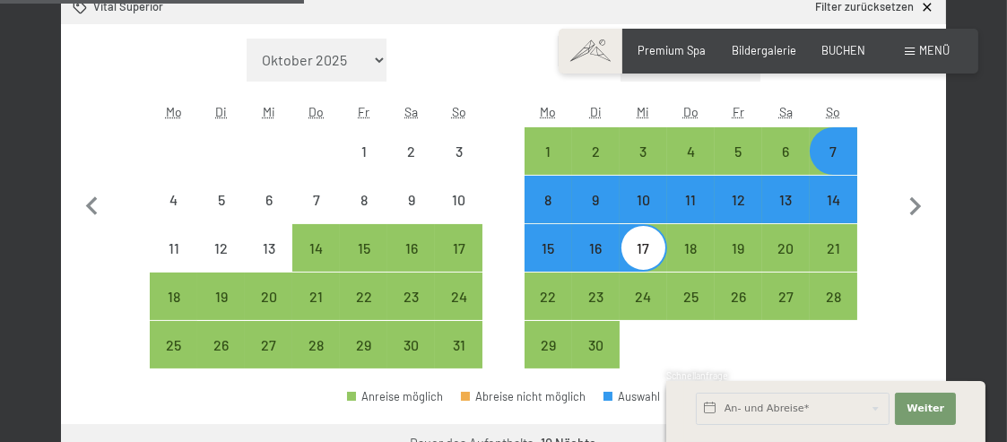
scroll to position [611, 0]
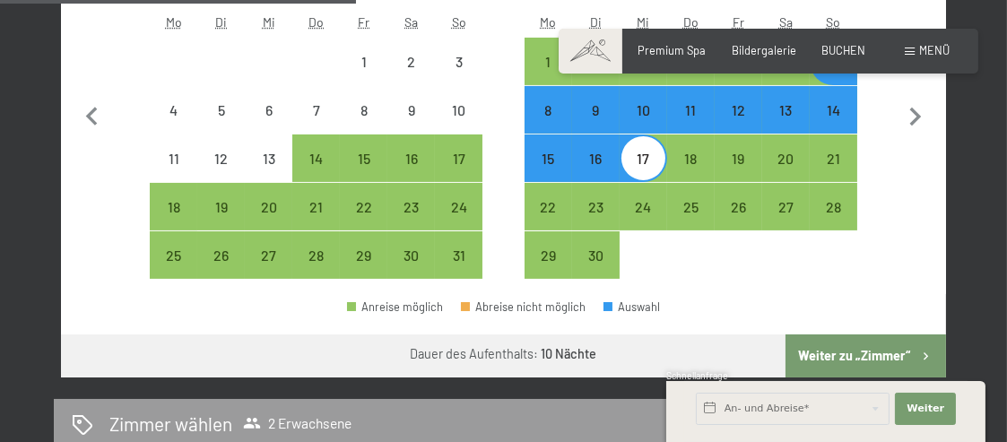
click at [842, 348] on button "Weiter zu „Zimmer“" at bounding box center [866, 356] width 161 height 43
select select "2026-05-01"
select select "2026-06-01"
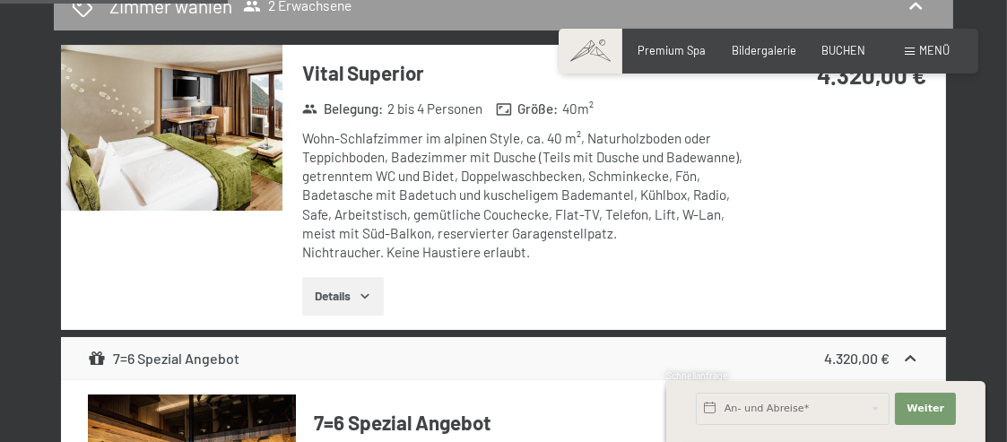
scroll to position [521, 0]
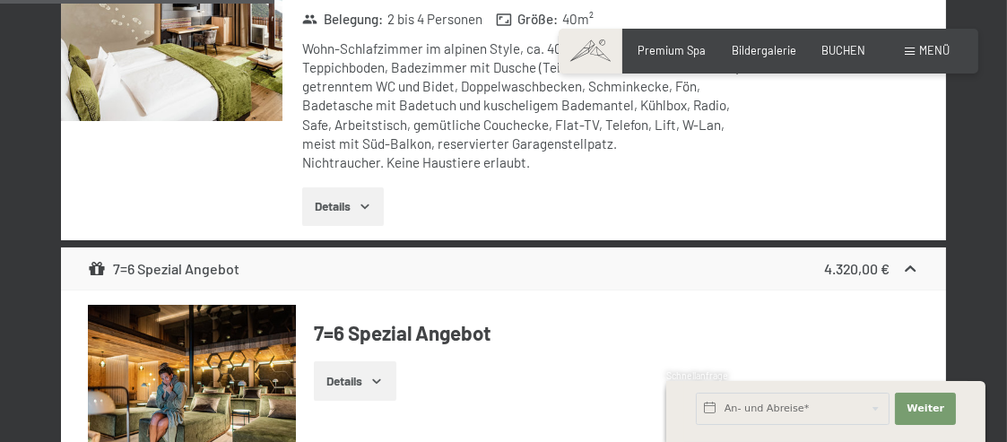
click at [370, 204] on icon "button" at bounding box center [365, 206] width 14 height 14
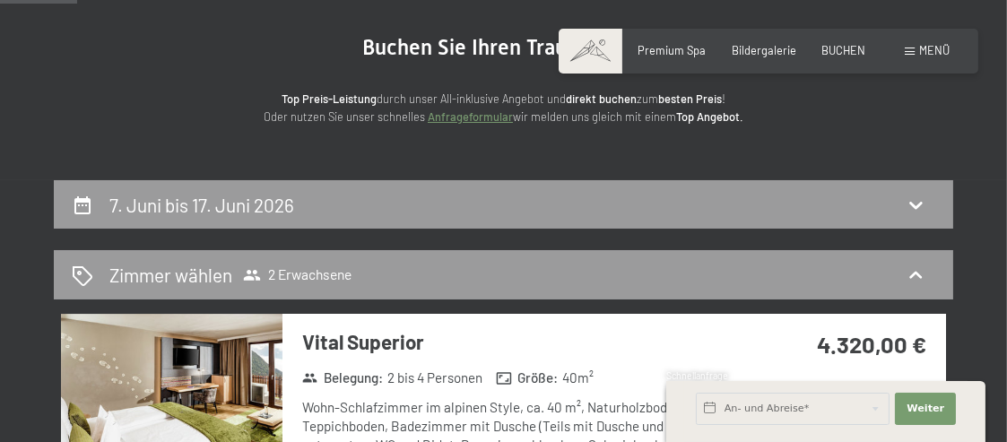
scroll to position [73, 0]
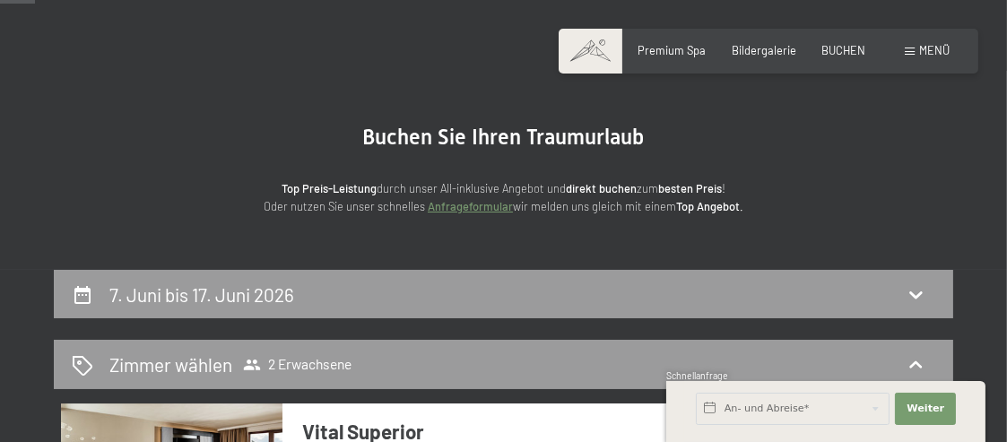
click at [406, 296] on span "Einwilligung Marketing*" at bounding box center [404, 301] width 148 height 18
click at [321, 296] on input "Einwilligung Marketing*" at bounding box center [312, 301] width 18 height 18
checkbox input "false"
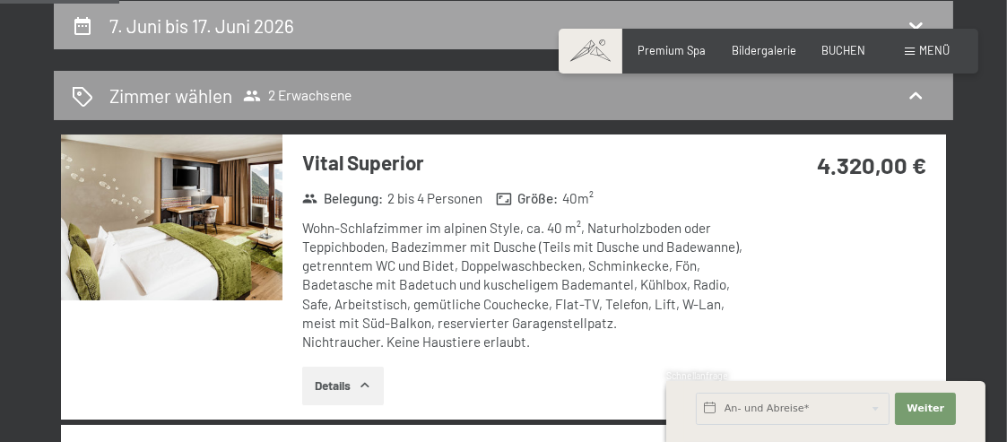
scroll to position [162, 0]
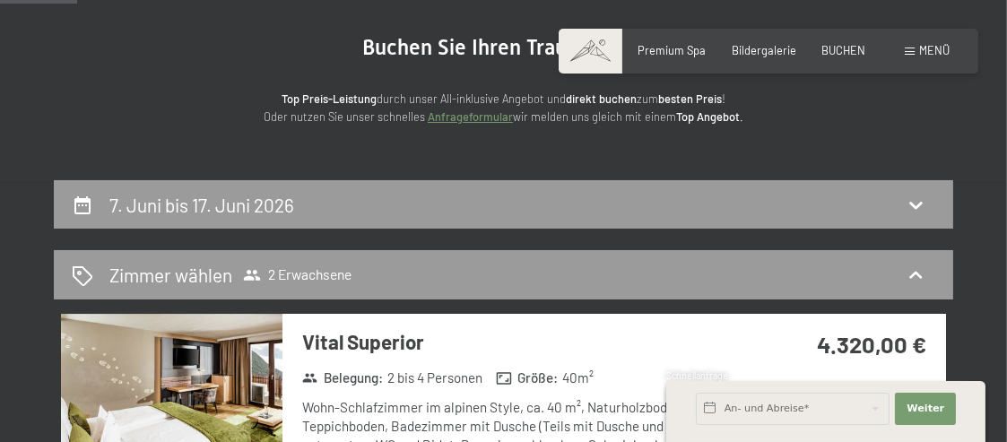
click at [452, 211] on div "7. Juni bis 17. Juni 2026" at bounding box center [504, 205] width 864 height 26
select select "2026-05-01"
select select "2026-06-01"
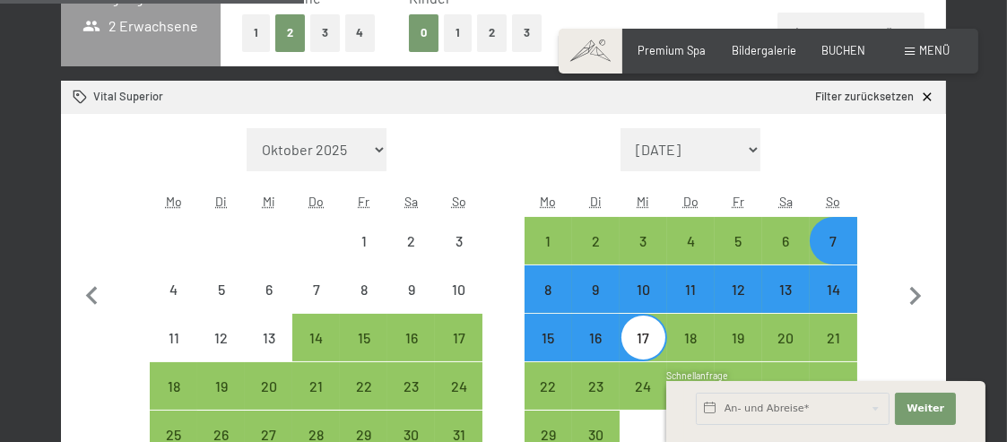
scroll to position [521, 0]
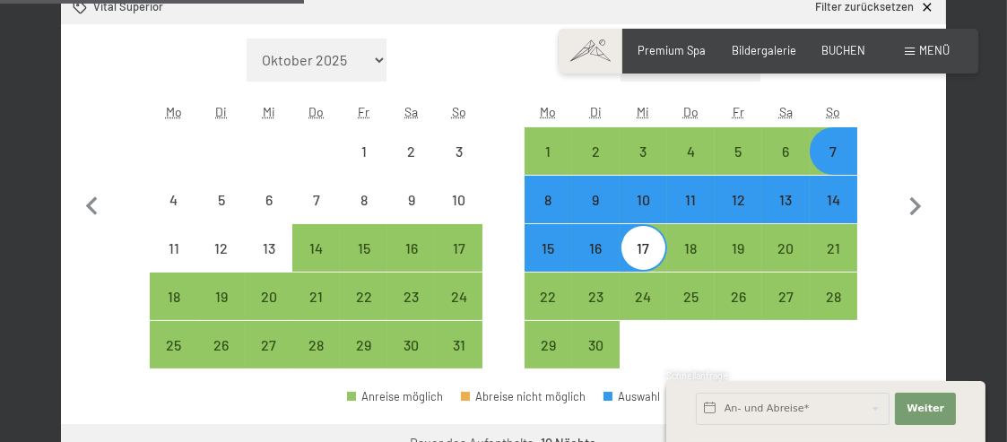
click at [840, 211] on div "14" at bounding box center [834, 215] width 44 height 44
select select "2026-05-01"
select select "2026-06-01"
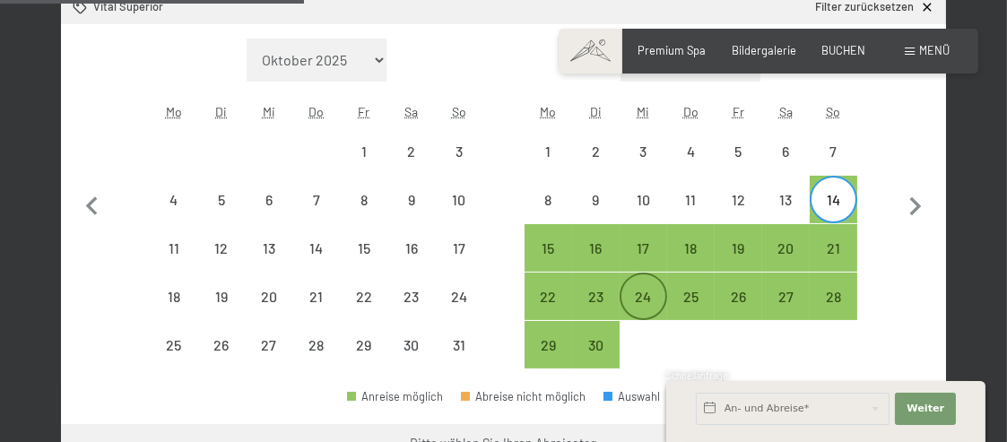
click at [635, 297] on div "24" at bounding box center [644, 312] width 44 height 44
select select "2026-05-01"
select select "2026-06-01"
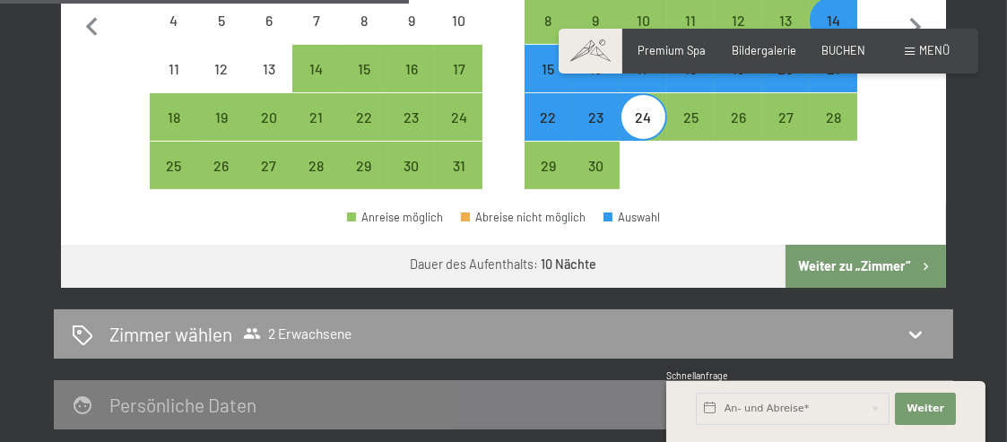
click at [857, 272] on button "Weiter zu „Zimmer“" at bounding box center [866, 266] width 161 height 43
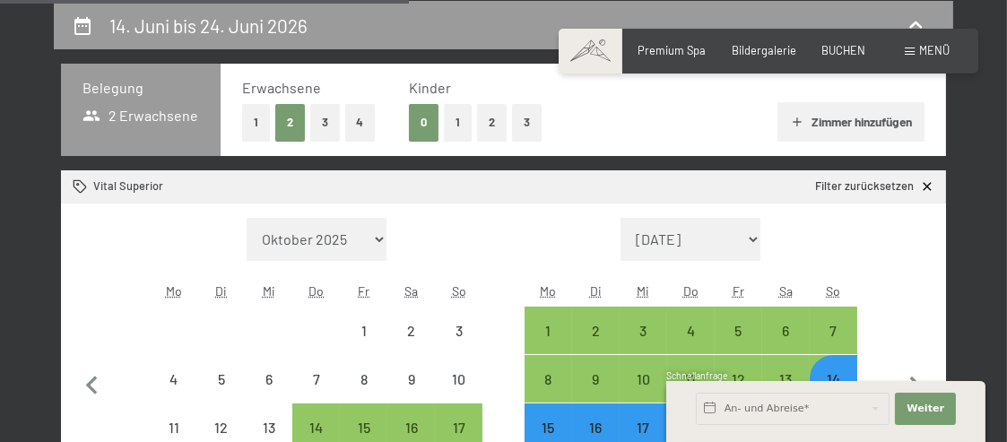
select select "2026-05-01"
select select "2026-06-01"
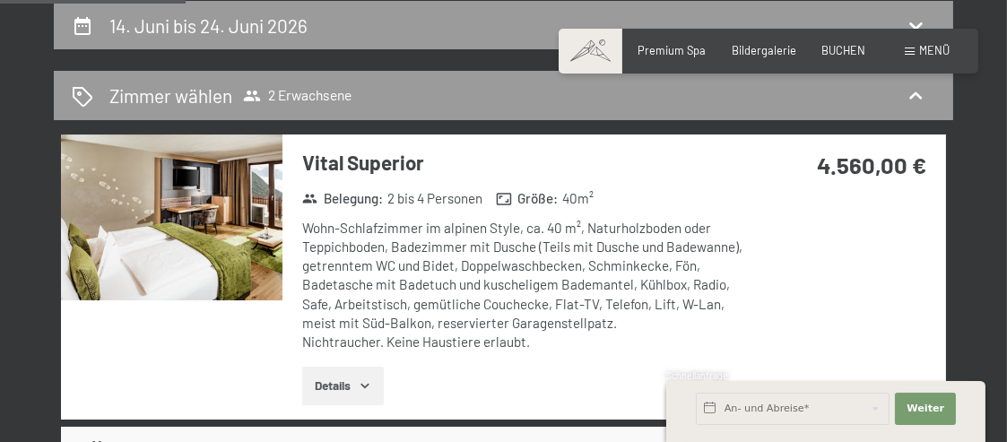
scroll to position [252, 0]
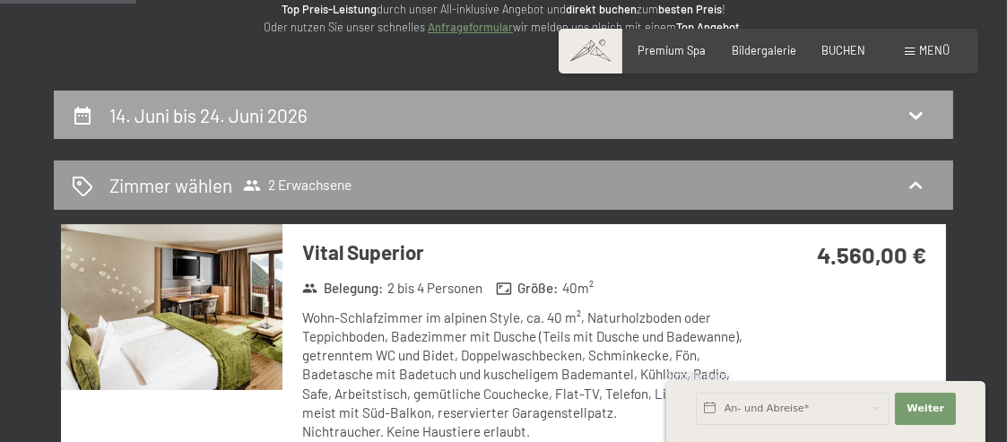
click at [641, 113] on div "14. Juni bis 24. Juni 2026" at bounding box center [504, 115] width 864 height 26
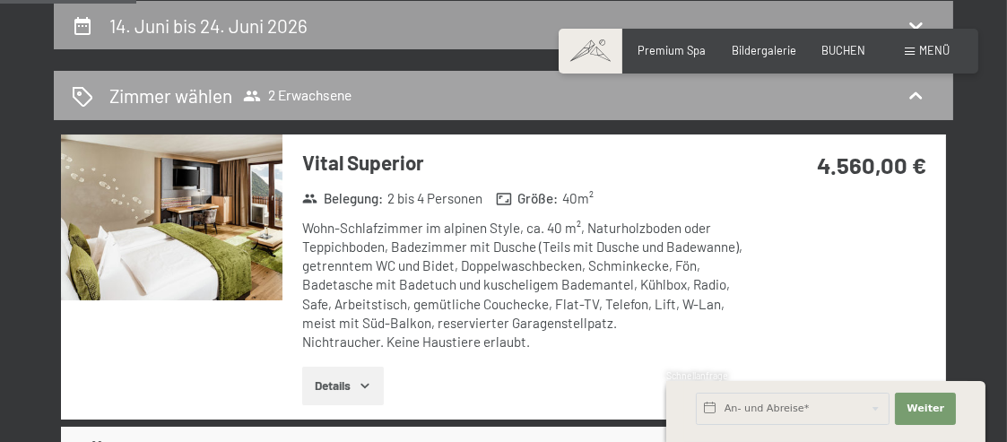
select select "2026-05-01"
select select "2026-06-01"
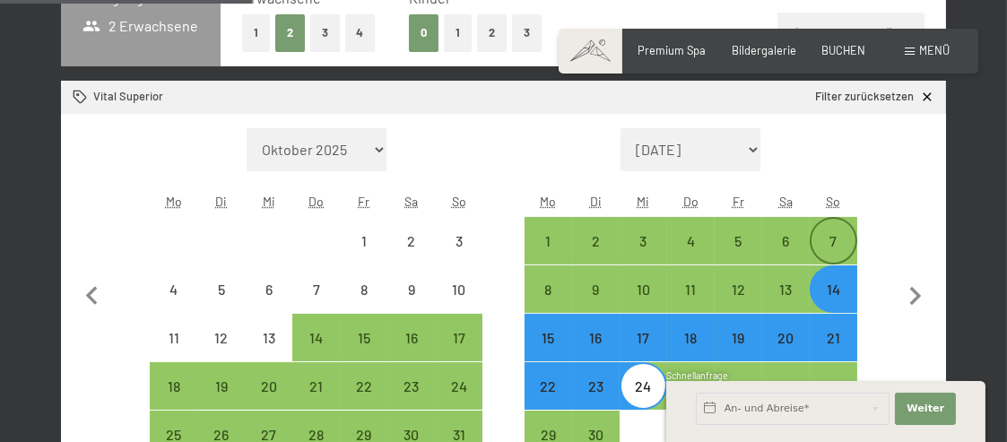
scroll to position [521, 0]
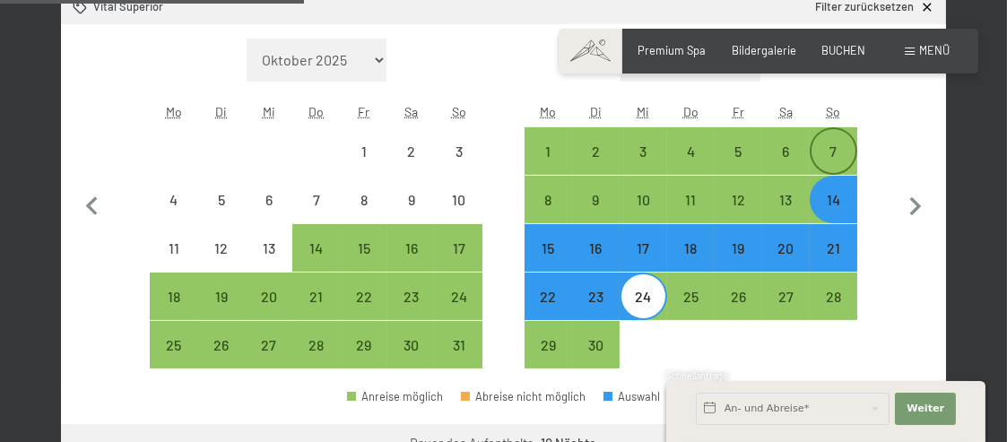
click at [827, 147] on div "7" at bounding box center [834, 166] width 44 height 44
select select "2026-05-01"
select select "2026-06-01"
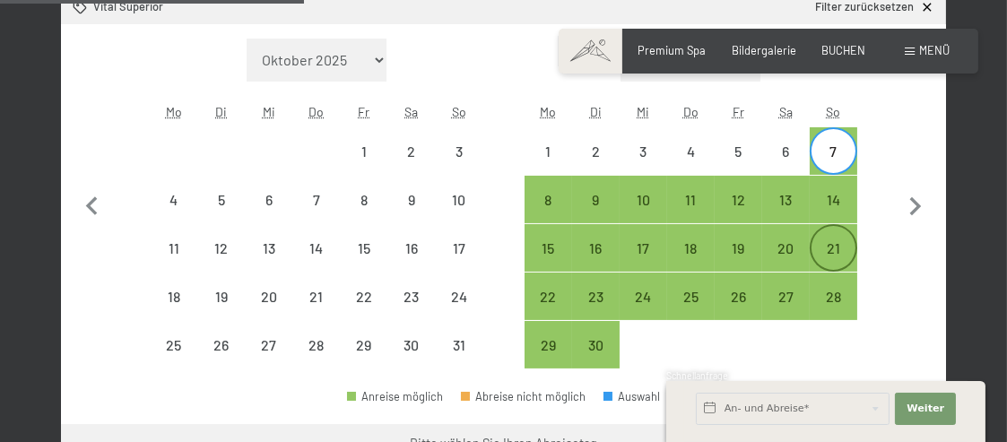
click at [828, 248] on div "21" at bounding box center [834, 263] width 44 height 44
select select "2026-05-01"
select select "2026-06-01"
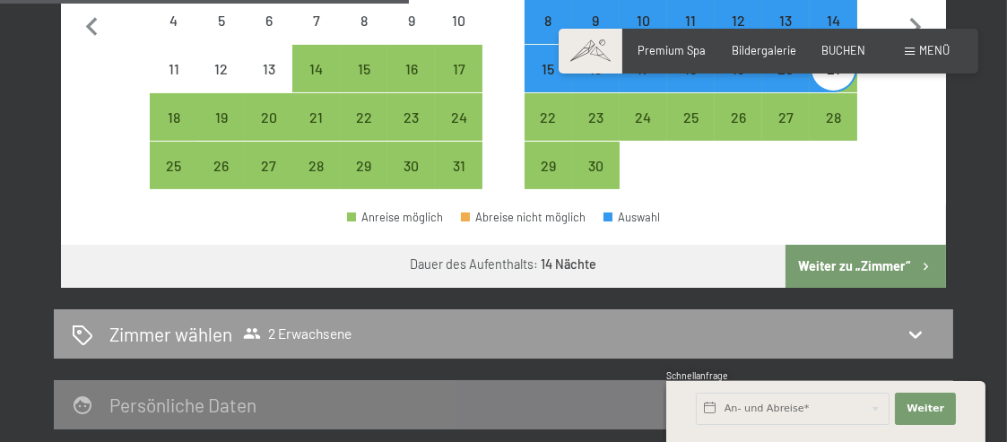
click at [850, 265] on button "Weiter zu „Zimmer“" at bounding box center [866, 266] width 161 height 43
select select "2026-05-01"
select select "2026-06-01"
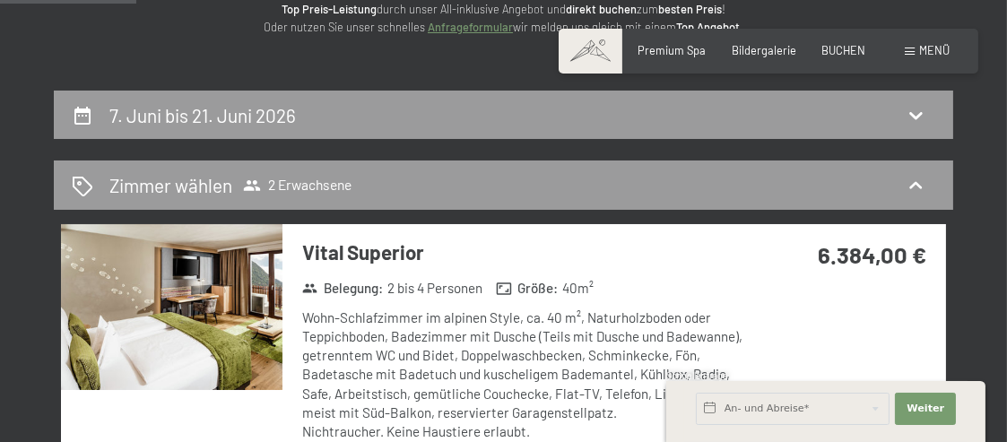
scroll to position [162, 0]
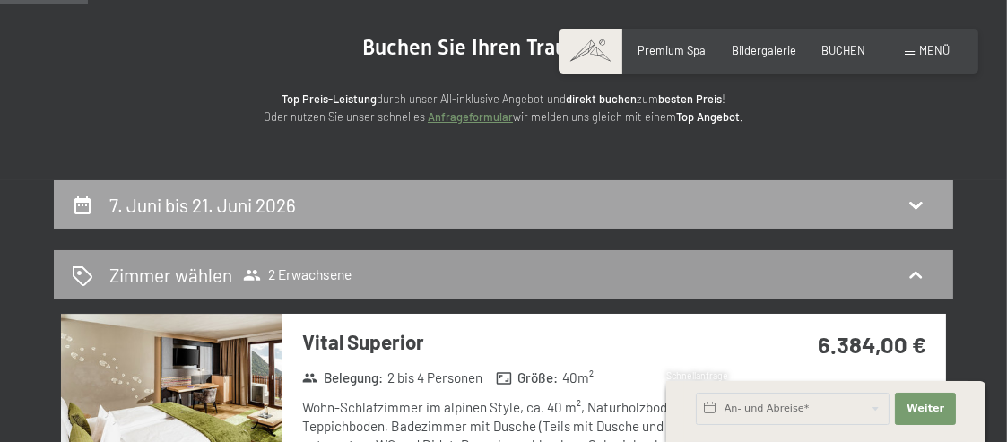
click at [718, 207] on div "7. Juni bis 21. Juni 2026" at bounding box center [504, 205] width 864 height 26
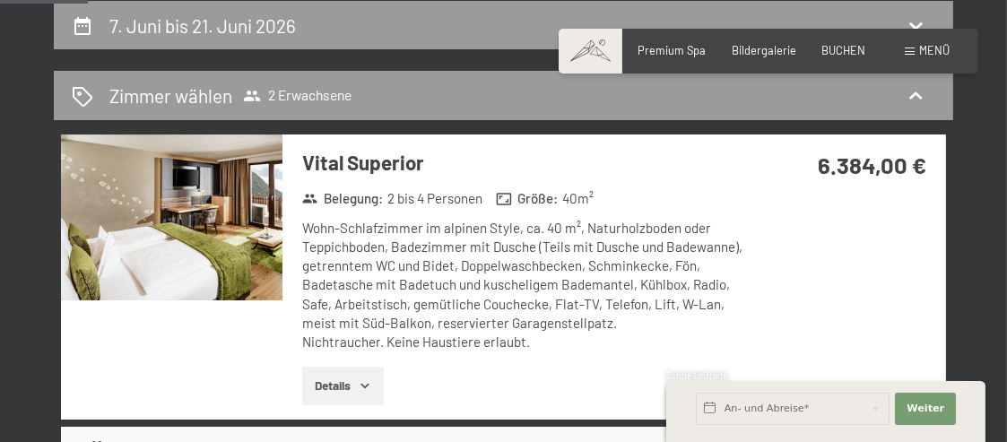
select select "2026-05-01"
select select "2026-06-01"
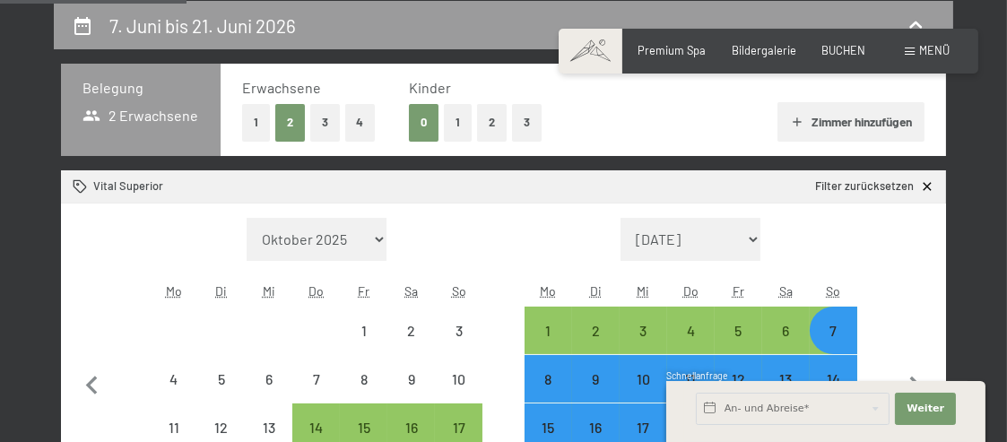
scroll to position [431, 0]
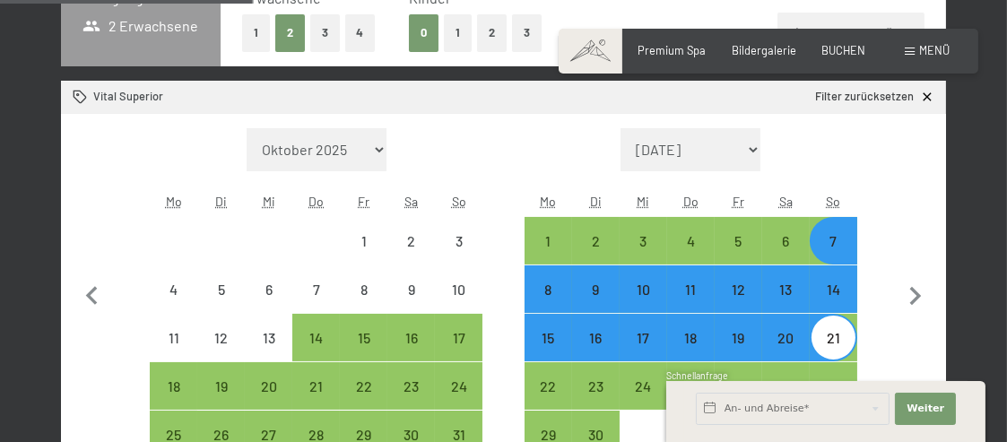
click at [833, 250] on div "7" at bounding box center [834, 256] width 44 height 44
select select "2026-05-01"
select select "2026-06-01"
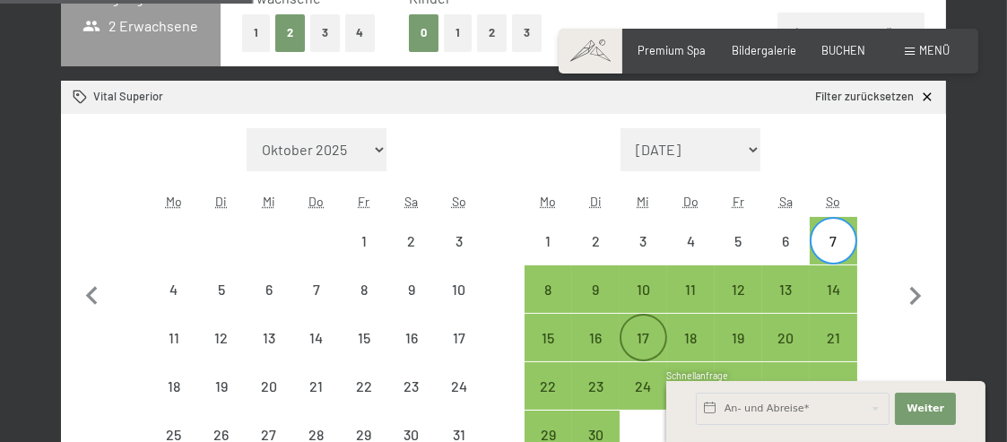
click at [651, 335] on div "17" at bounding box center [644, 353] width 44 height 44
select select "2026-05-01"
select select "2026-06-01"
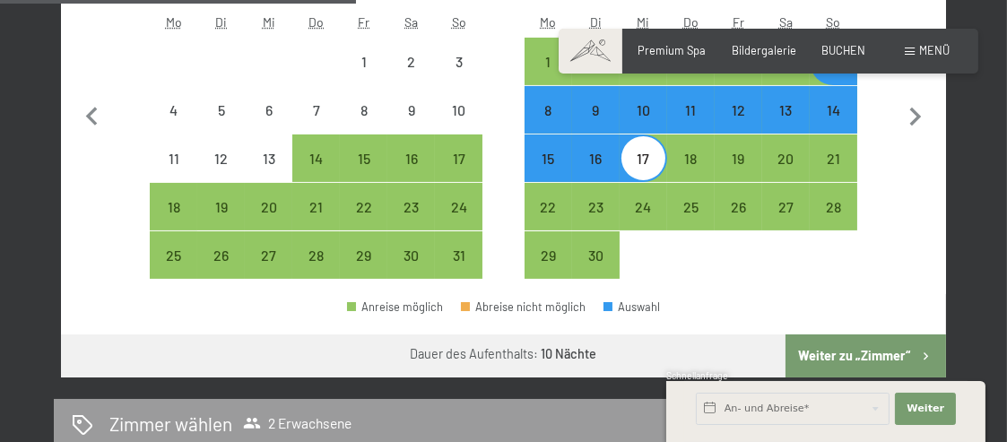
click at [853, 351] on button "Weiter zu „Zimmer“" at bounding box center [866, 356] width 161 height 43
select select "2026-05-01"
select select "2026-06-01"
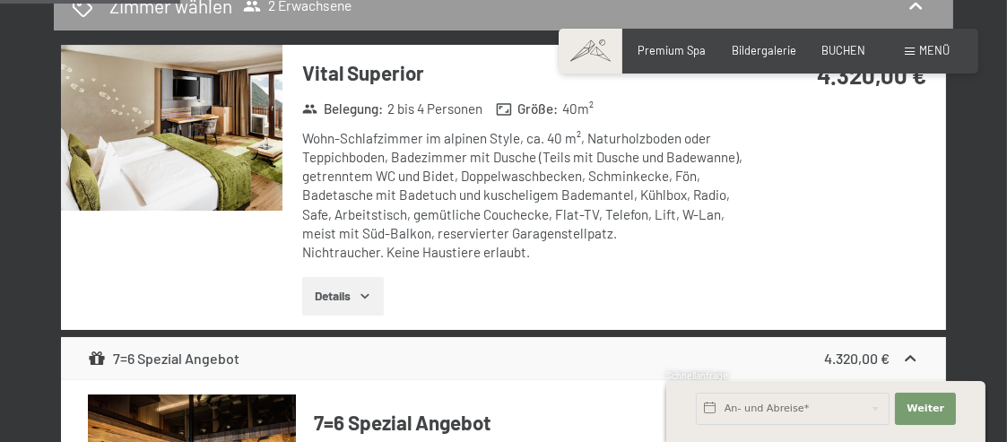
scroll to position [342, 0]
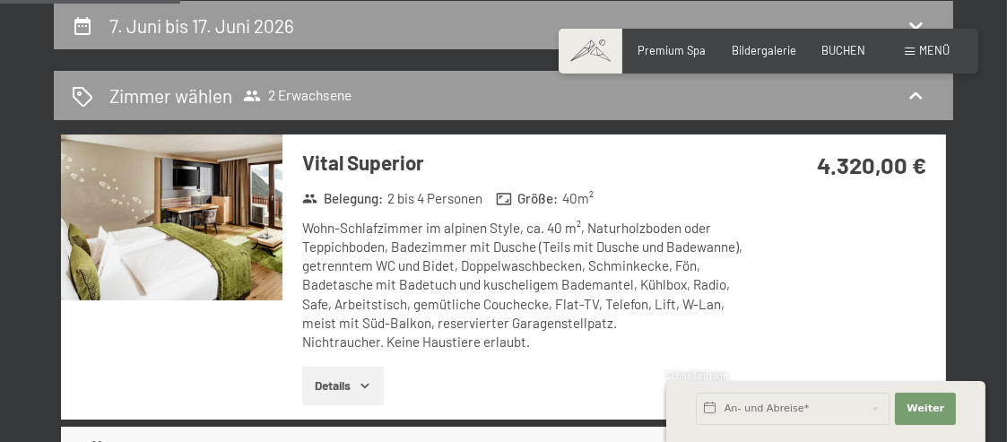
click at [248, 239] on img at bounding box center [172, 218] width 222 height 166
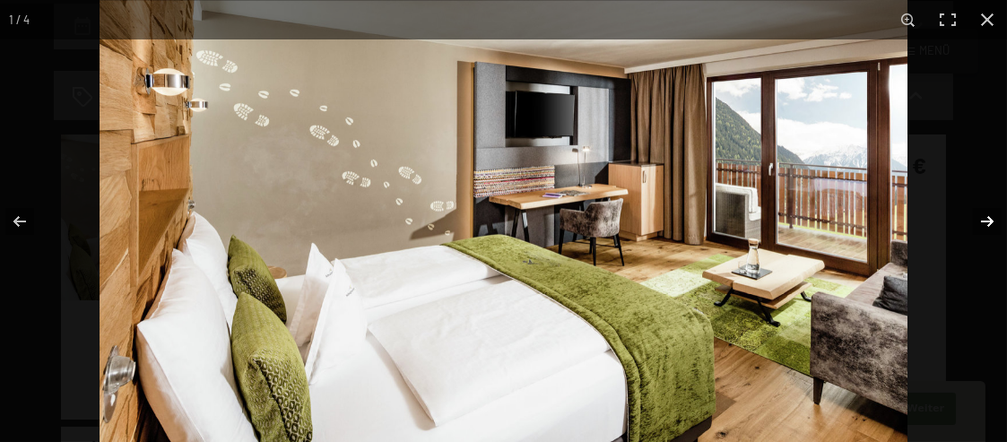
click at [989, 222] on button "button" at bounding box center [975, 222] width 63 height 90
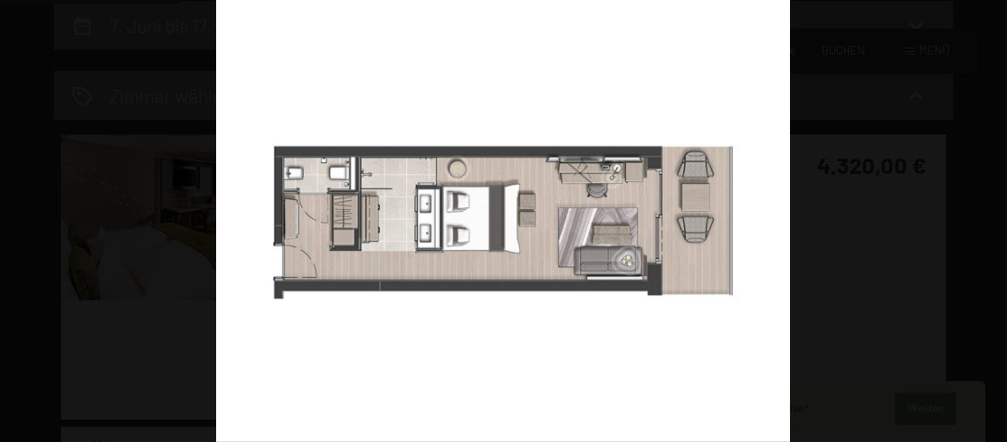
click at [989, 222] on button "button" at bounding box center [975, 222] width 63 height 90
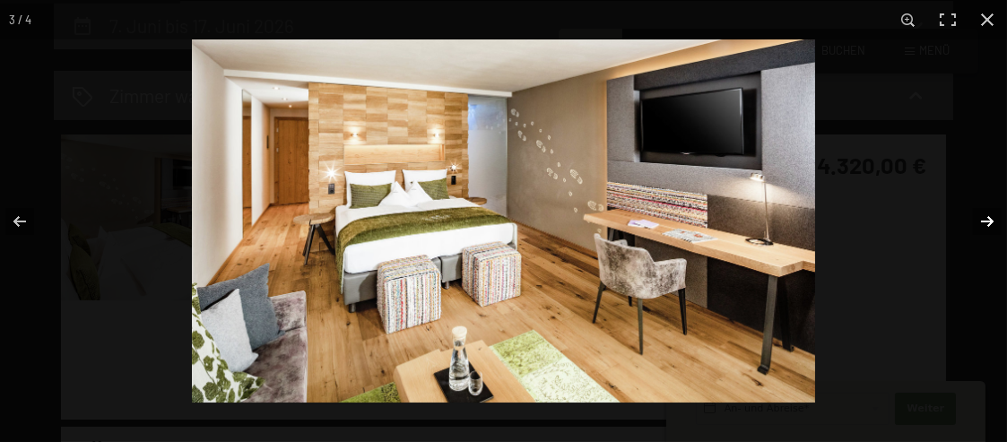
click at [992, 222] on button "button" at bounding box center [975, 222] width 63 height 90
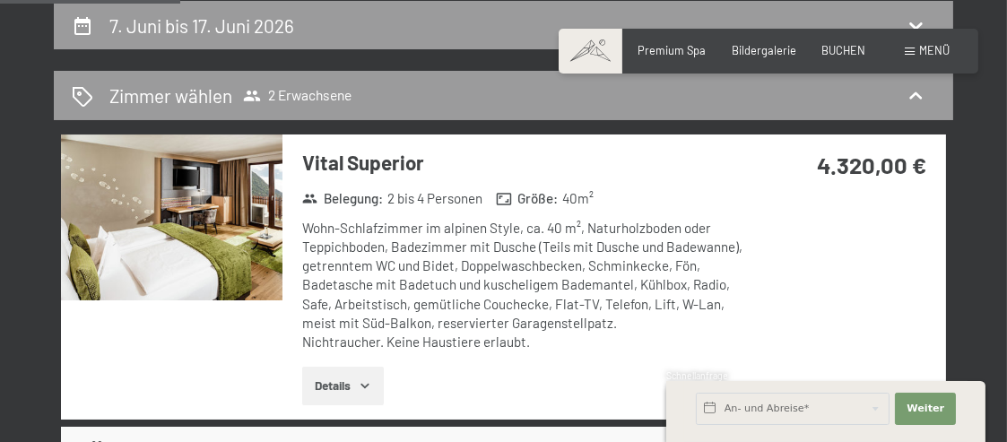
click at [0, 0] on button "button" at bounding box center [0, 0] width 0 height 0
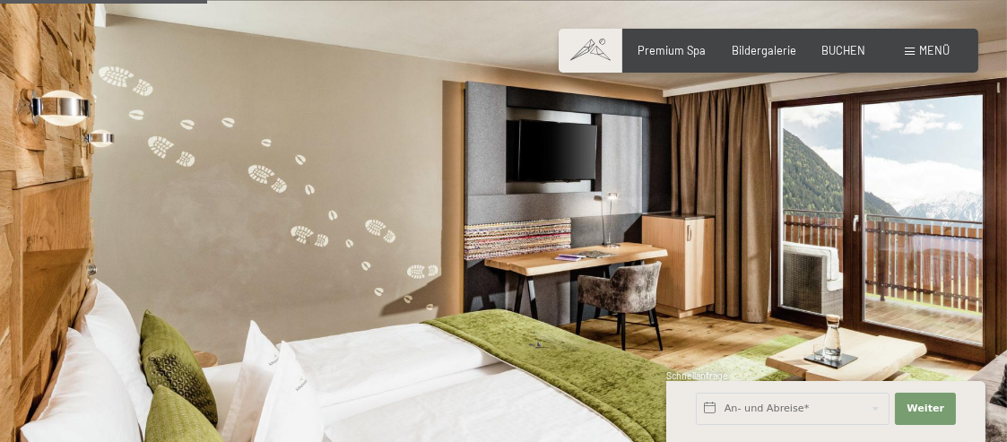
scroll to position [448, 0]
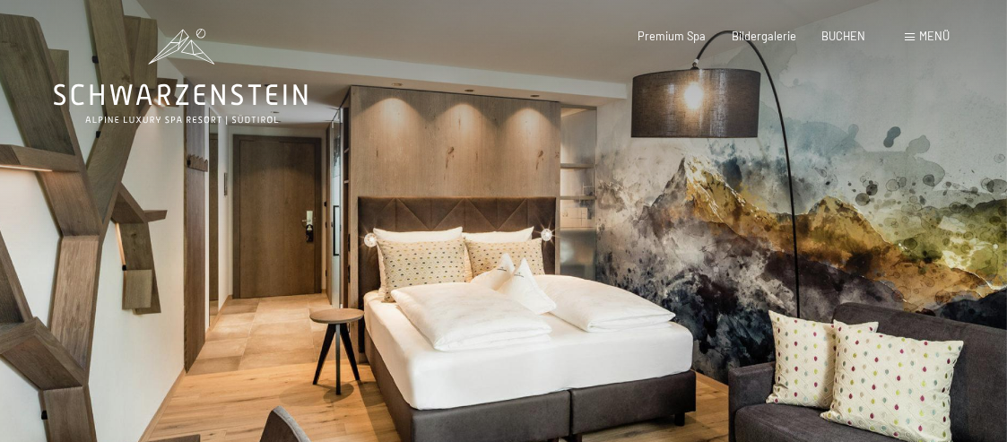
click at [940, 252] on div at bounding box center [756, 291] width 504 height 583
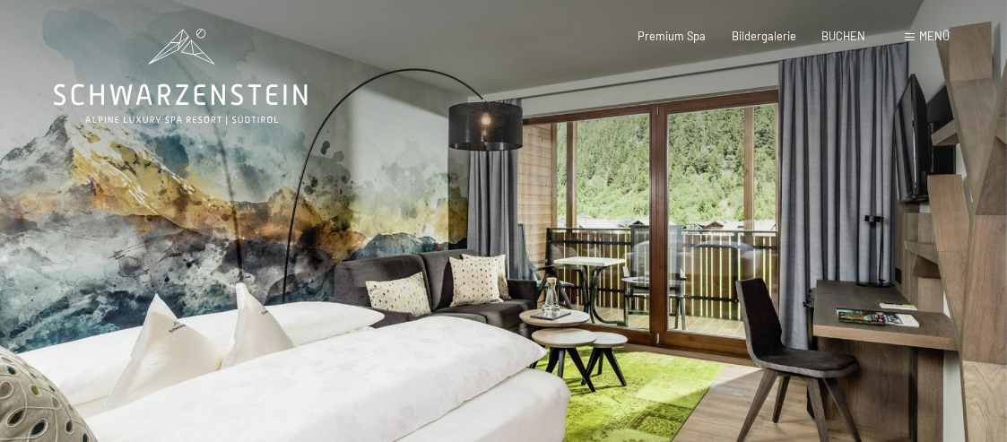
click at [938, 252] on div at bounding box center [756, 291] width 504 height 583
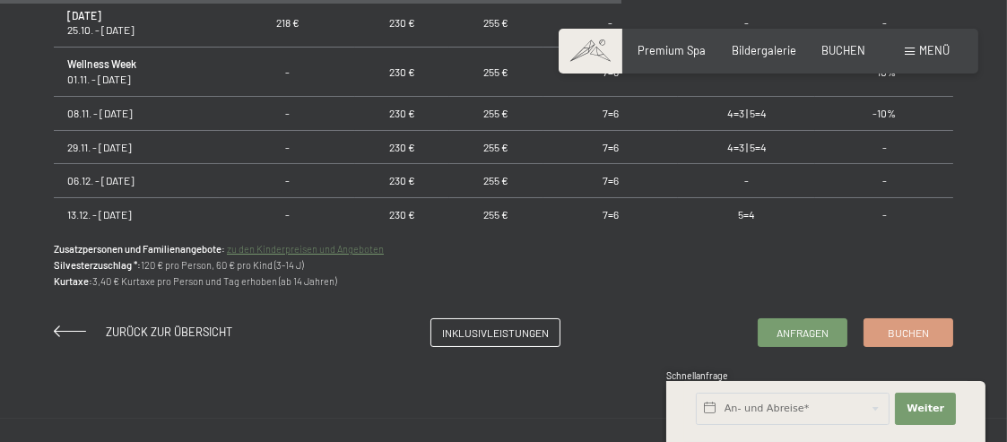
scroll to position [1345, 0]
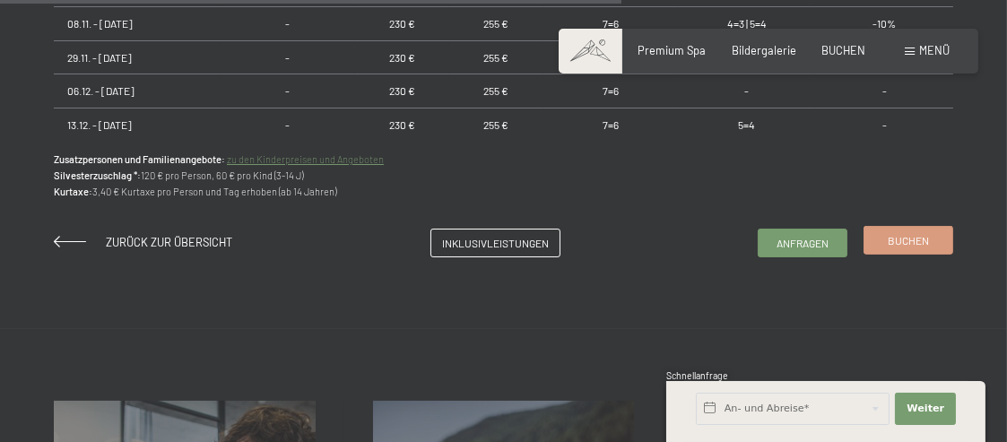
click at [892, 234] on span "Buchen" at bounding box center [908, 240] width 41 height 15
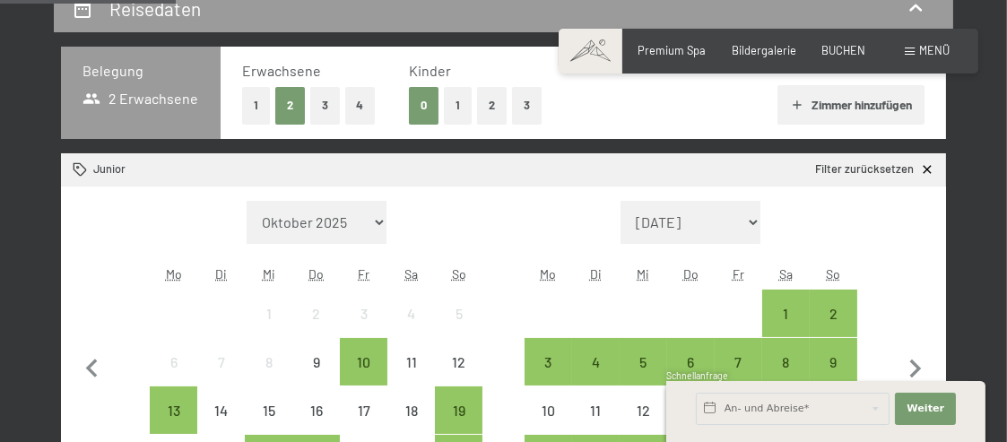
scroll to position [538, 0]
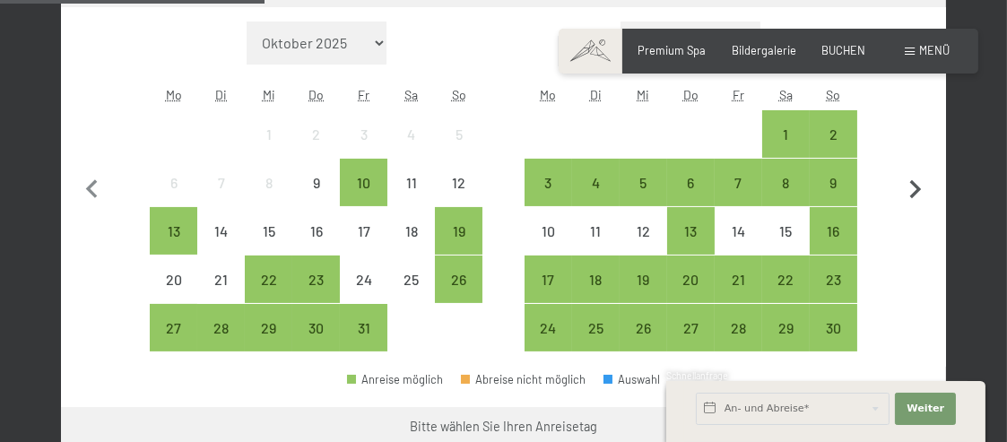
click at [919, 193] on icon "button" at bounding box center [916, 190] width 38 height 38
select select "[DATE]"
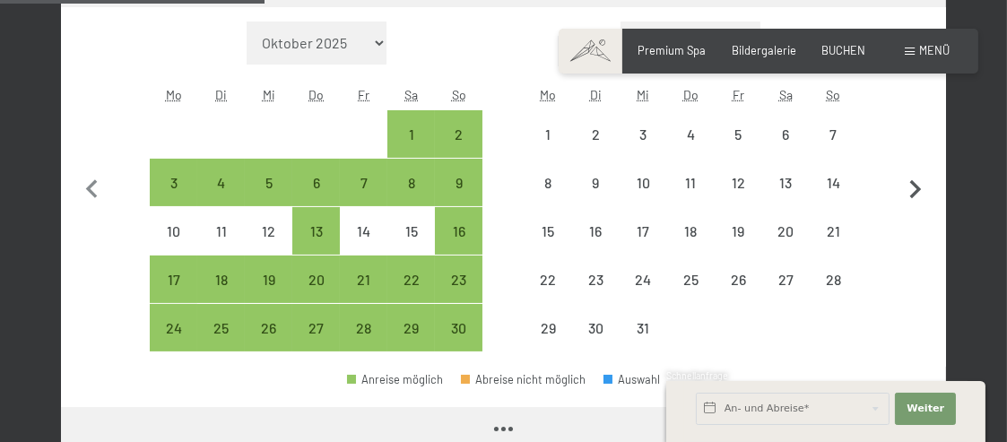
click at [919, 193] on icon "button" at bounding box center [916, 190] width 38 height 38
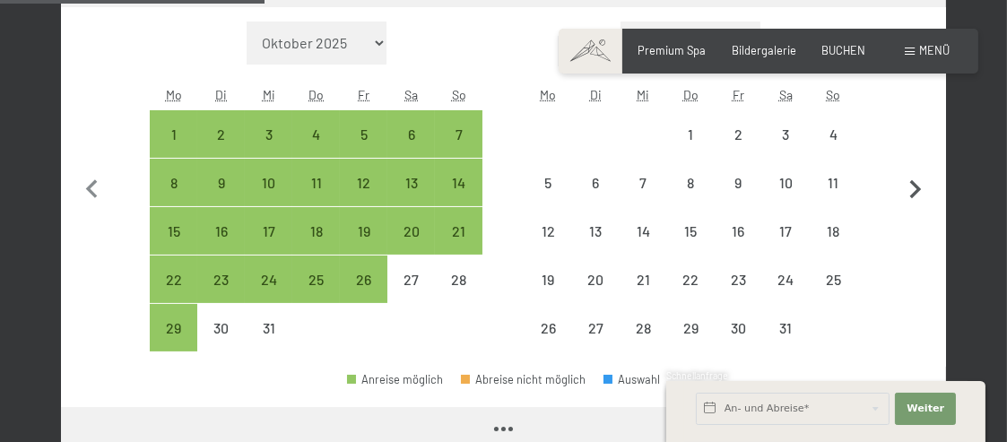
click at [918, 192] on icon "button" at bounding box center [916, 190] width 38 height 38
select select "2026-01-01"
select select "2026-02-01"
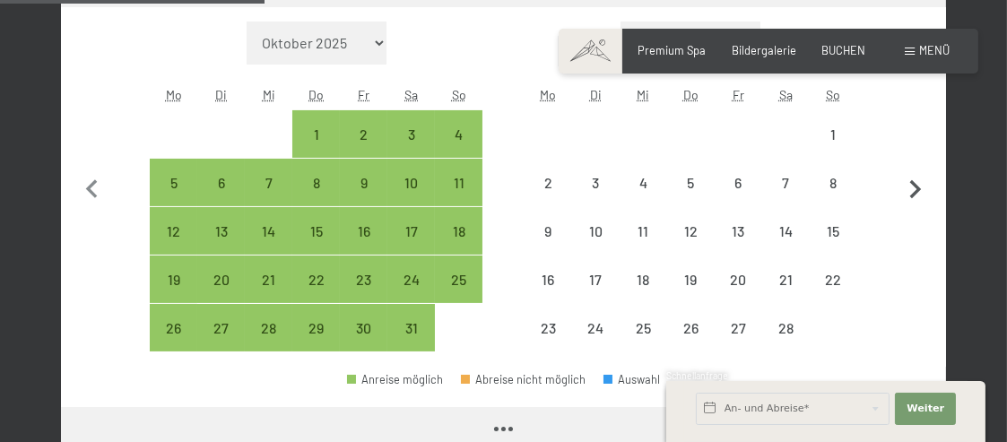
click at [918, 192] on icon "button" at bounding box center [916, 190] width 38 height 38
select select "2026-02-01"
select select "2026-03-01"
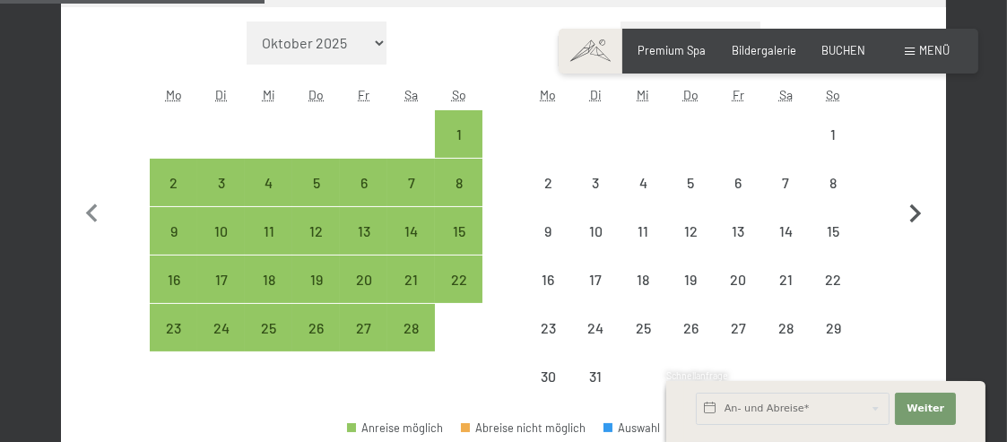
select select "2026-02-01"
select select "2026-03-01"
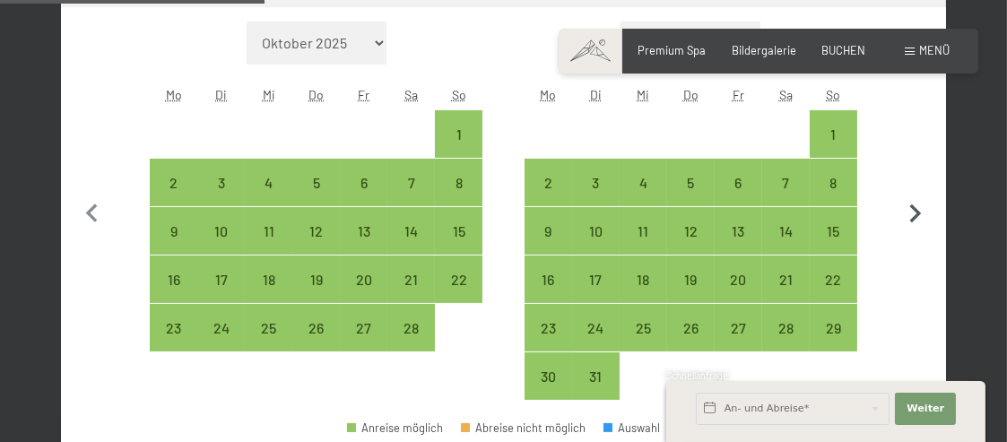
click at [906, 202] on icon "button" at bounding box center [916, 215] width 38 height 38
select select "2026-03-01"
select select "2026-04-01"
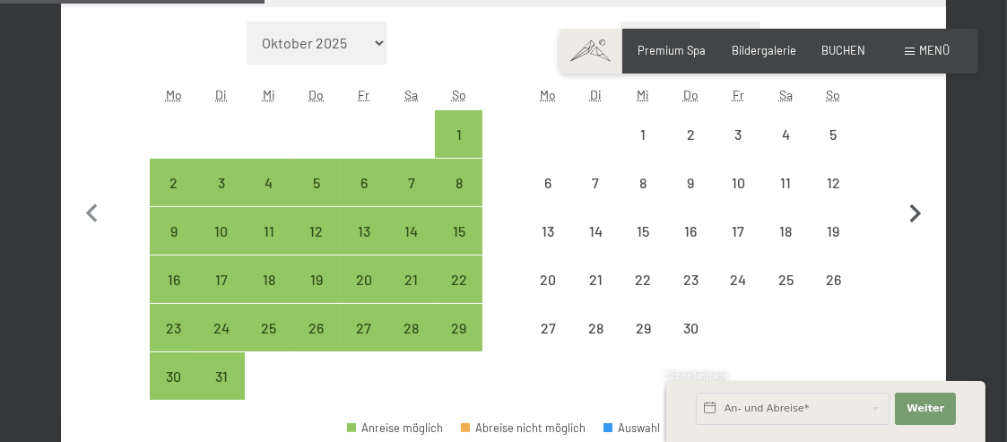
click at [909, 204] on icon "button" at bounding box center [916, 215] width 38 height 38
select select "2026-04-01"
select select "2026-05-01"
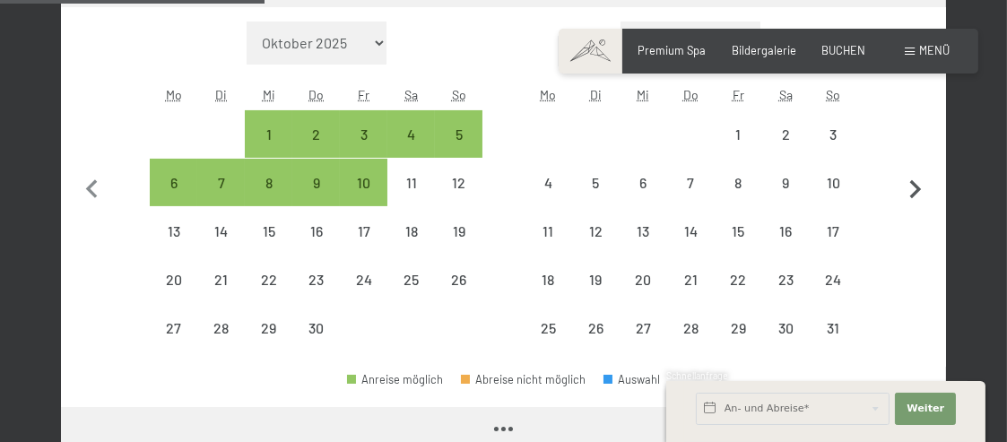
select select "2026-04-01"
select select "2026-05-01"
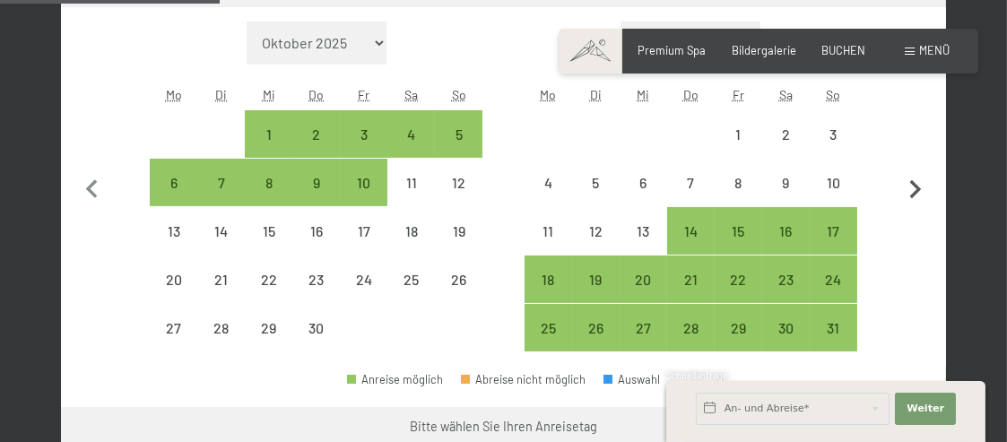
scroll to position [448, 0]
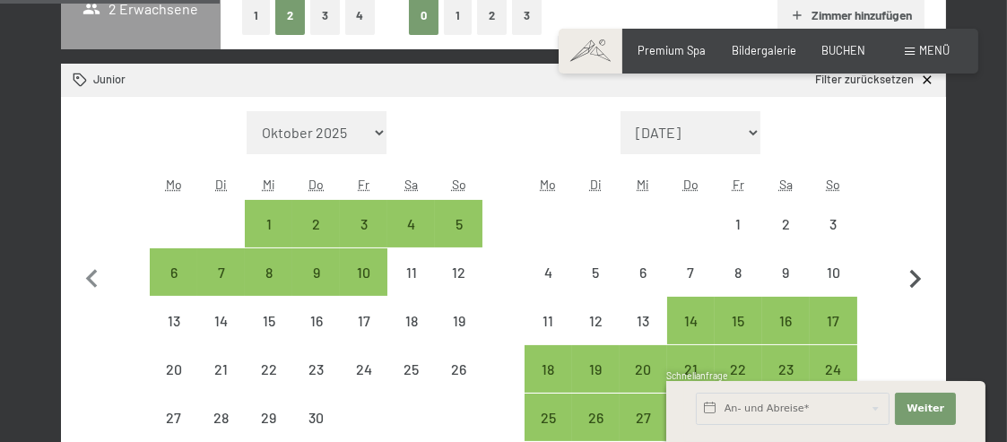
click at [917, 279] on icon "button" at bounding box center [916, 280] width 38 height 38
select select "2026-05-01"
select select "2026-06-01"
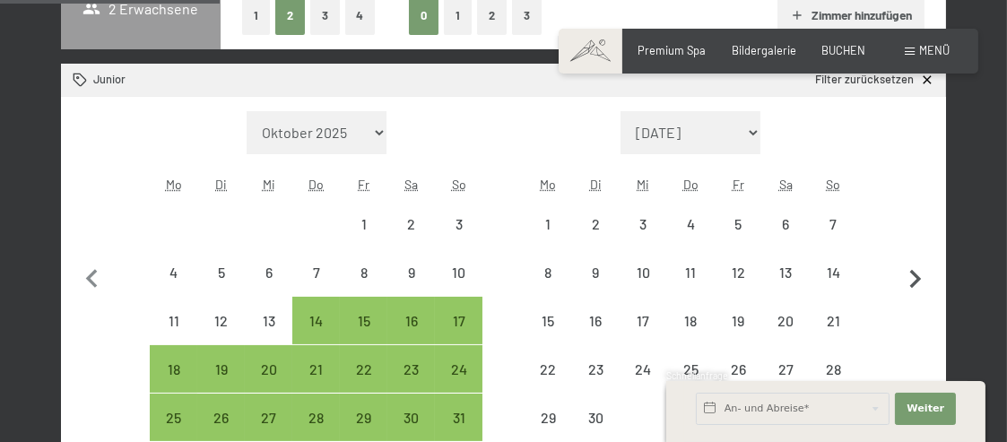
select select "2026-05-01"
select select "2026-06-01"
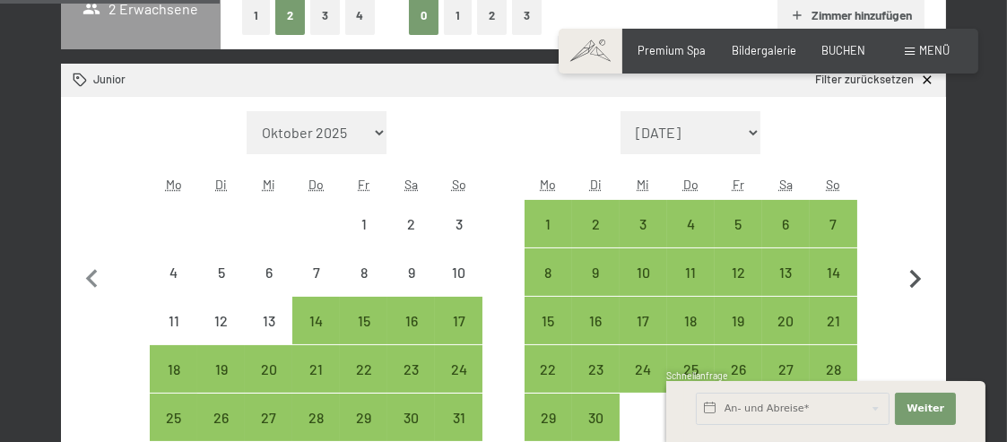
scroll to position [538, 0]
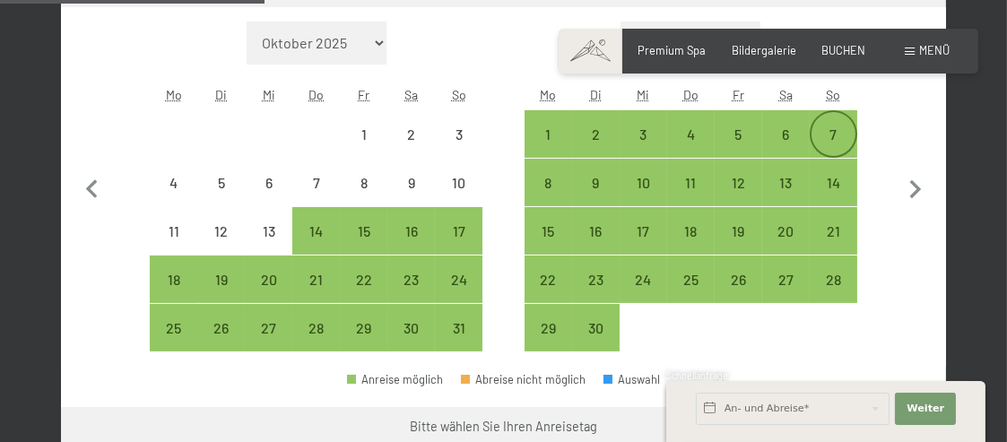
click at [834, 135] on div "7" at bounding box center [834, 149] width 44 height 44
select select "2026-05-01"
select select "2026-06-01"
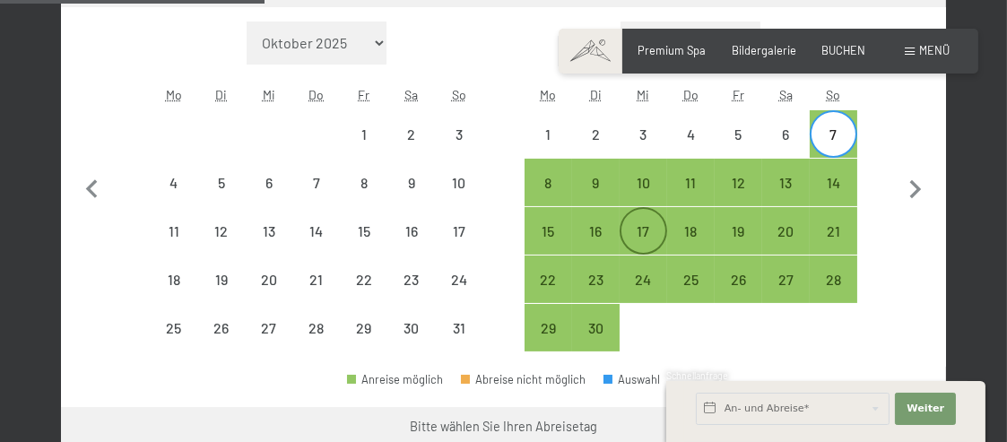
click at [648, 227] on div "17" at bounding box center [644, 246] width 44 height 44
select select "2026-05-01"
select select "2026-06-01"
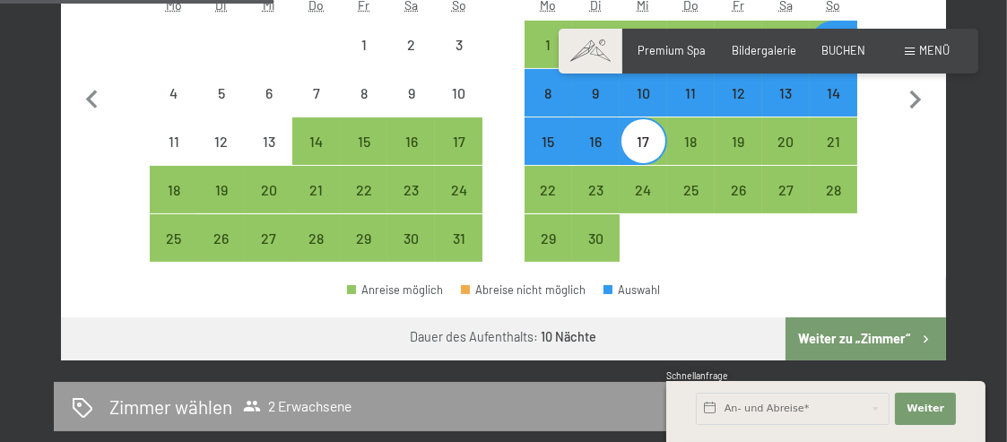
click at [862, 334] on button "Weiter zu „Zimmer“" at bounding box center [866, 339] width 161 height 43
select select "2026-05-01"
select select "2026-06-01"
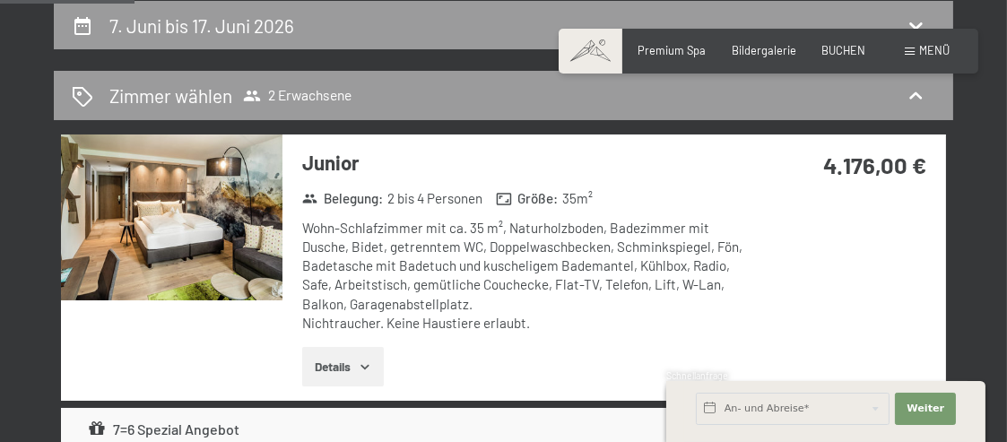
scroll to position [252, 0]
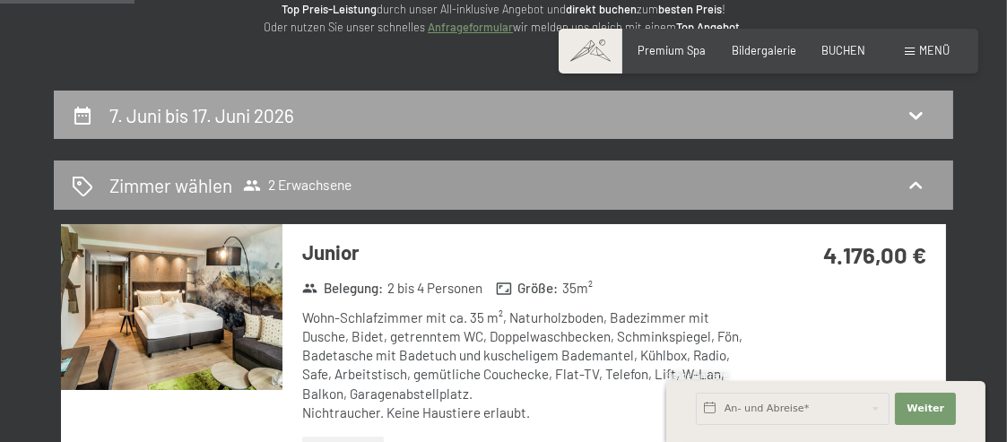
click at [567, 110] on div "7. Juni bis 17. Juni 2026" at bounding box center [504, 115] width 864 height 26
select select "2026-05-01"
select select "2026-06-01"
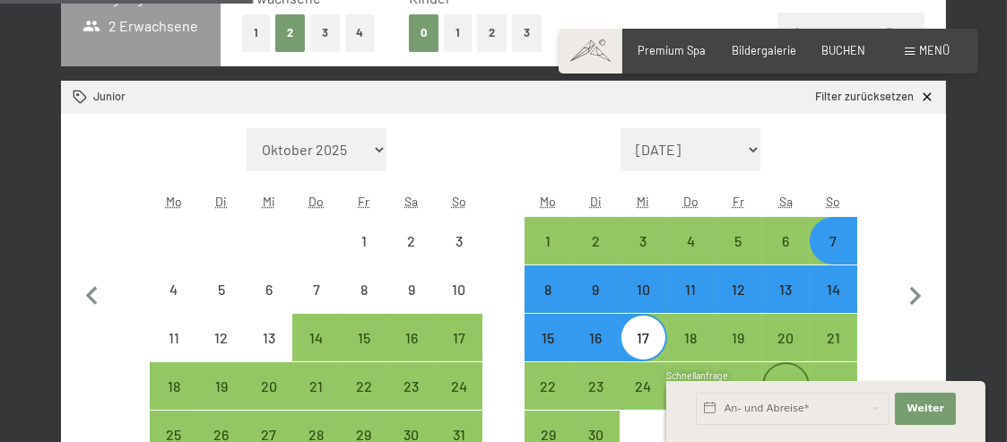
scroll to position [521, 0]
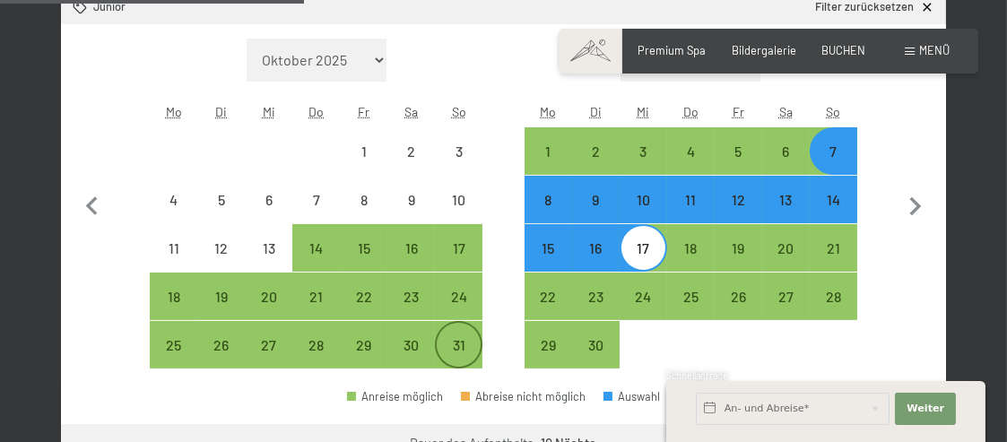
click at [467, 345] on div "31" at bounding box center [459, 360] width 44 height 44
select select "2026-05-01"
select select "2026-06-01"
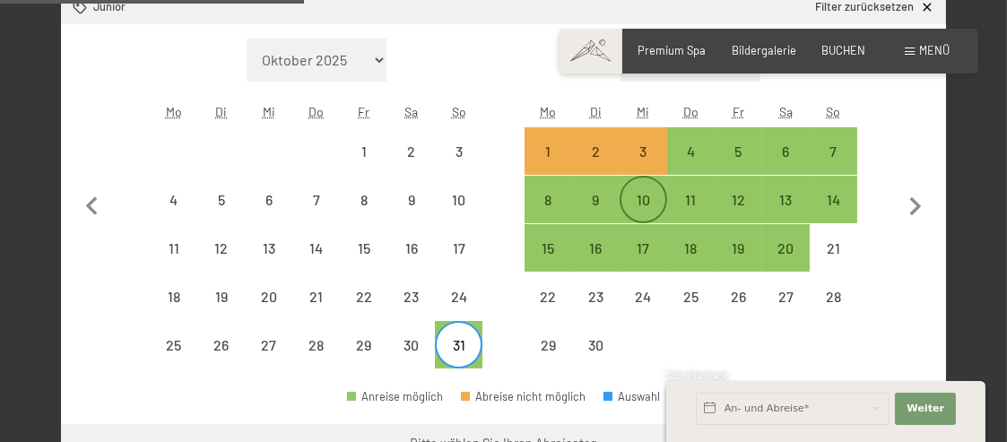
click at [650, 200] on div "10" at bounding box center [644, 215] width 44 height 44
select select "2026-05-01"
select select "2026-06-01"
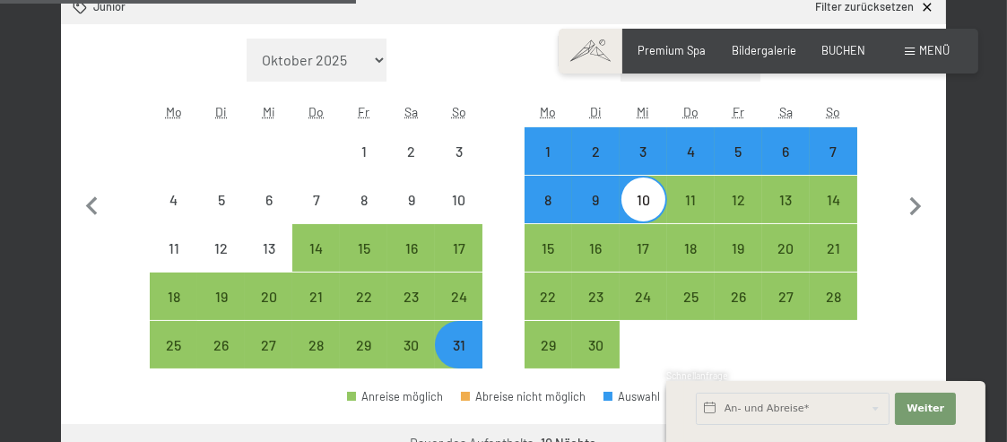
scroll to position [611, 0]
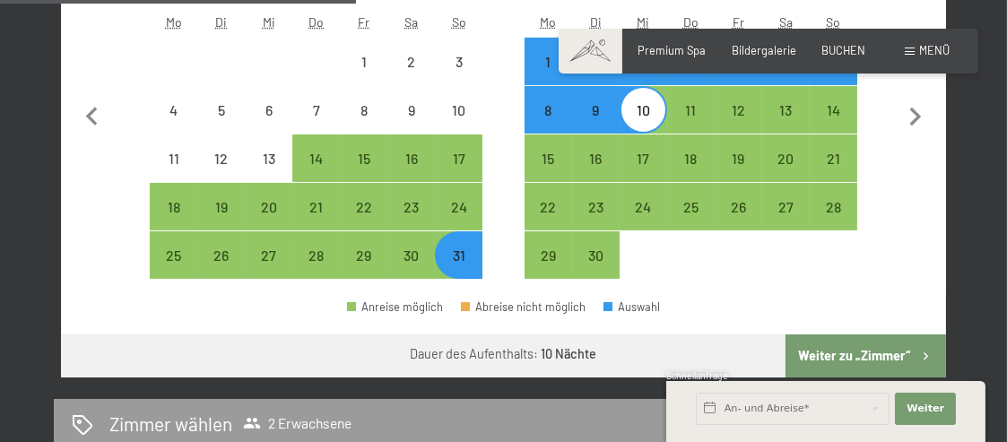
click at [846, 355] on button "Weiter zu „Zimmer“" at bounding box center [866, 356] width 161 height 43
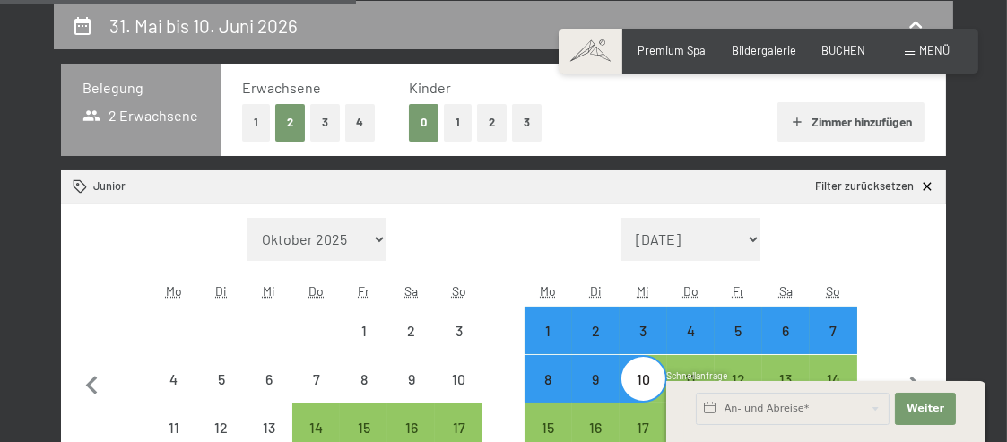
select select "2026-05-01"
select select "2026-06-01"
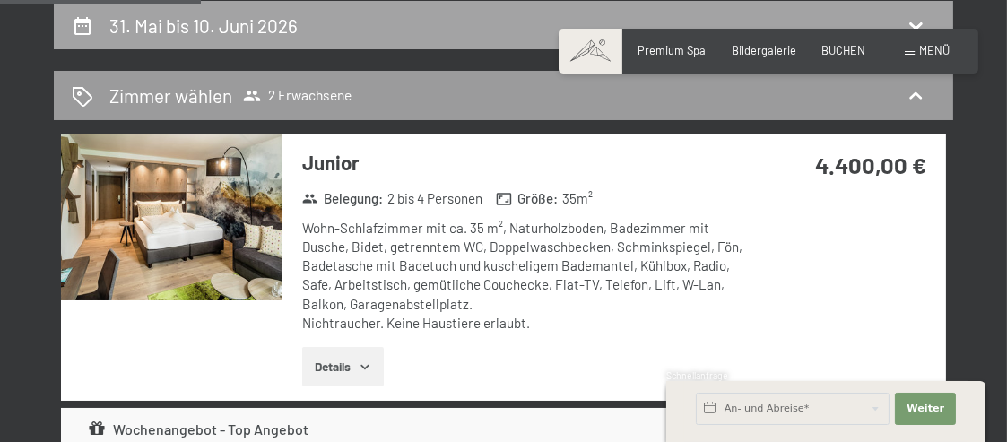
click at [264, 34] on h2 "31. Mai bis 10. Juni 2026" at bounding box center [203, 25] width 188 height 22
select select "2026-05-01"
select select "2026-06-01"
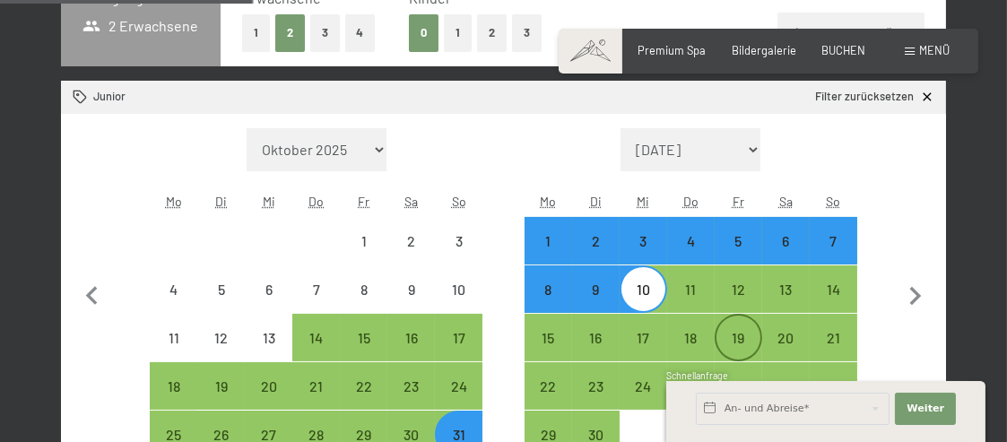
scroll to position [521, 0]
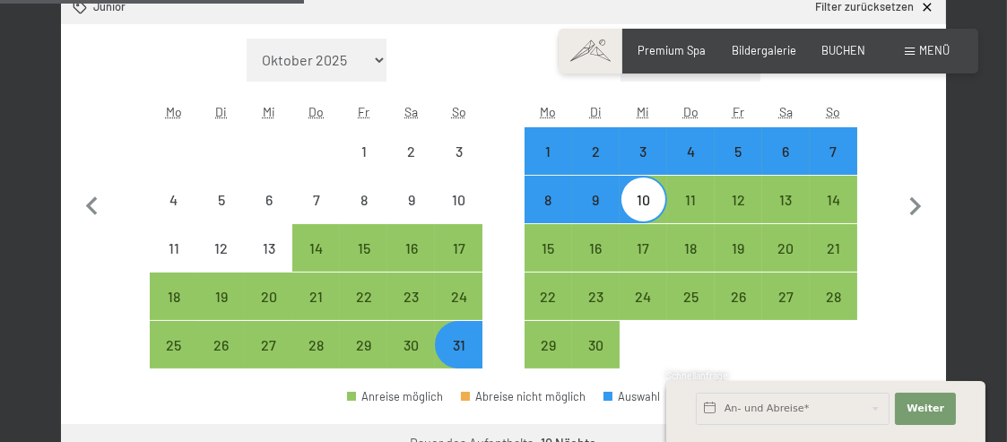
click at [840, 154] on div "7" at bounding box center [834, 166] width 44 height 44
select select "2026-05-01"
select select "2026-06-01"
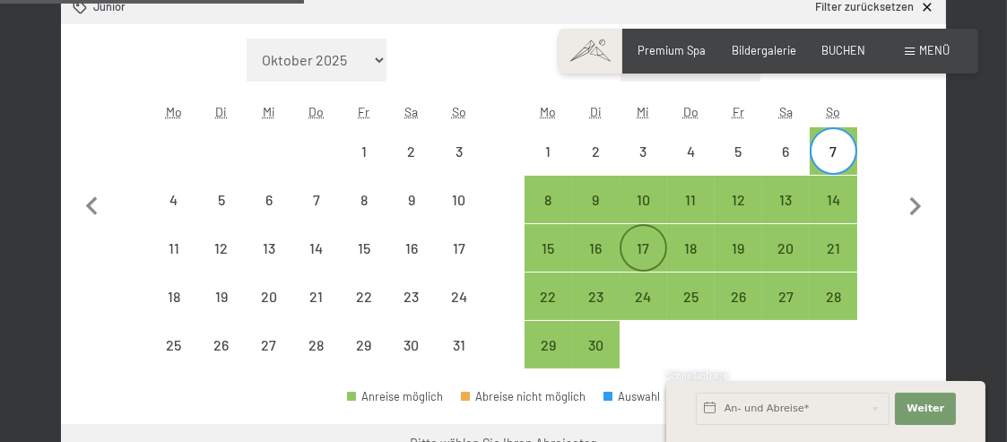
click at [642, 250] on div "17" at bounding box center [644, 263] width 44 height 44
select select "2026-05-01"
select select "2026-06-01"
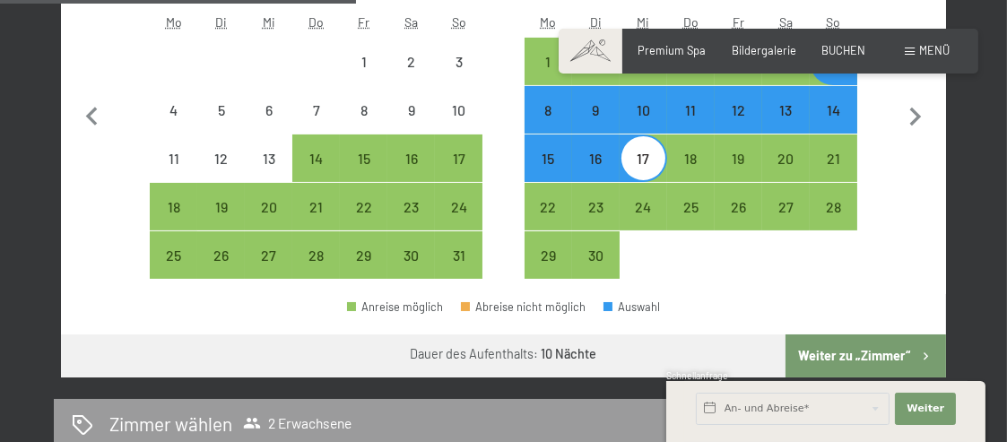
scroll to position [700, 0]
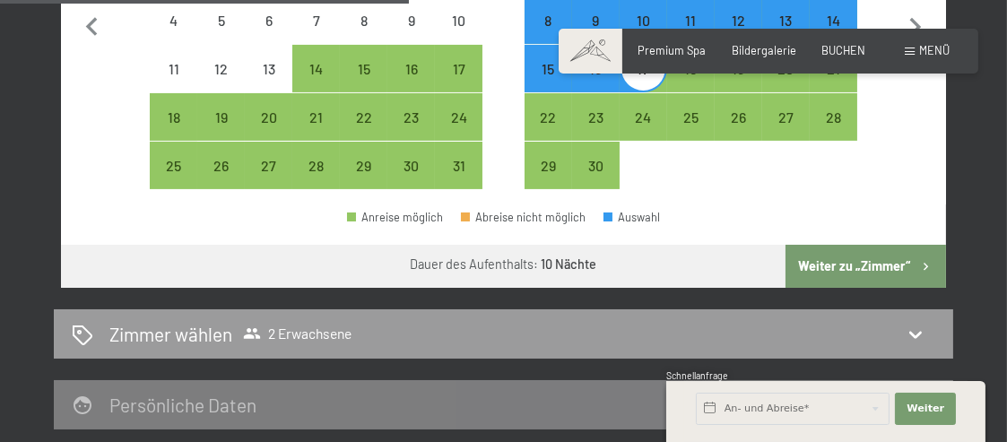
click at [845, 265] on button "Weiter zu „Zimmer“" at bounding box center [866, 266] width 161 height 43
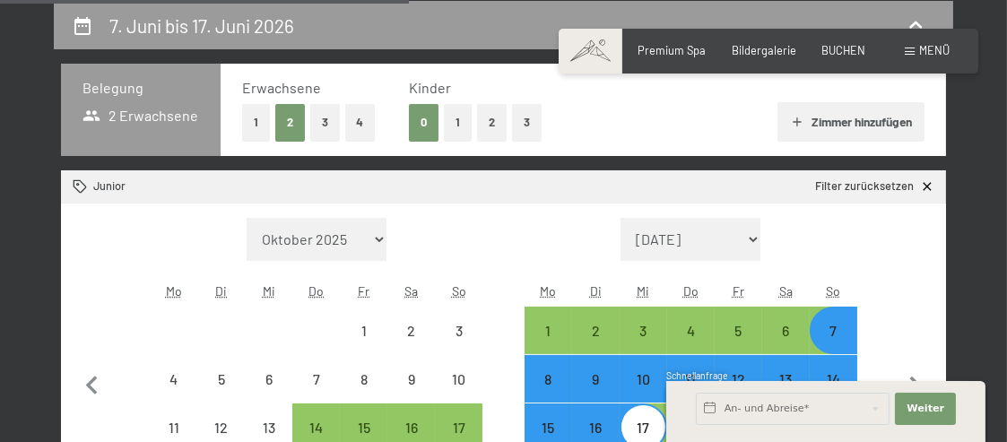
select select "2026-05-01"
select select "2026-06-01"
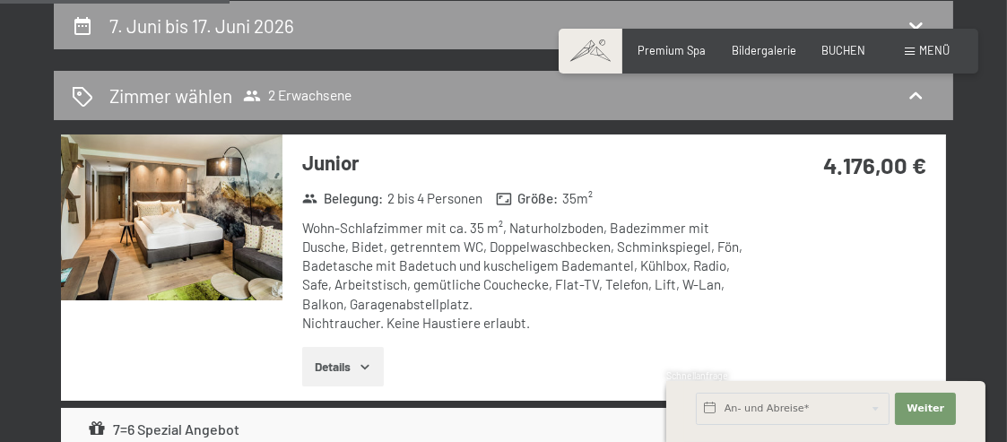
scroll to position [431, 0]
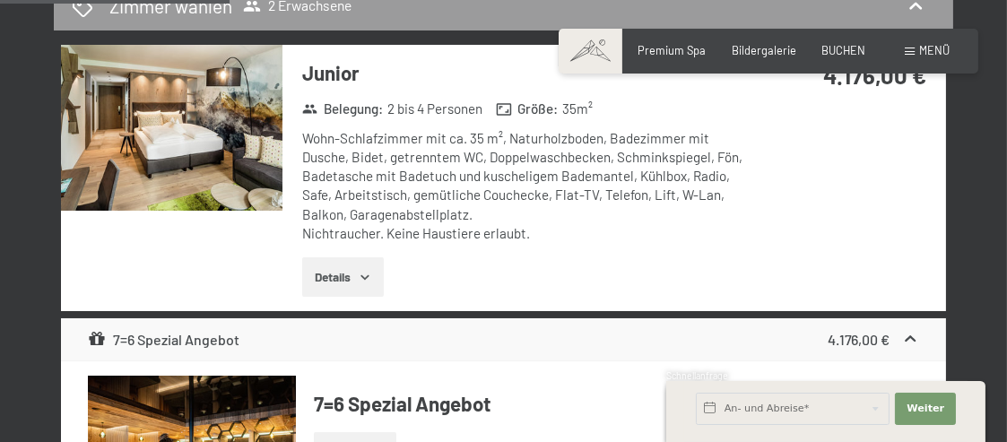
click at [372, 277] on icon "button" at bounding box center [365, 277] width 14 height 14
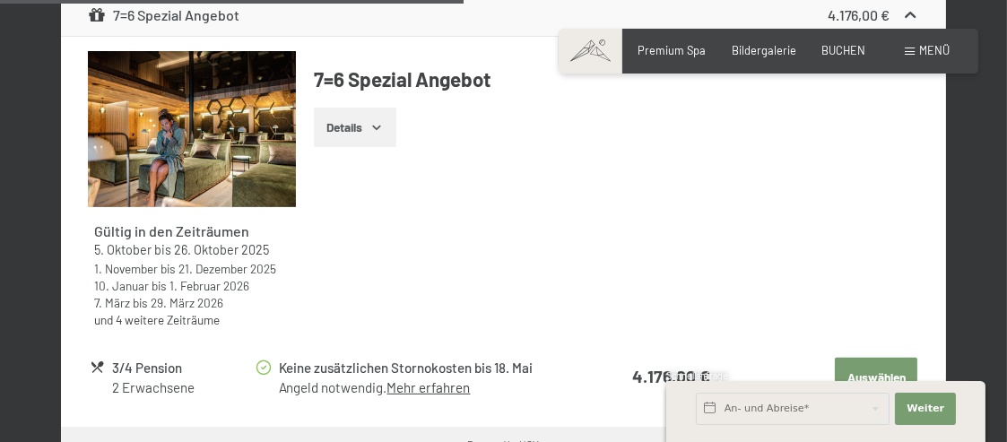
scroll to position [1059, 0]
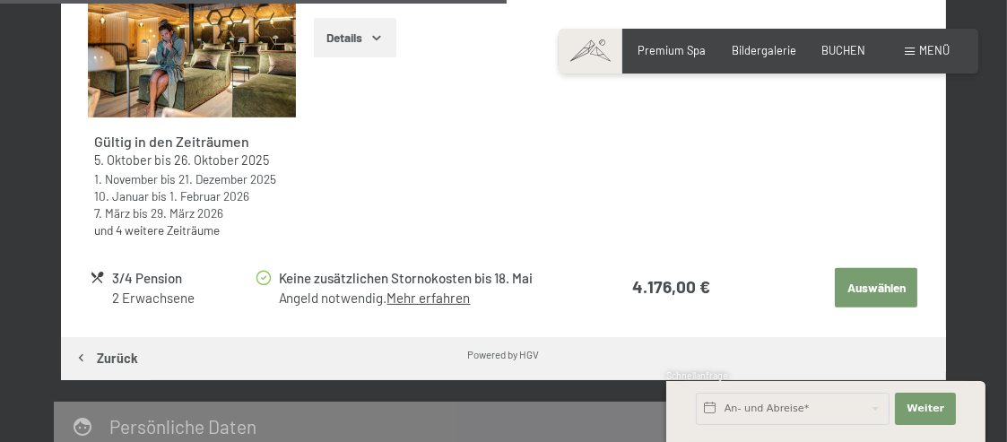
click at [445, 300] on span "Einwilligung Marketing*" at bounding box center [404, 301] width 148 height 18
click at [321, 300] on input "Einwilligung Marketing*" at bounding box center [312, 301] width 18 height 18
click at [425, 298] on span "Einwilligung Marketing*" at bounding box center [404, 301] width 148 height 18
click at [321, 298] on input "Einwilligung Marketing*" at bounding box center [312, 301] width 18 height 18
click at [432, 297] on span "Einwilligung Marketing*" at bounding box center [404, 301] width 148 height 18
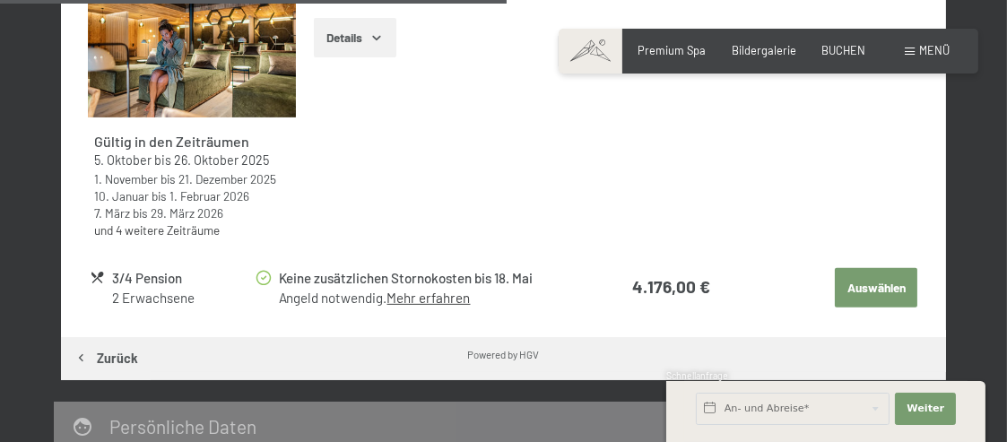
click at [321, 297] on input "Einwilligung Marketing*" at bounding box center [312, 301] width 18 height 18
click at [426, 296] on span "Einwilligung Marketing*" at bounding box center [404, 301] width 148 height 18
click at [321, 296] on input "Einwilligung Marketing*" at bounding box center [312, 301] width 18 height 18
checkbox input "false"
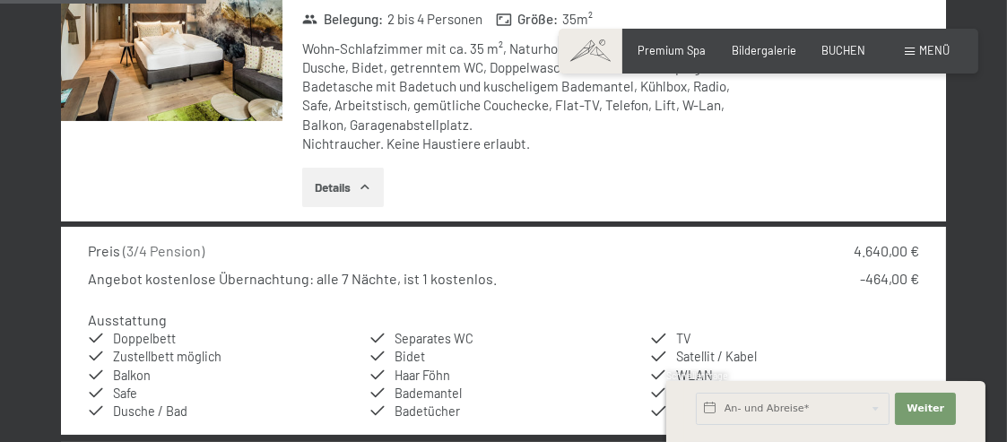
scroll to position [431, 0]
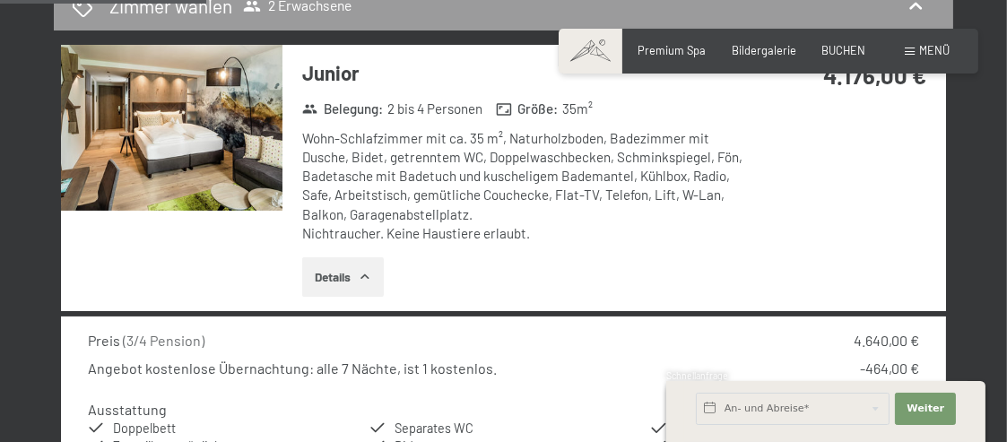
click at [229, 183] on img at bounding box center [172, 128] width 222 height 166
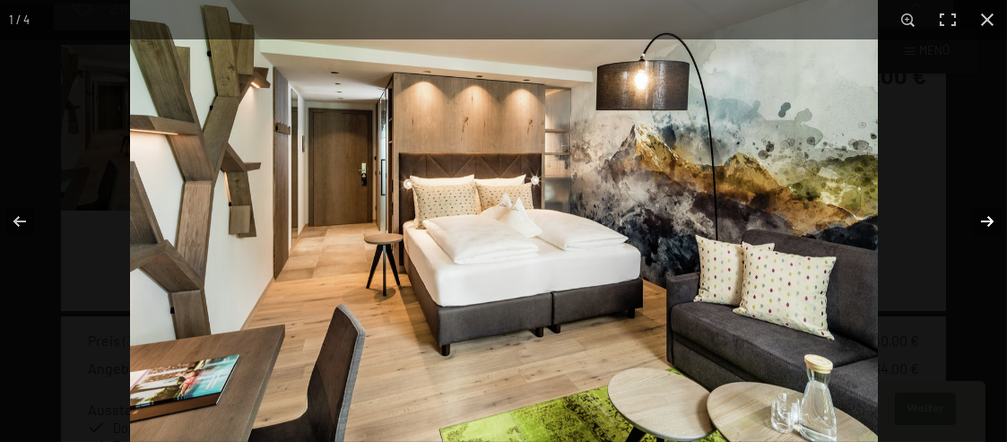
click at [985, 220] on button "button" at bounding box center [975, 222] width 63 height 90
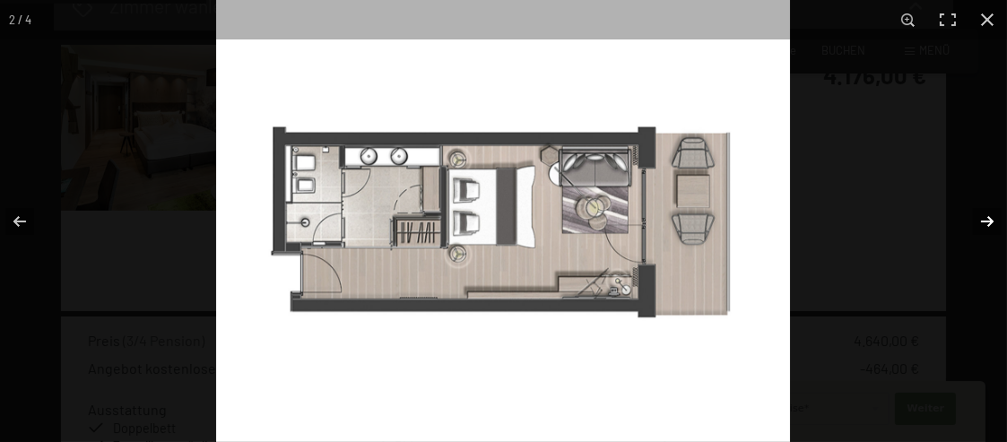
click at [988, 222] on button "button" at bounding box center [975, 222] width 63 height 90
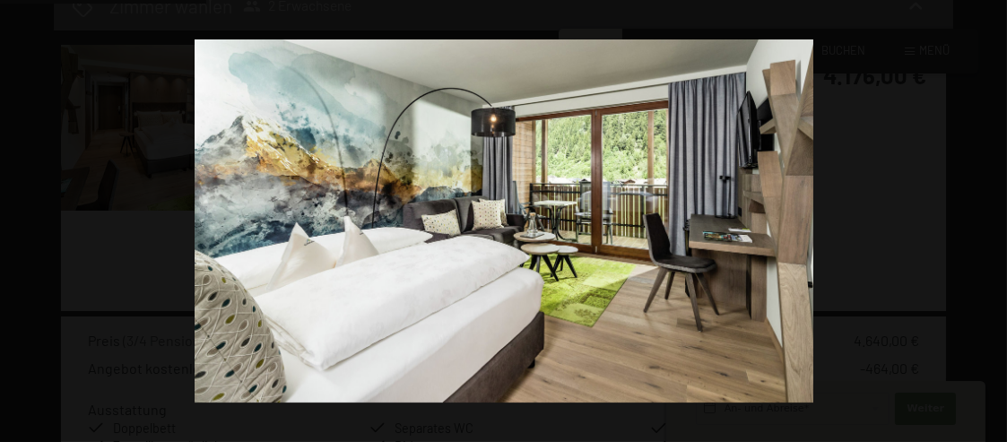
click at [988, 222] on button "button" at bounding box center [975, 222] width 63 height 90
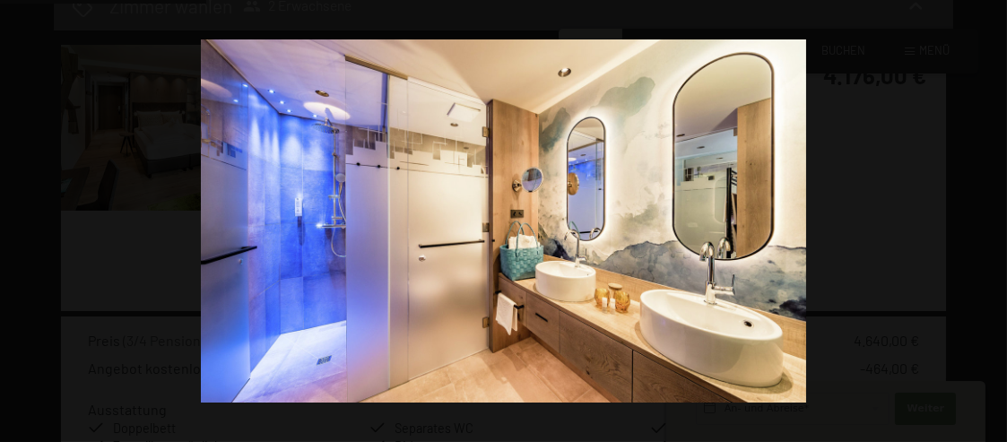
click at [987, 223] on button "button" at bounding box center [975, 222] width 63 height 90
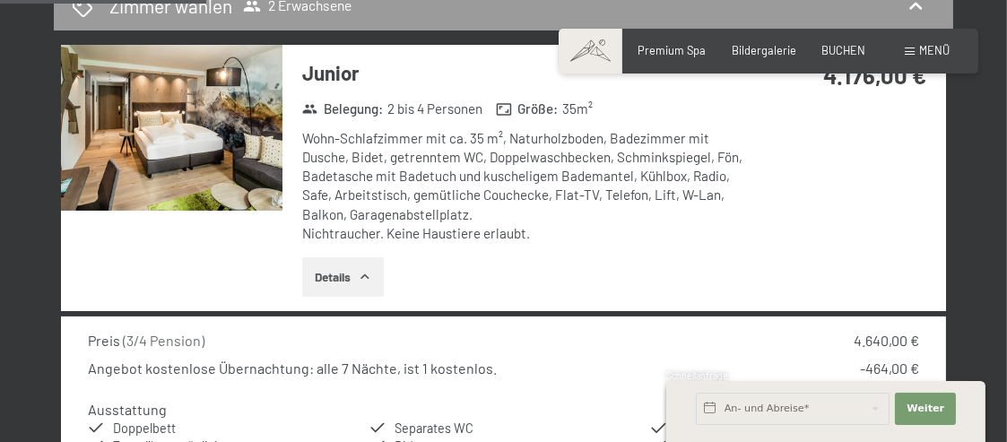
click at [0, 0] on button "button" at bounding box center [0, 0] width 0 height 0
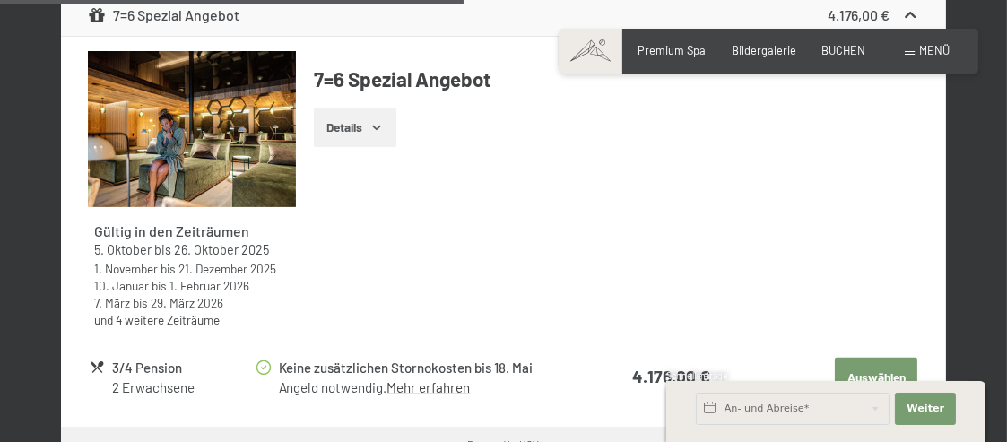
scroll to position [1059, 0]
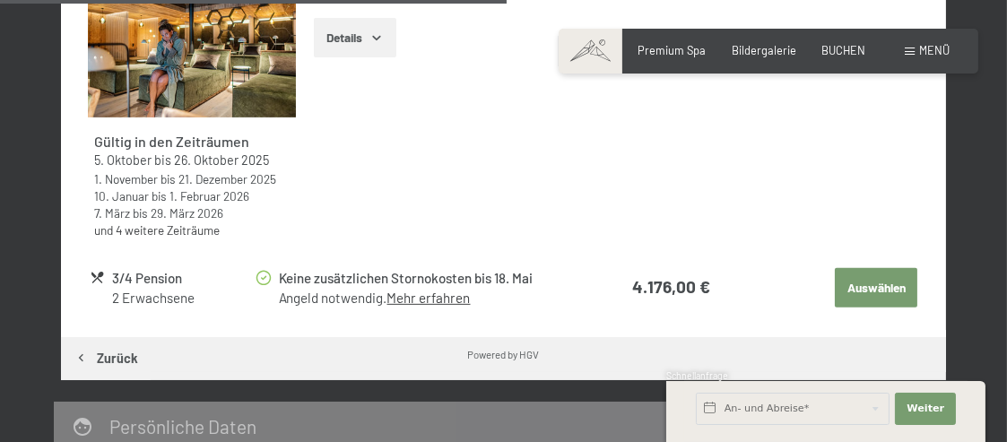
click at [440, 300] on link "Mehr erfahren" at bounding box center [428, 298] width 83 height 16
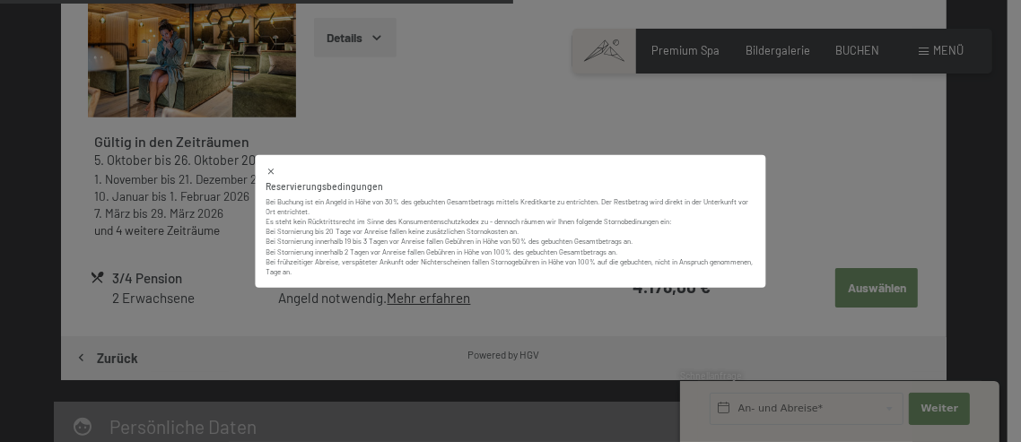
click at [271, 170] on icon at bounding box center [271, 171] width 10 height 10
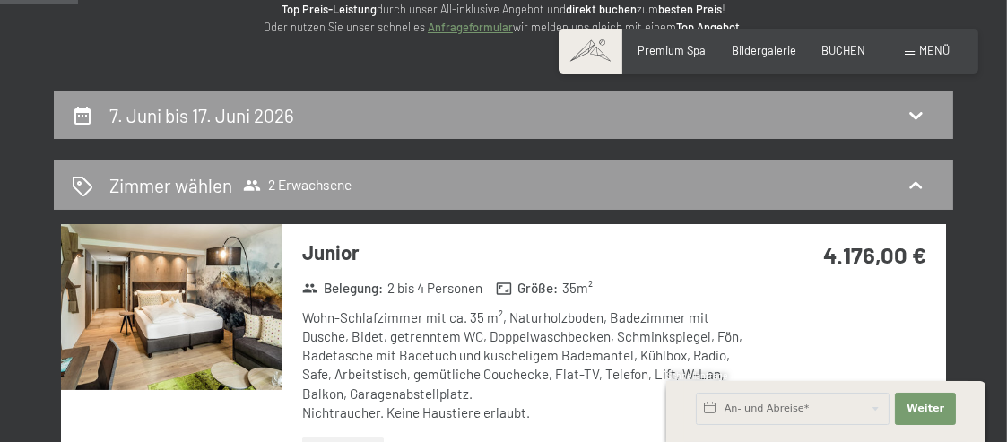
scroll to position [0, 0]
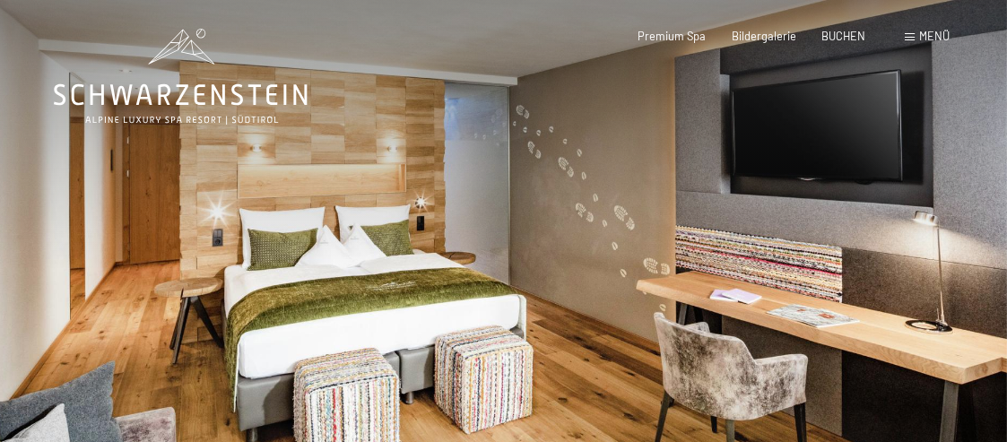
click at [718, 265] on div at bounding box center [756, 291] width 504 height 583
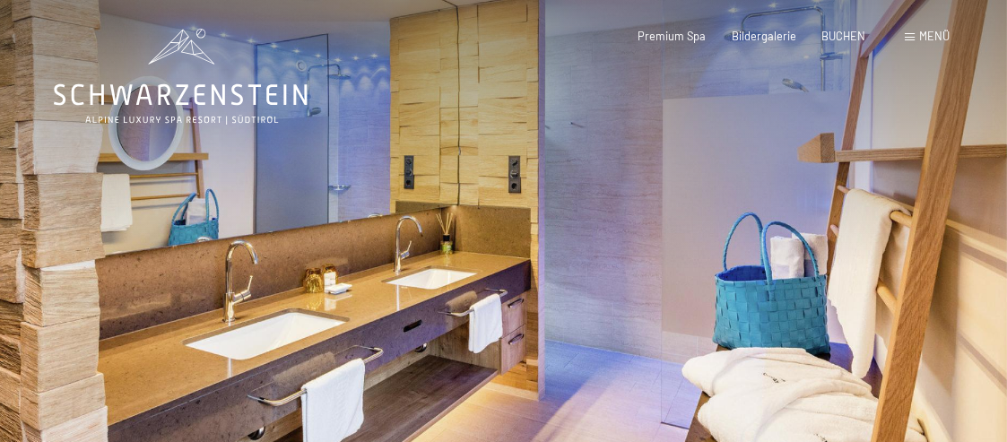
click at [716, 265] on div at bounding box center [756, 291] width 504 height 583
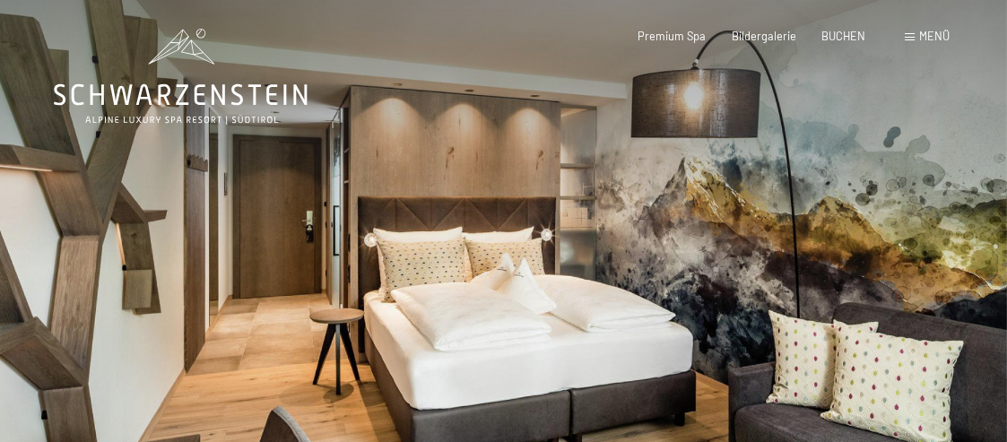
click at [875, 231] on div at bounding box center [756, 291] width 504 height 583
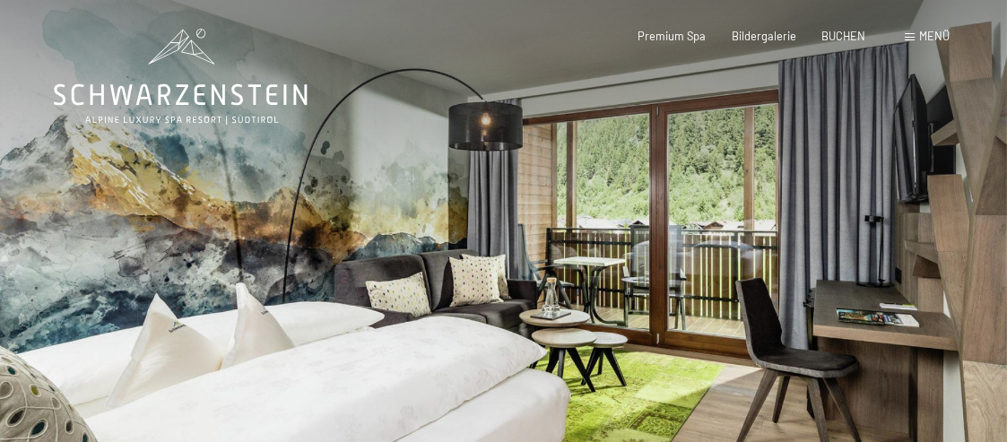
click at [875, 231] on div at bounding box center [756, 291] width 504 height 583
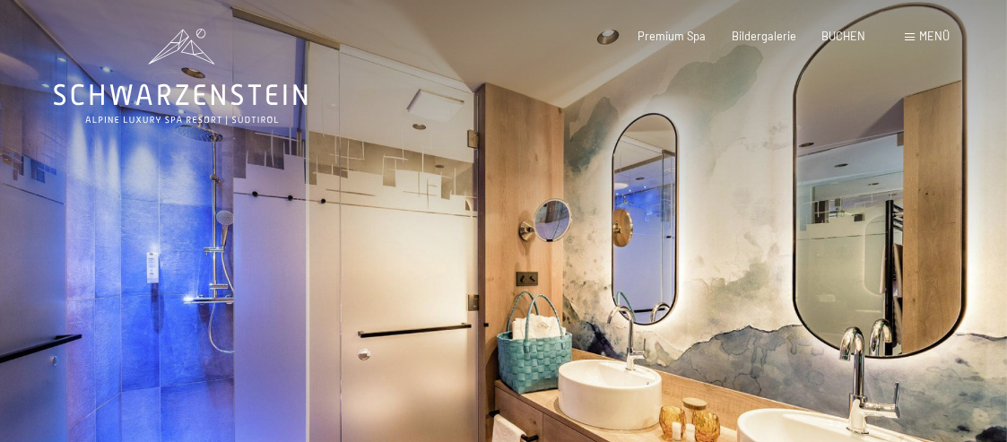
click at [875, 231] on div at bounding box center [756, 291] width 504 height 583
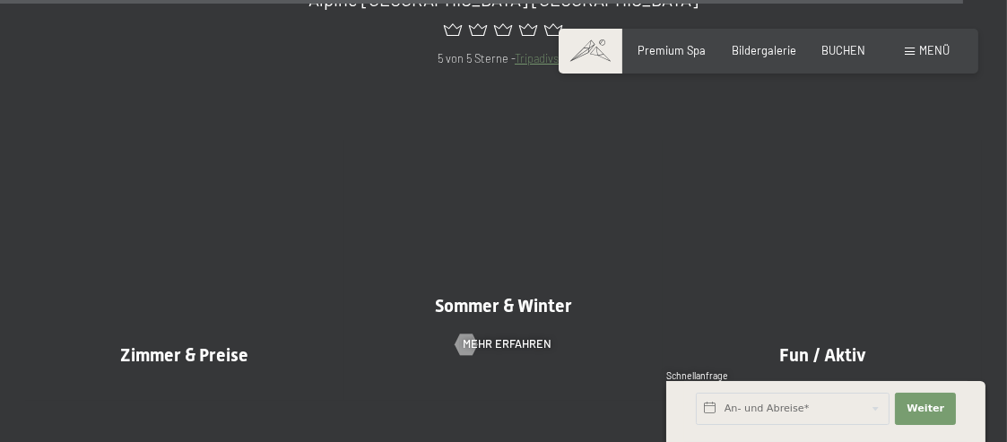
scroll to position [13902, 0]
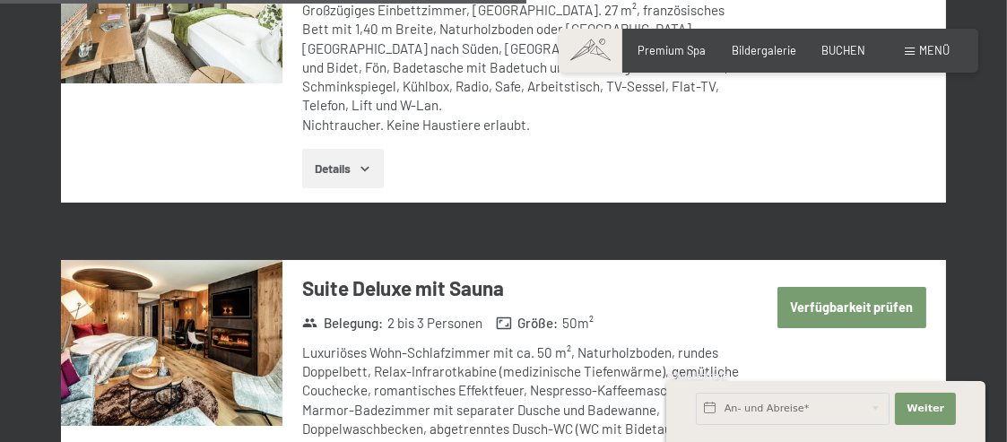
scroll to position [3319, 0]
